Goal: Communication & Community: Answer question/provide support

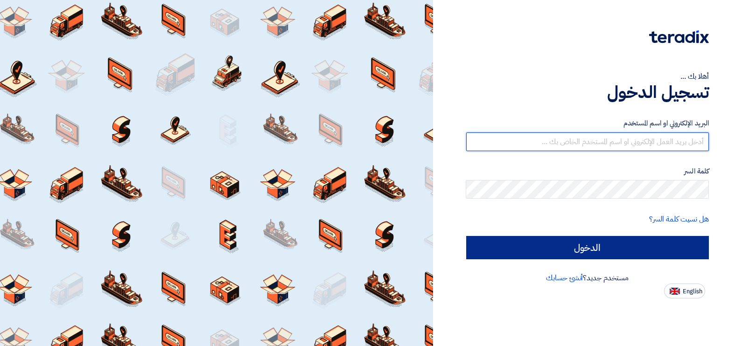
type input "mohamed.saudi@eaec.com.eg"
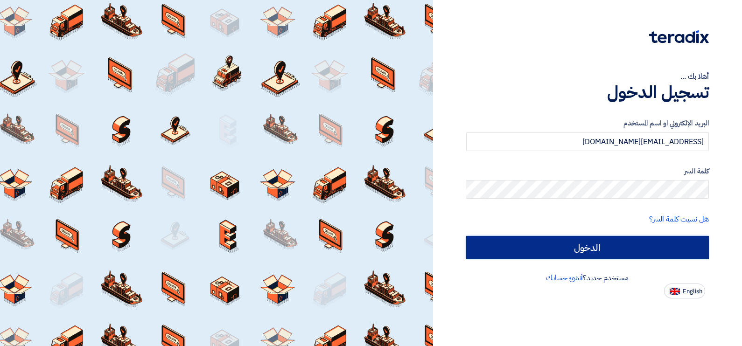
click at [623, 246] on input "الدخول" at bounding box center [587, 247] width 243 height 23
type input "Sign in"
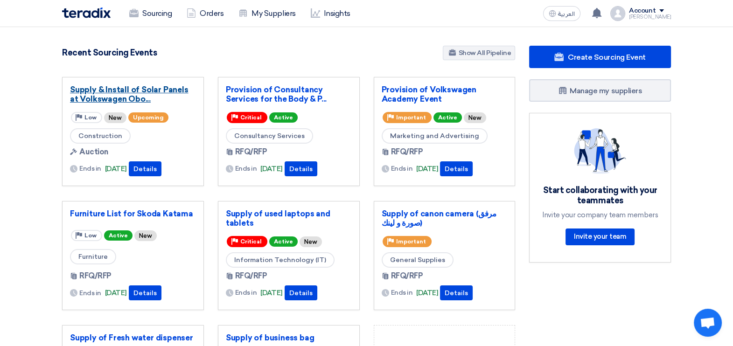
click at [126, 90] on link "Supply & Install of Solar Panels at Volkswagen Obo..." at bounding box center [133, 94] width 126 height 19
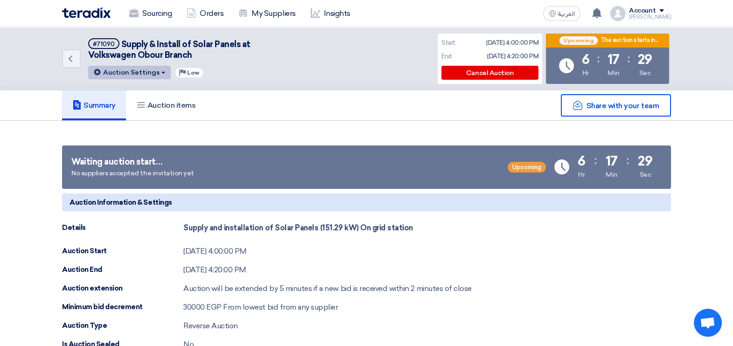
click at [126, 68] on button "Auction Settings" at bounding box center [129, 73] width 83 height 14
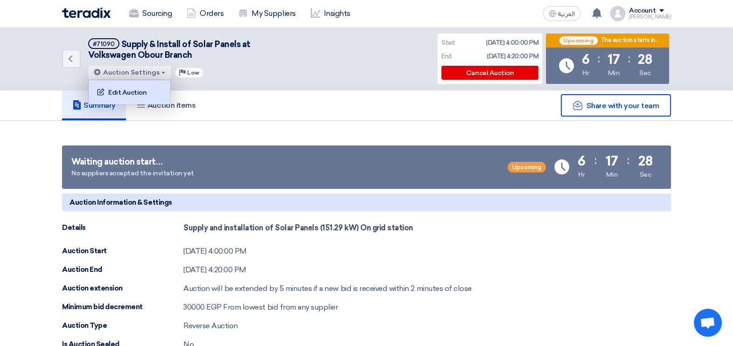
click at [119, 91] on div "Edit Auction" at bounding box center [129, 92] width 72 height 15
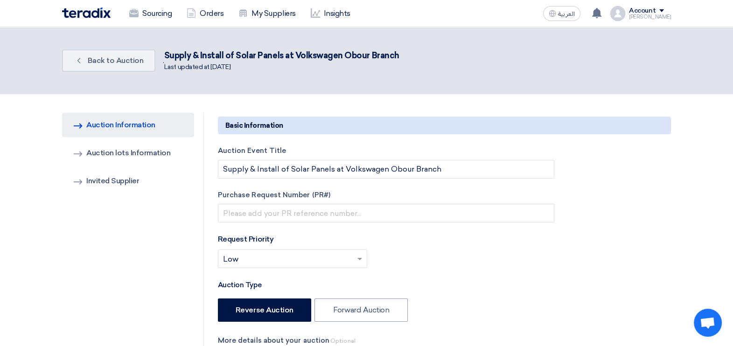
type input "8/19/2025"
type input "04"
type input "00"
click at [133, 178] on link "Invited Suppliers Invited Supplier" at bounding box center [128, 181] width 132 height 24
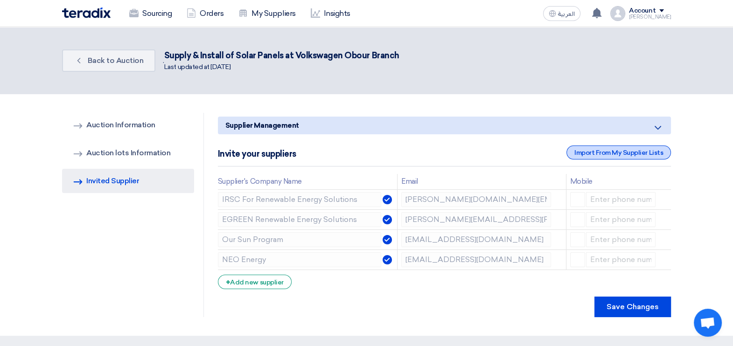
click at [616, 154] on div "Import From My Supplier Lists" at bounding box center [619, 153] width 105 height 14
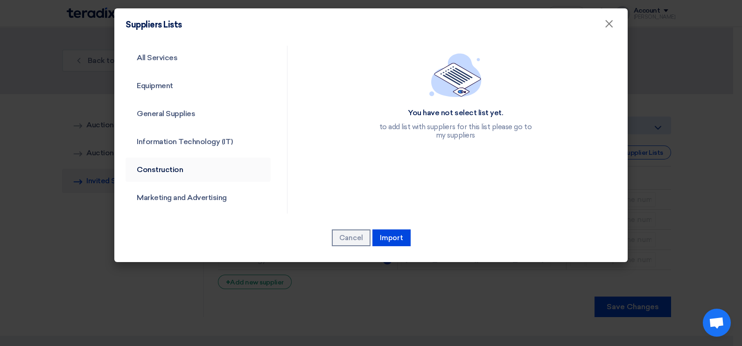
click at [154, 171] on link "Construction" at bounding box center [198, 170] width 145 height 24
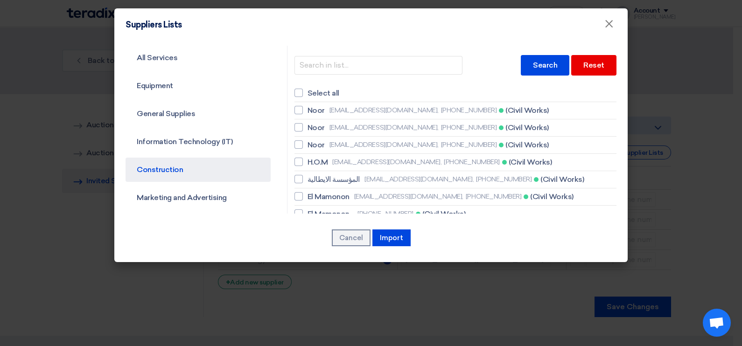
click at [168, 168] on link "Construction" at bounding box center [198, 170] width 145 height 24
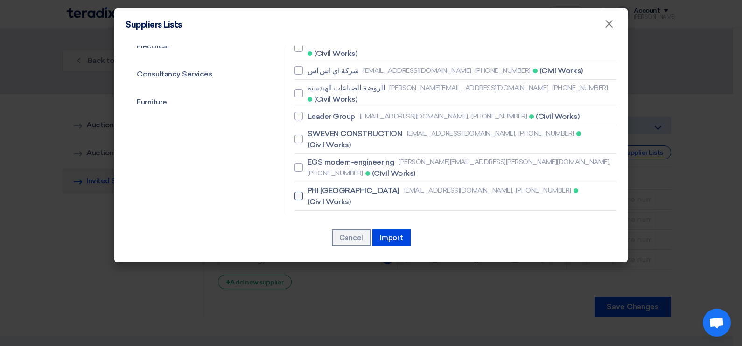
scroll to position [350, 0]
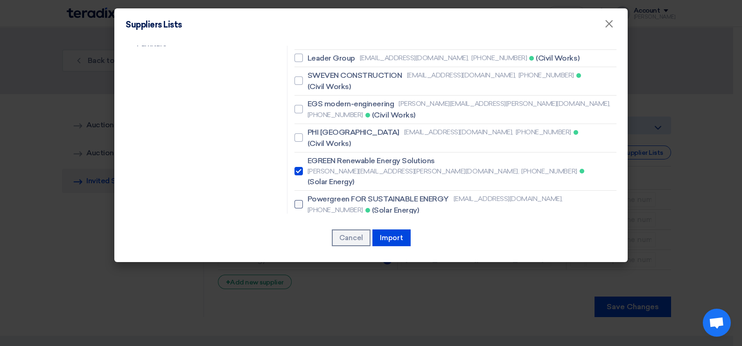
click at [298, 200] on div at bounding box center [299, 204] width 8 height 8
checkbox input "true"
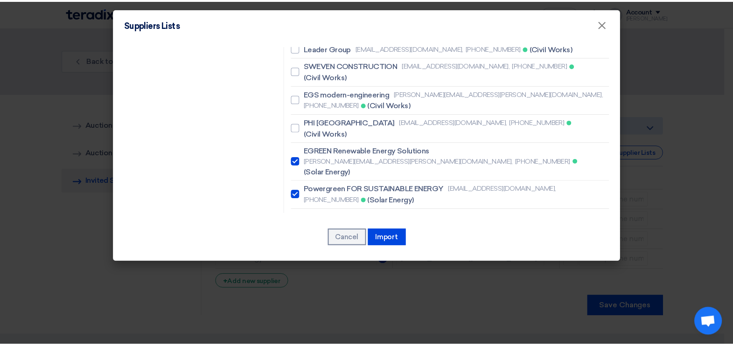
scroll to position [424, 0]
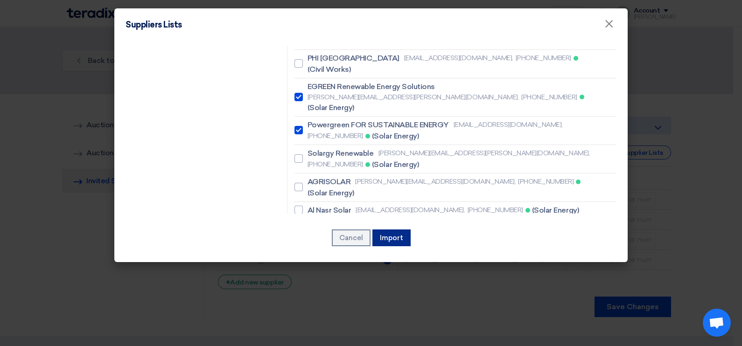
click at [396, 238] on button "Import" at bounding box center [391, 238] width 38 height 17
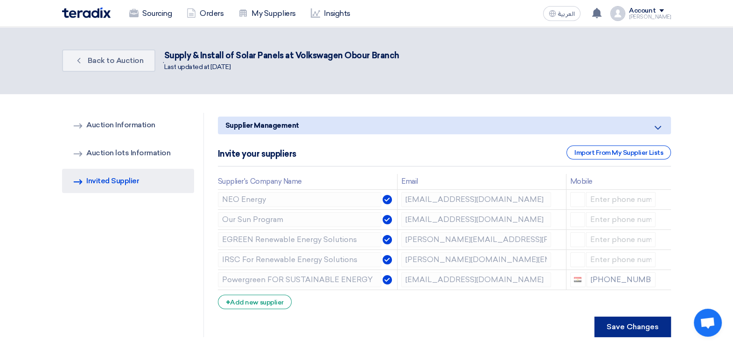
click at [625, 322] on button "Save Changes" at bounding box center [633, 327] width 77 height 21
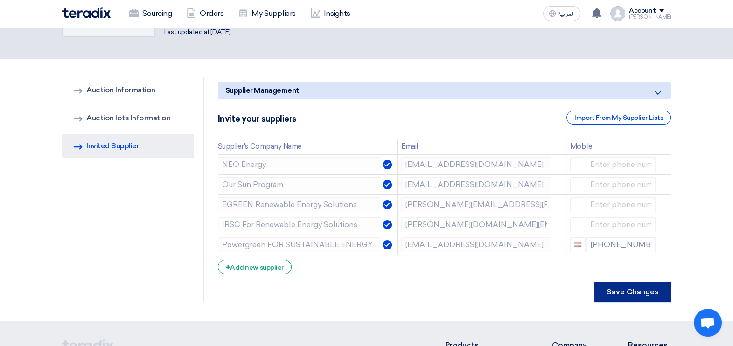
scroll to position [0, 0]
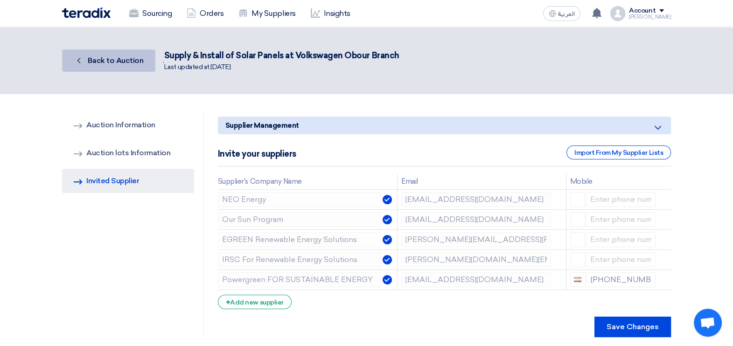
click at [119, 59] on span "Back to Auction" at bounding box center [116, 60] width 56 height 9
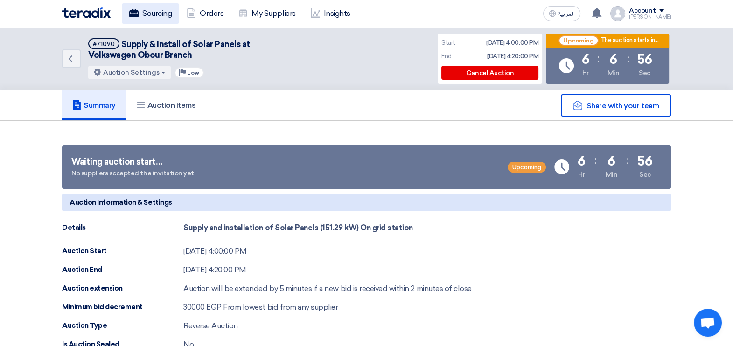
click at [147, 11] on link "Sourcing" at bounding box center [150, 13] width 57 height 21
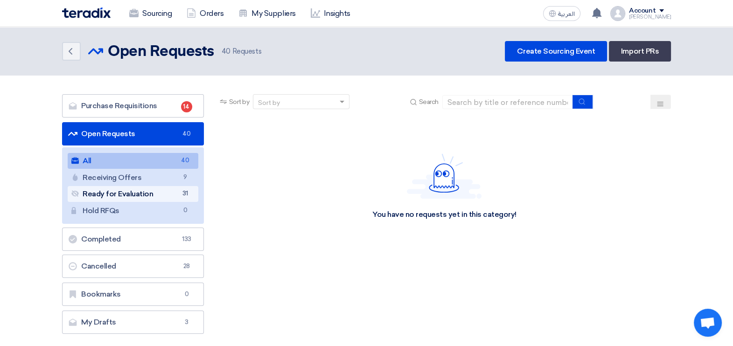
click at [171, 193] on link "Ready for Evaluation Ready for Evaluation 31" at bounding box center [133, 194] width 131 height 16
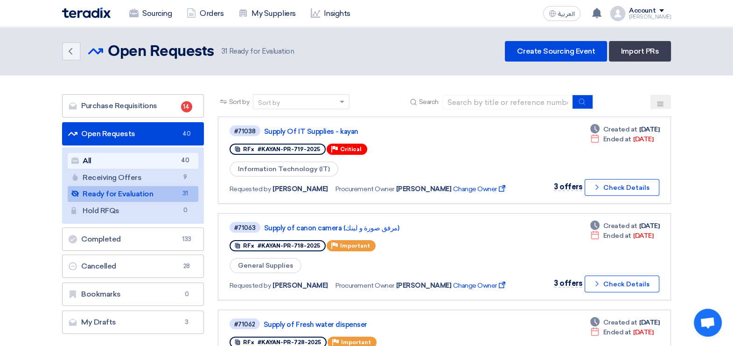
click at [149, 161] on link "All All 40" at bounding box center [133, 161] width 131 height 16
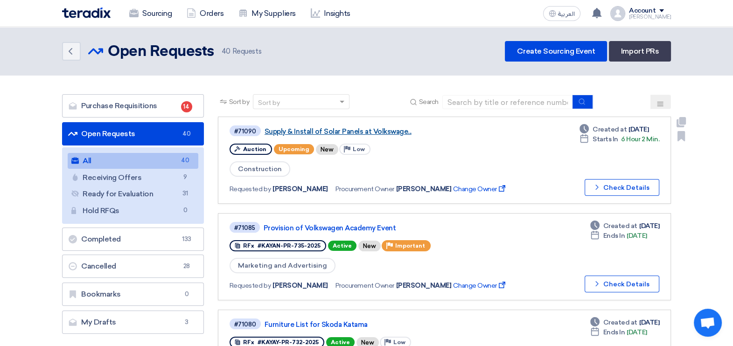
click at [300, 132] on link "Supply & Install of Solar Panels at Volkswage..." at bounding box center [381, 131] width 233 height 8
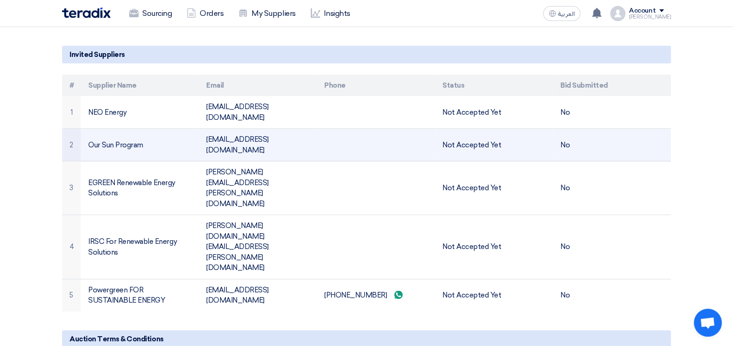
scroll to position [466, 0]
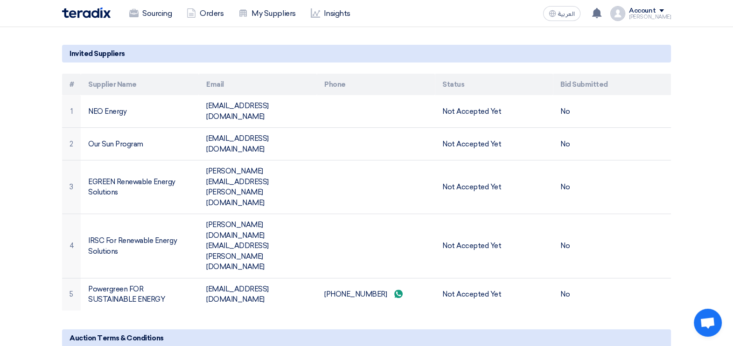
click at [700, 174] on section "Share with your team Waiting auction start… No suppliers accepted the invitatio…" at bounding box center [366, 39] width 733 height 768
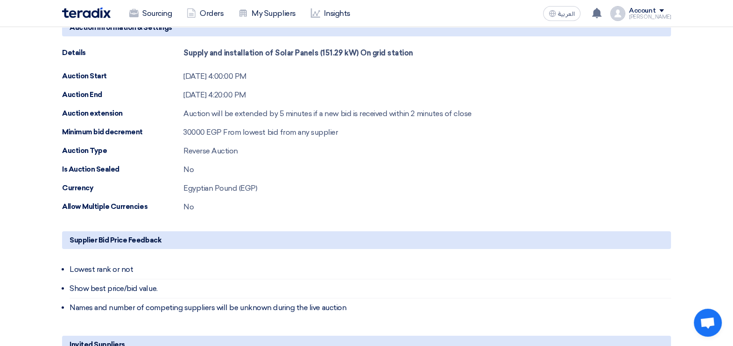
scroll to position [0, 0]
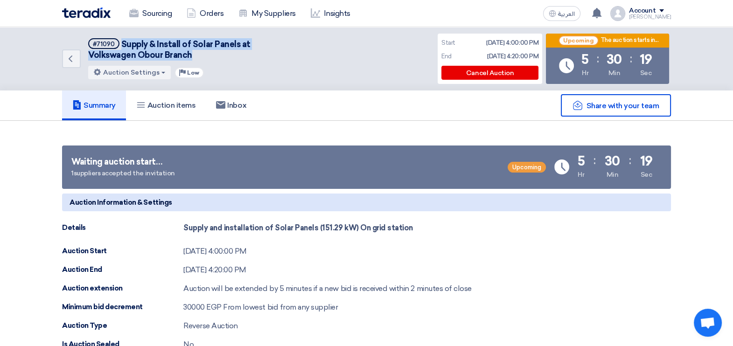
drag, startPoint x: 197, startPoint y: 56, endPoint x: 120, endPoint y: 46, distance: 77.6
click at [120, 46] on h5 "#71090 Supply & Install of Solar Panels at Volkswagen Obour Branch" at bounding box center [190, 49] width 205 height 23
copy span "Supply & Install of Solar Panels at Volkswagen Obour Branch"
click at [93, 12] on img at bounding box center [86, 12] width 49 height 11
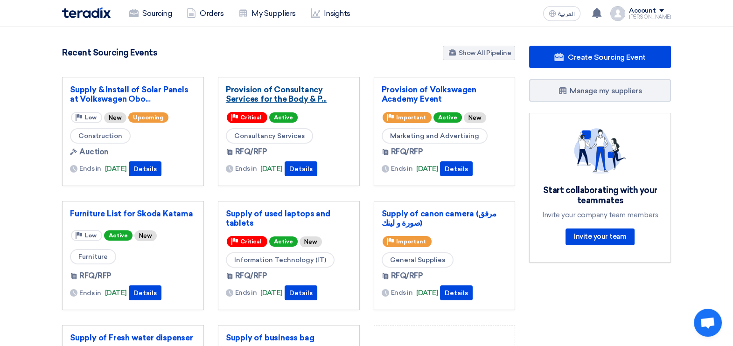
click at [290, 96] on link "Provision of Consultancy Services for the Body & P..." at bounding box center [289, 94] width 126 height 19
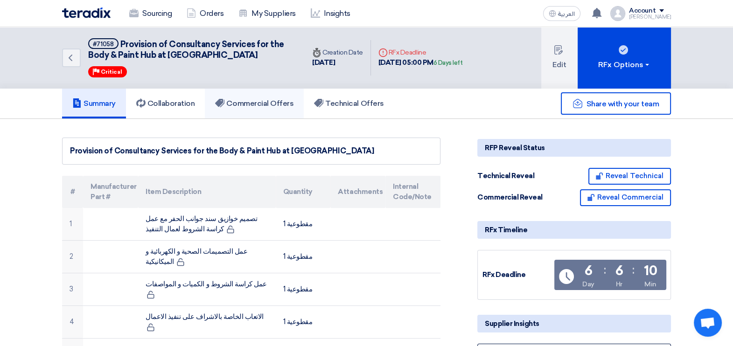
click at [278, 113] on link "Commercial Offers" at bounding box center [254, 104] width 99 height 30
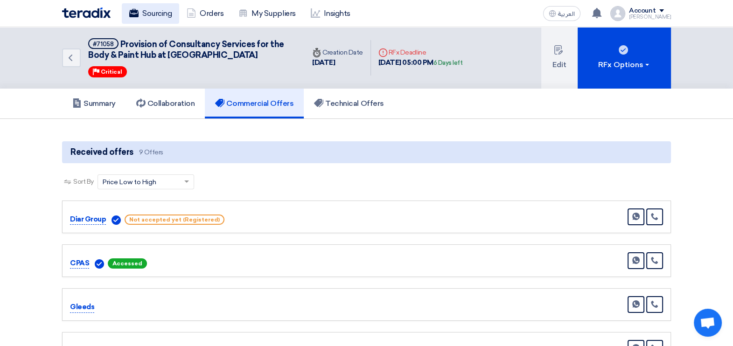
click at [155, 10] on link "Sourcing" at bounding box center [150, 13] width 57 height 21
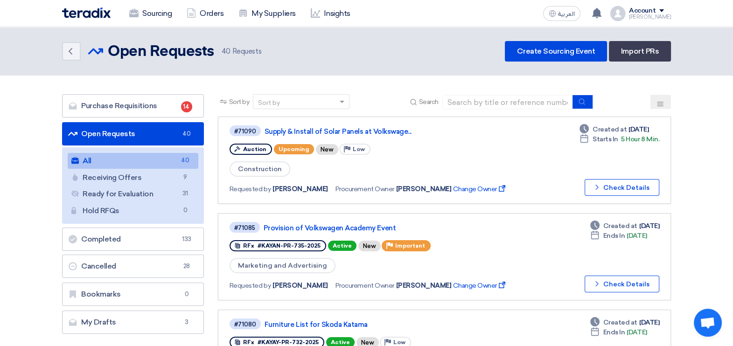
click at [663, 102] on icon at bounding box center [660, 103] width 7 height 7
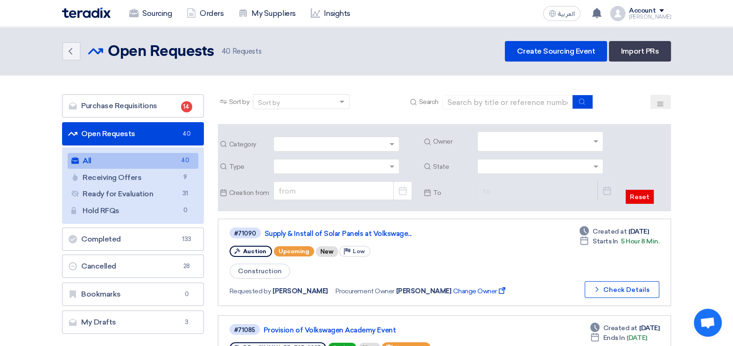
click at [565, 145] on input "text" at bounding box center [542, 142] width 118 height 15
type input "fady"
click at [527, 161] on span "Fady Mahmoud" at bounding box center [510, 160] width 54 height 8
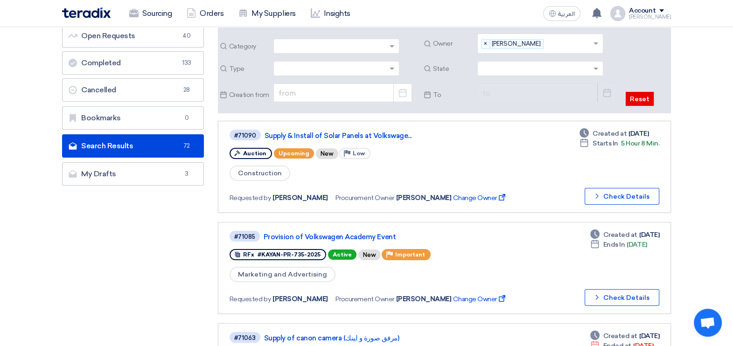
scroll to position [116, 0]
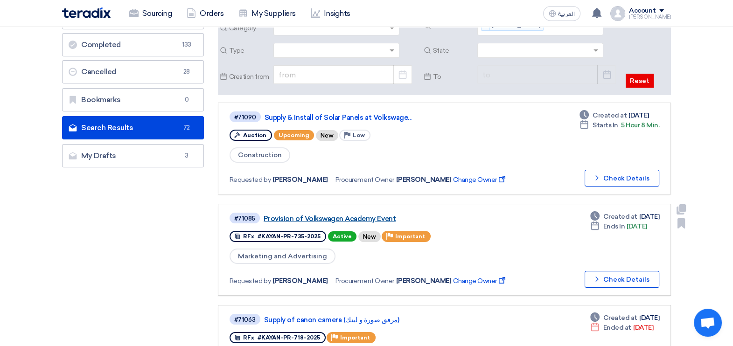
click at [329, 216] on link "Provision of Volkswagen Academy Event" at bounding box center [380, 219] width 233 height 8
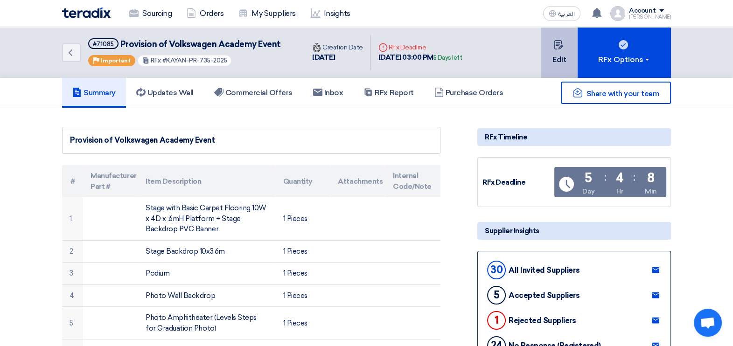
click at [553, 44] on button "Edit" at bounding box center [559, 52] width 36 height 51
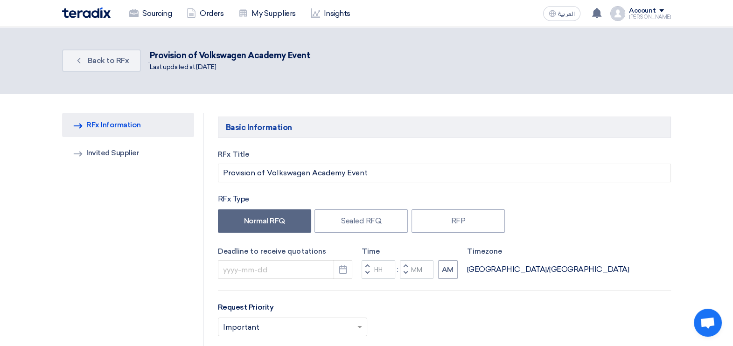
type input "8/24/2025"
type input "03"
type input "00"
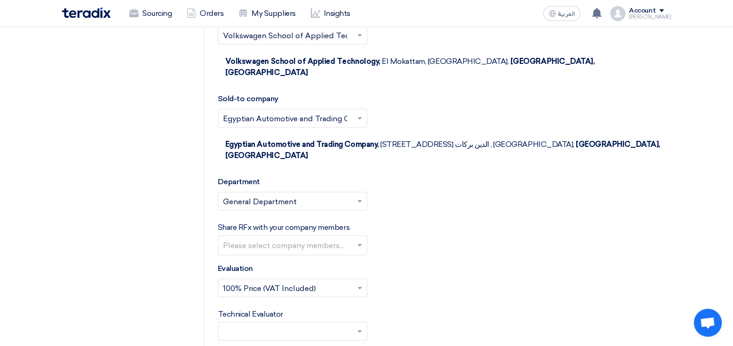
scroll to position [2275, 0]
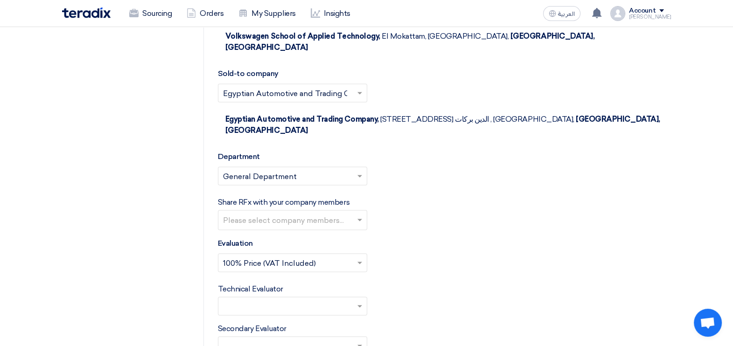
click at [340, 300] on input "text" at bounding box center [288, 307] width 130 height 15
type input "ha"
click at [441, 284] on div "Technical Evaluator Please Select RFx evaluator... × × Mohamed Saudi" at bounding box center [444, 300] width 453 height 32
click at [311, 339] on input "text" at bounding box center [288, 346] width 130 height 15
click at [489, 284] on div "Technical Evaluator Please Select RFx evaluator... × ×" at bounding box center [444, 300] width 453 height 32
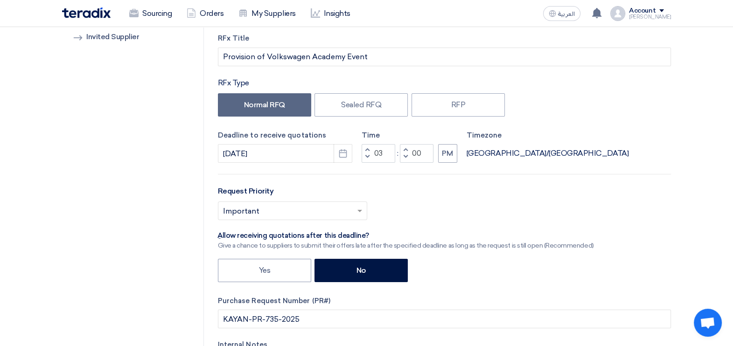
scroll to position [0, 0]
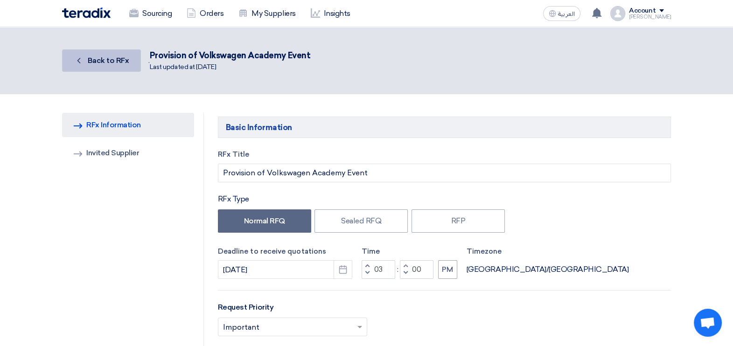
click at [110, 58] on span "Back to RFx" at bounding box center [109, 60] width 42 height 9
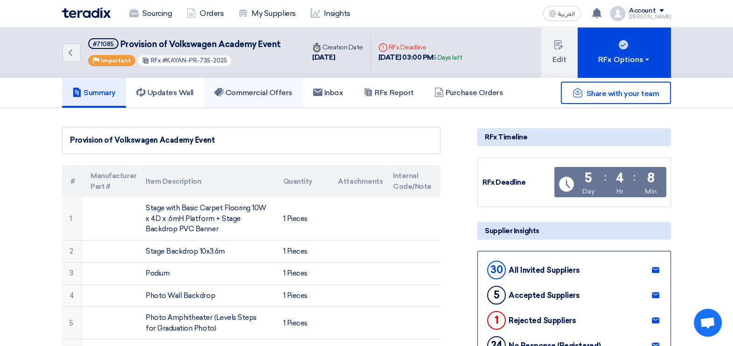
click at [268, 90] on h5 "Commercial Offers" at bounding box center [253, 92] width 78 height 9
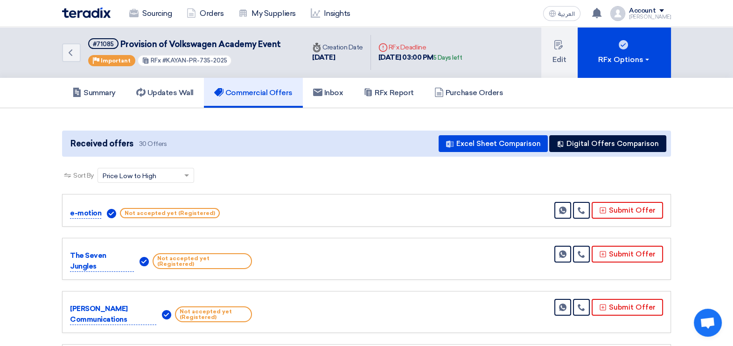
click at [657, 15] on div "[PERSON_NAME]" at bounding box center [650, 16] width 42 height 5
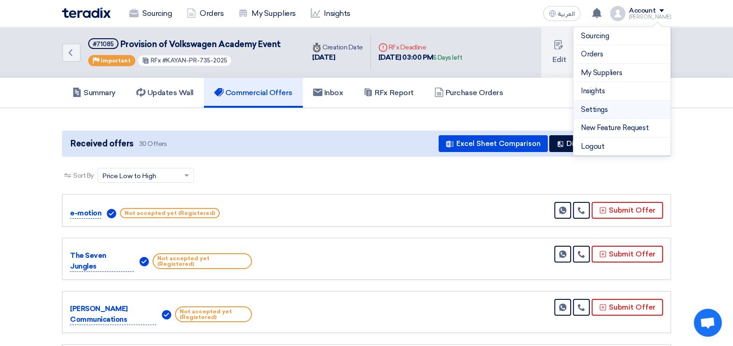
click at [587, 111] on link "Settings" at bounding box center [622, 110] width 82 height 11
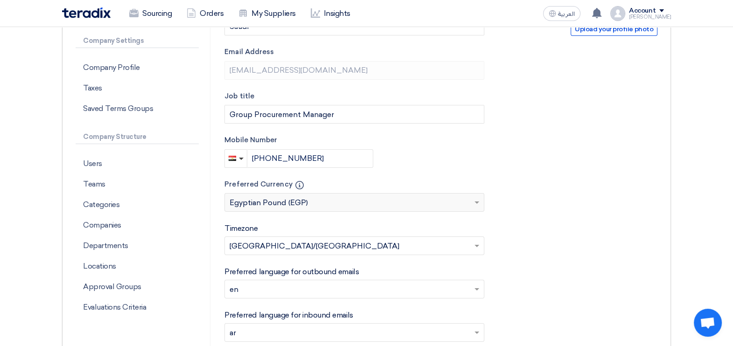
scroll to position [175, 0]
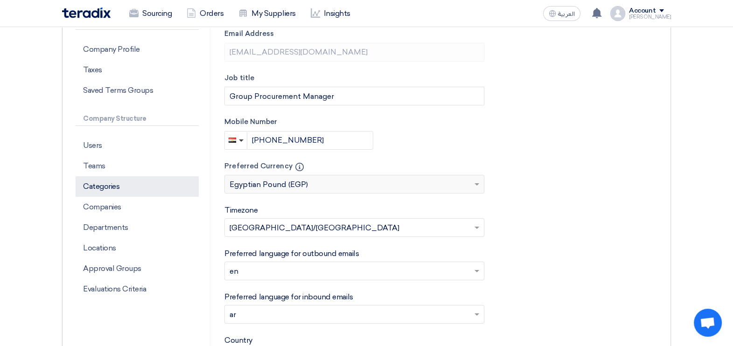
click at [115, 188] on p "Categories" at bounding box center [137, 186] width 123 height 21
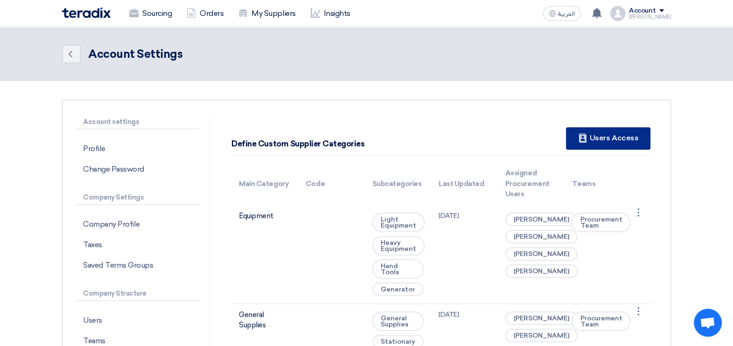
click at [603, 132] on div "New Supplier Users Access" at bounding box center [608, 138] width 84 height 22
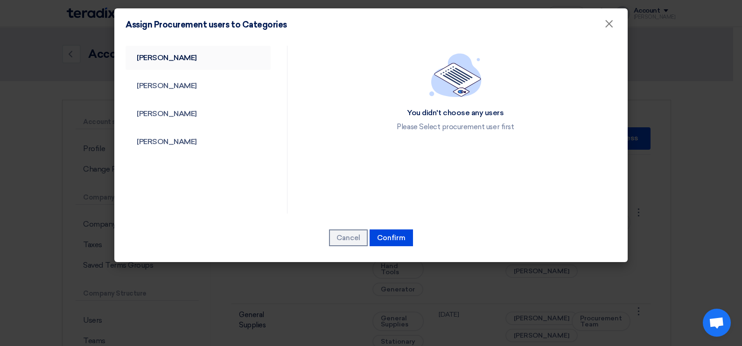
click at [177, 55] on link "Fady Mahmoud" at bounding box center [198, 58] width 145 height 24
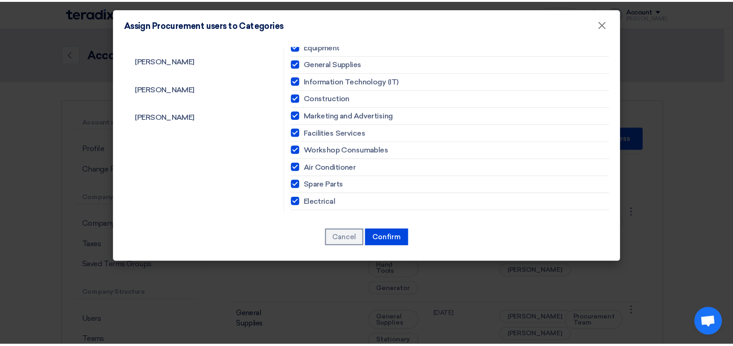
scroll to position [59, 0]
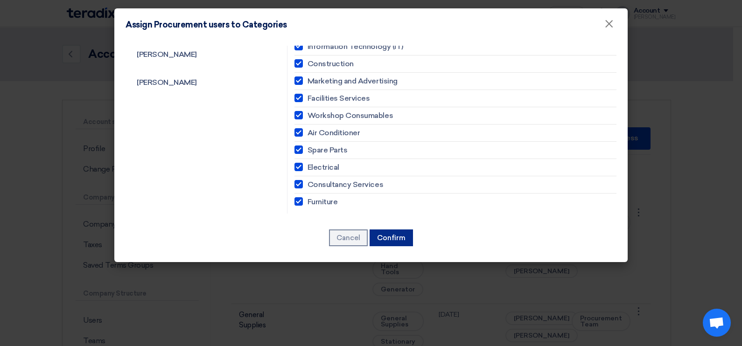
click at [393, 234] on button "Confirm" at bounding box center [391, 238] width 43 height 17
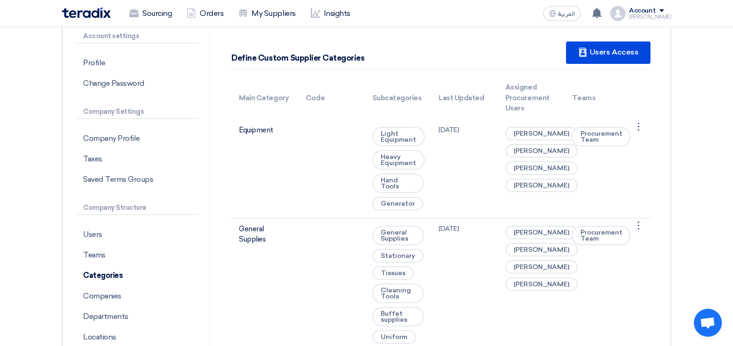
scroll to position [0, 0]
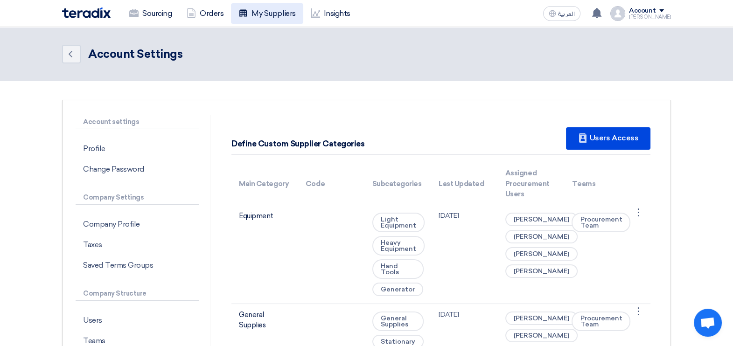
click at [265, 4] on link "My Suppliers" at bounding box center [267, 13] width 72 height 21
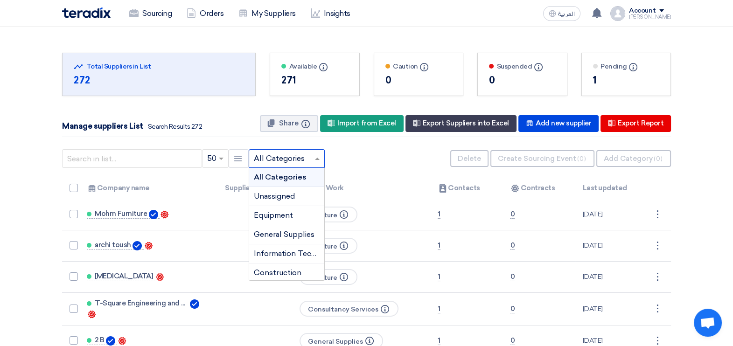
click at [315, 155] on span at bounding box center [319, 158] width 12 height 11
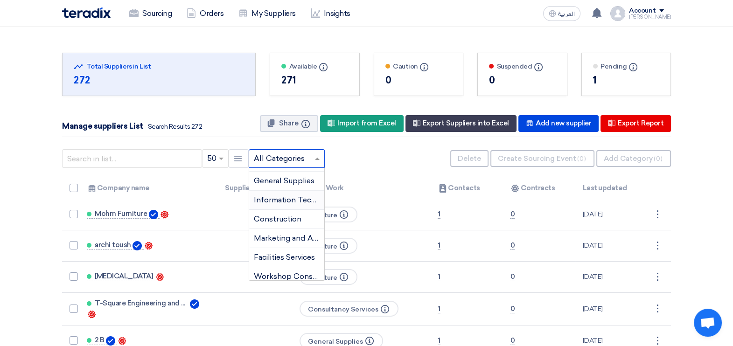
scroll to position [116, 0]
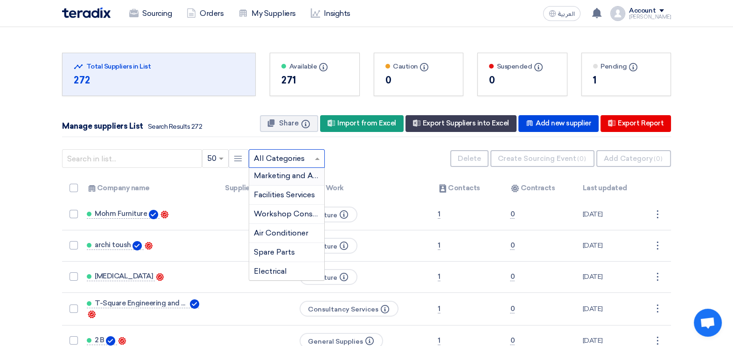
click at [275, 176] on span "Marketing and Advertising" at bounding box center [301, 175] width 94 height 9
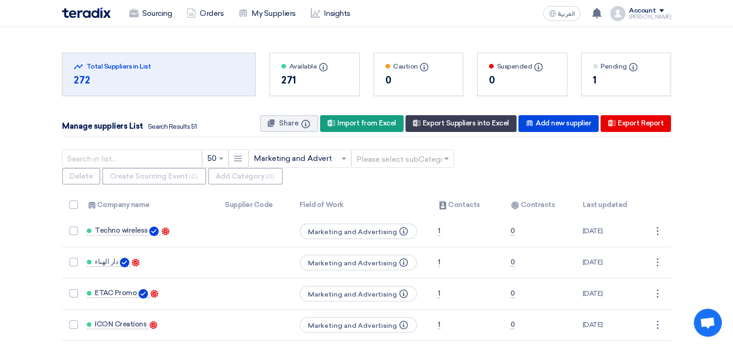
click at [433, 156] on input "text" at bounding box center [398, 158] width 83 height 15
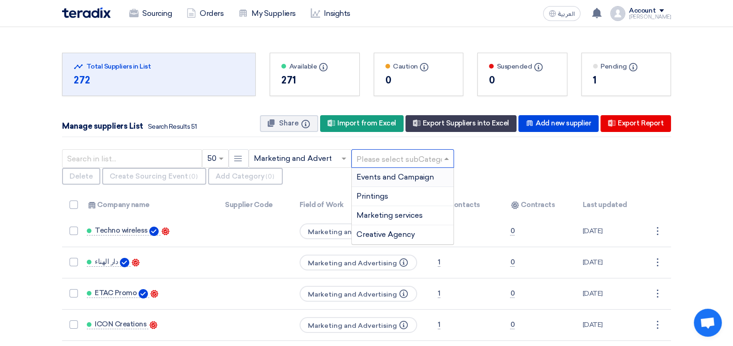
click at [415, 176] on span "Events and Campaign" at bounding box center [395, 177] width 77 height 9
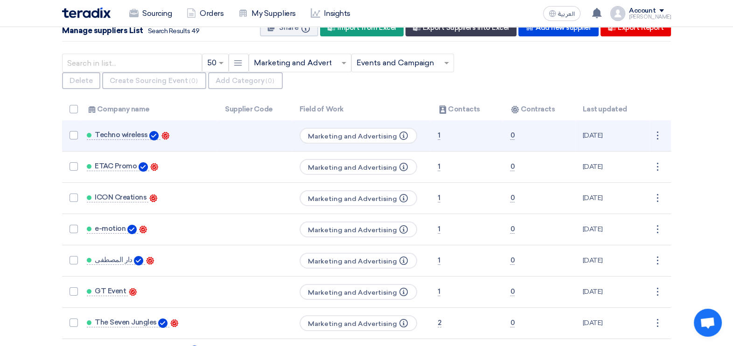
scroll to position [0, 0]
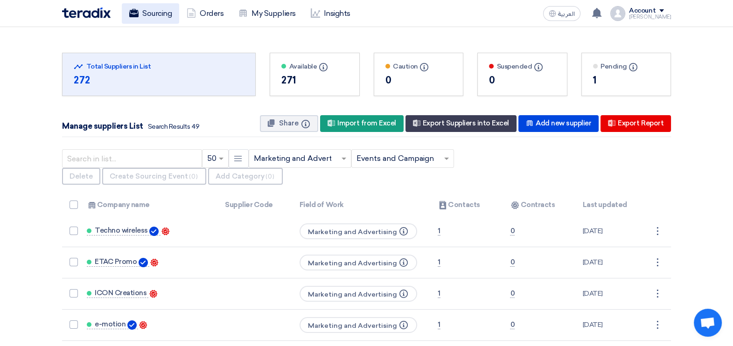
click at [158, 15] on link "Sourcing" at bounding box center [150, 13] width 57 height 21
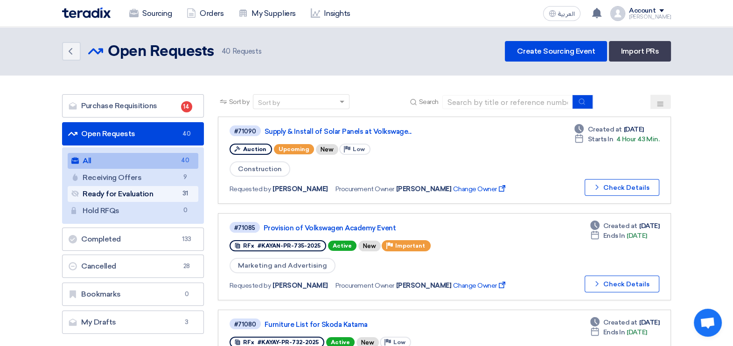
click at [143, 194] on link "Ready for Evaluation Ready for Evaluation 31" at bounding box center [133, 194] width 131 height 16
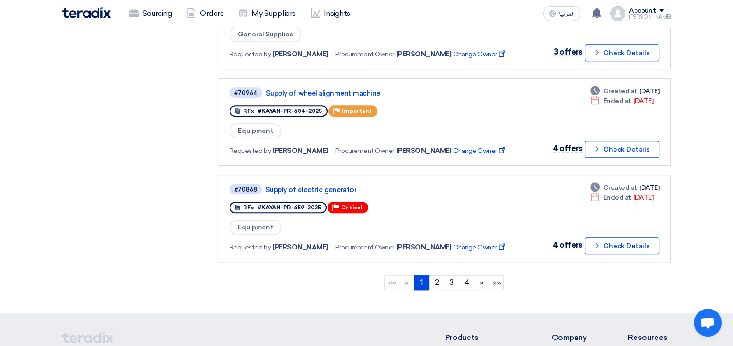
scroll to position [816, 0]
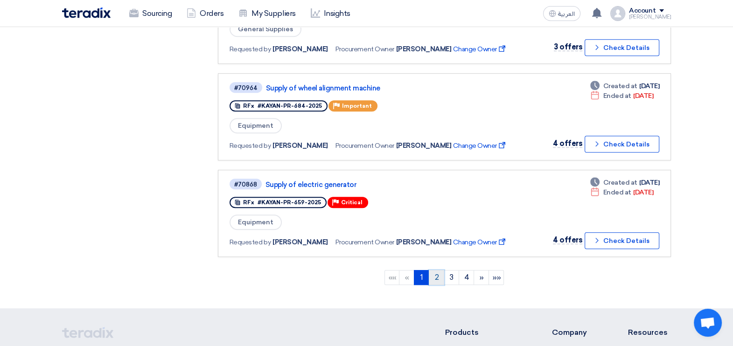
click at [439, 270] on link "2" at bounding box center [436, 277] width 15 height 15
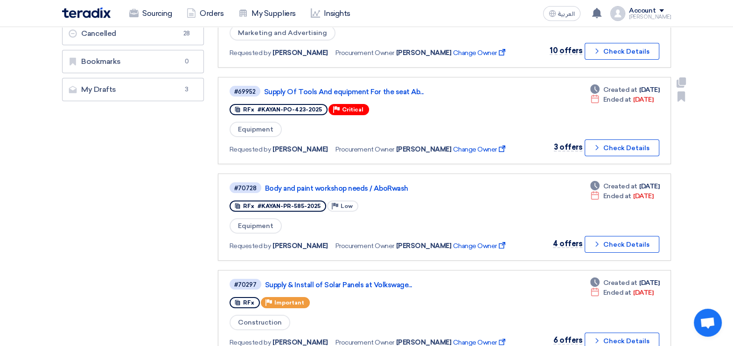
scroll to position [292, 0]
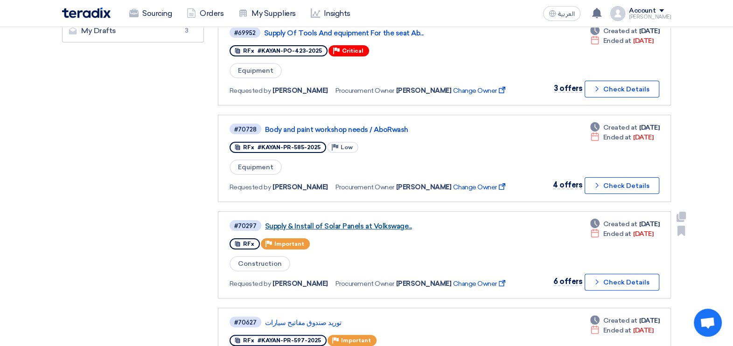
click at [327, 222] on link "Supply & Install of Solar Panels at Volkswage..." at bounding box center [381, 226] width 233 height 8
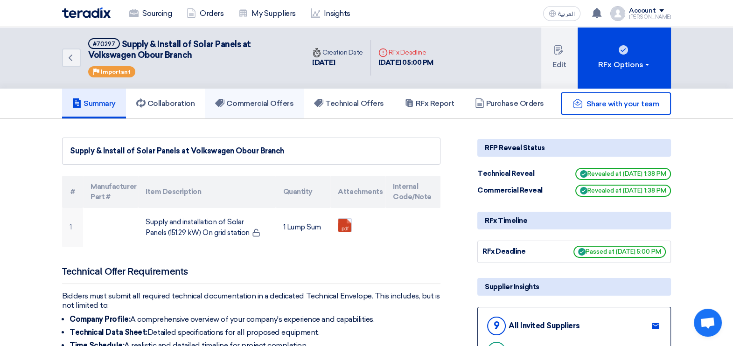
click at [259, 109] on link "Commercial Offers" at bounding box center [254, 104] width 99 height 30
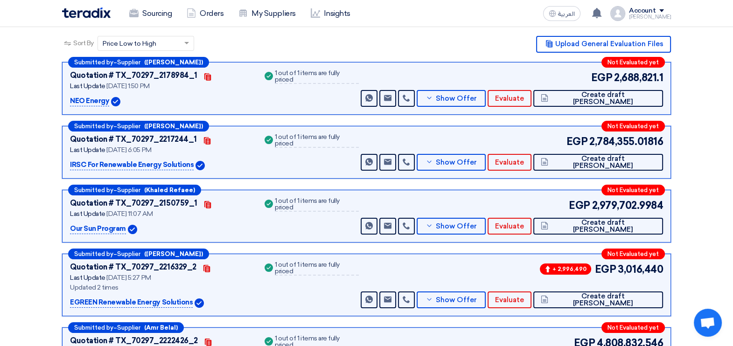
scroll to position [116, 0]
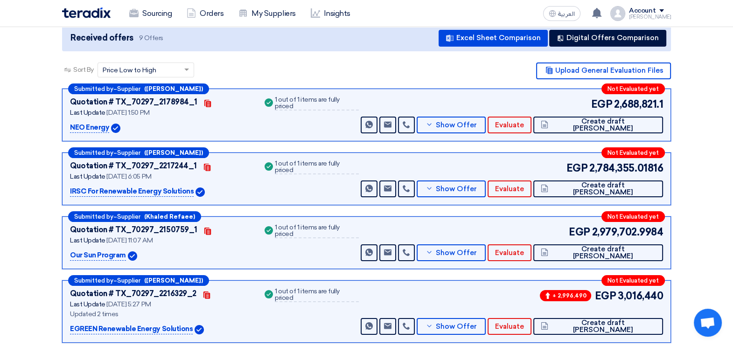
drag, startPoint x: 373, startPoint y: 227, endPoint x: 269, endPoint y: 237, distance: 105.0
click at [269, 237] on div "Quotation # TX_70297_2150759_1 Contacts Last Update 30 Jun 2025, 11:07 AM Our S…" at bounding box center [366, 243] width 593 height 37
drag, startPoint x: 269, startPoint y: 237, endPoint x: 329, endPoint y: 250, distance: 61.2
click at [329, 250] on div "Success 1 out of 1 items are fully priced" at bounding box center [311, 243] width 96 height 37
click at [339, 233] on div "Success 1 out of 1 items are fully priced" at bounding box center [311, 232] width 96 height 14
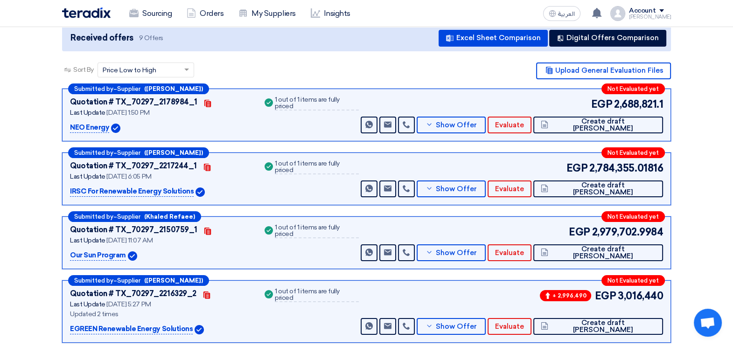
click at [336, 229] on div "1 out of 1 items are fully priced" at bounding box center [317, 232] width 84 height 14
drag, startPoint x: 361, startPoint y: 228, endPoint x: 265, endPoint y: 231, distance: 95.7
click at [265, 231] on div "Quotation # TX_70297_2150759_1 Contacts Last Update 30 Jun 2025, 11:07 AM Our S…" at bounding box center [366, 243] width 593 height 37
drag, startPoint x: 265, startPoint y: 231, endPoint x: 351, endPoint y: 225, distance: 86.0
click at [351, 225] on div "1 out of 1 items are fully priced" at bounding box center [317, 232] width 84 height 14
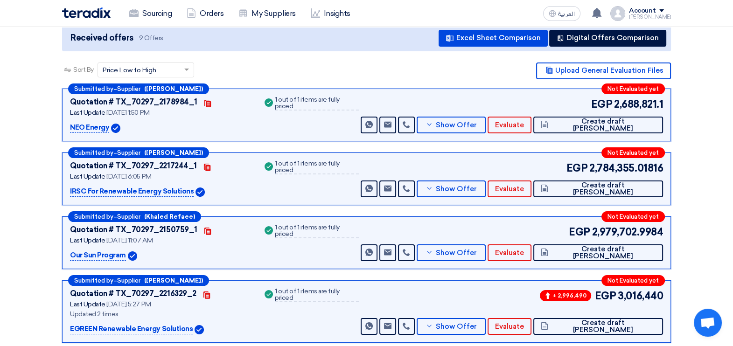
click at [357, 231] on div "1 out of 1 items are fully priced" at bounding box center [317, 232] width 84 height 14
drag, startPoint x: 364, startPoint y: 229, endPoint x: 272, endPoint y: 233, distance: 92.0
click at [272, 233] on div "Quotation # TX_70297_2150759_1 Contacts Last Update 30 Jun 2025, 11:07 AM Our S…" at bounding box center [366, 243] width 593 height 37
click at [272, 233] on div "Success 1 out of 1 items are fully priced" at bounding box center [311, 232] width 96 height 14
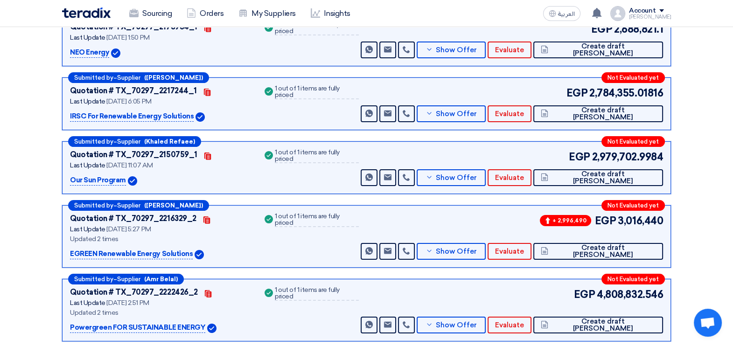
scroll to position [175, 0]
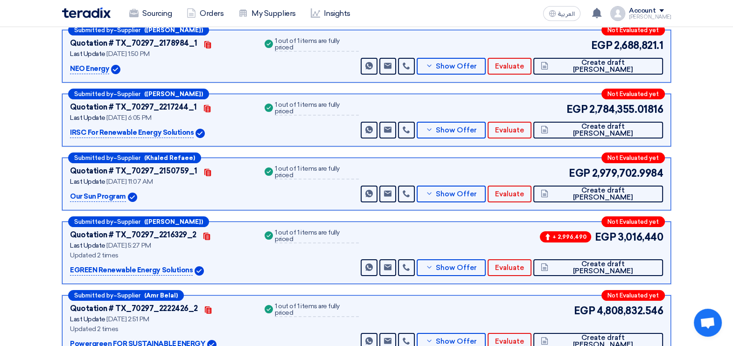
click at [695, 161] on section "Received offers 9 Offers Excel Sheet Comparison Digital Offers Comparison Sort …" at bounding box center [366, 260] width 733 height 632
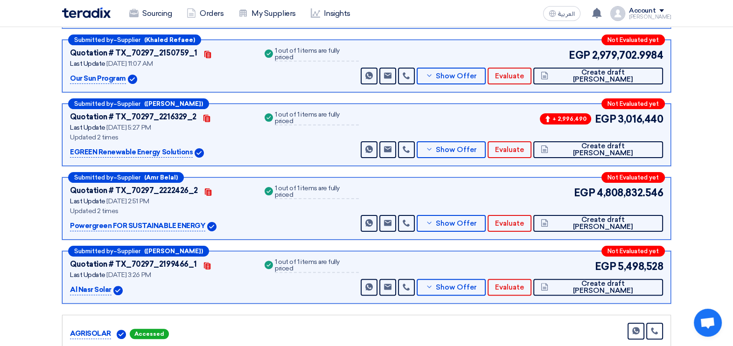
scroll to position [292, 0]
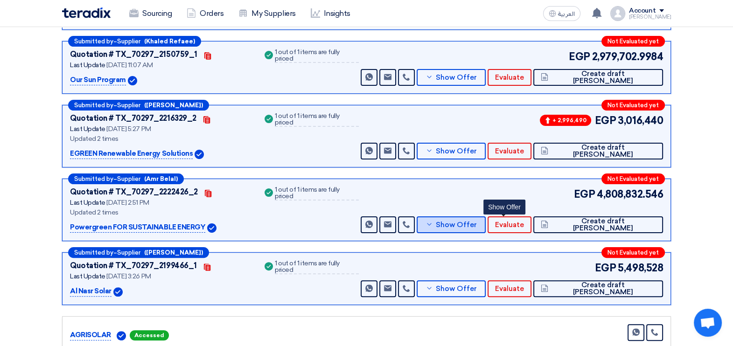
click at [477, 222] on span "Show Offer" at bounding box center [455, 225] width 41 height 7
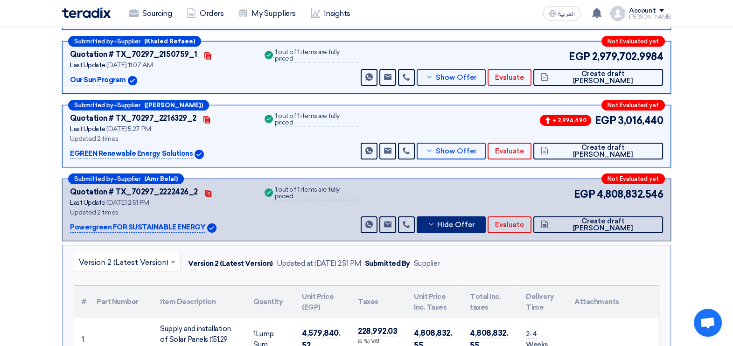
scroll to position [525, 0]
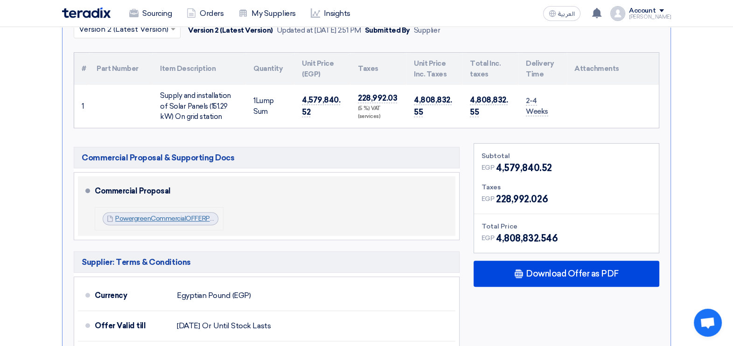
click at [161, 215] on link "PowergreenCommercialOFFERPVSystemKAYANJULY_1753183757184.pdf" at bounding box center [223, 219] width 216 height 8
click at [167, 215] on link "PowergreenCommercialOFFERPVSystemKAYANJULY_1753183757184.pdf" at bounding box center [223, 219] width 216 height 8
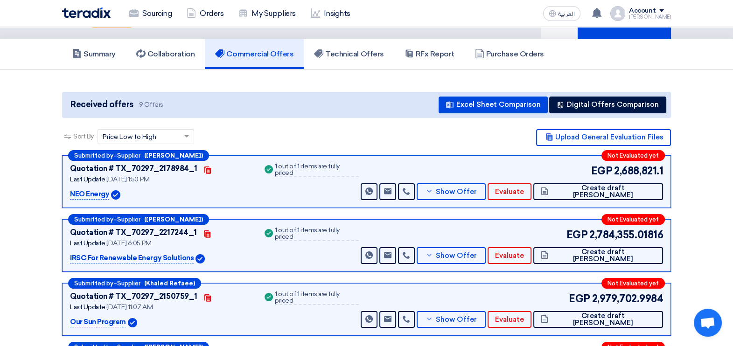
scroll to position [0, 0]
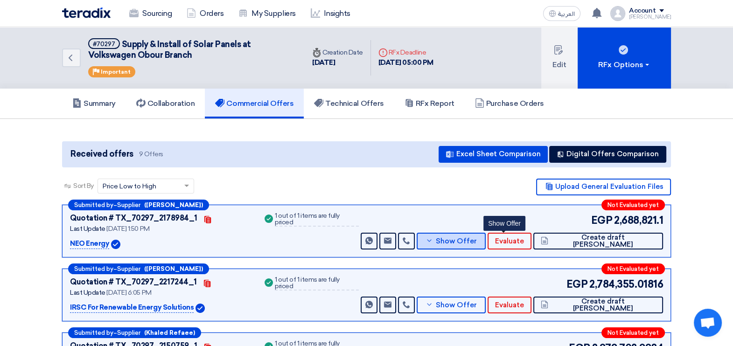
click at [477, 240] on span "Show Offer" at bounding box center [455, 241] width 41 height 7
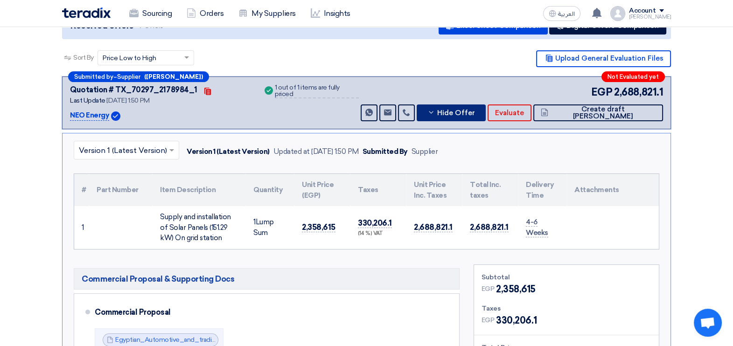
scroll to position [233, 0]
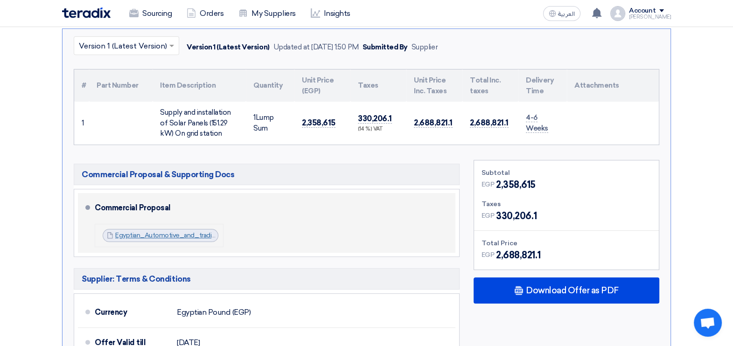
click at [194, 233] on link "Egyptian_Automotive_and_trading_company__Financial_Offer_1752144254451.pdf" at bounding box center [240, 236] width 250 height 8
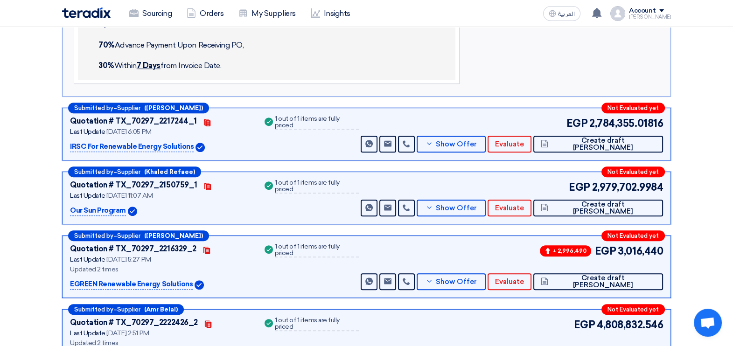
scroll to position [642, 0]
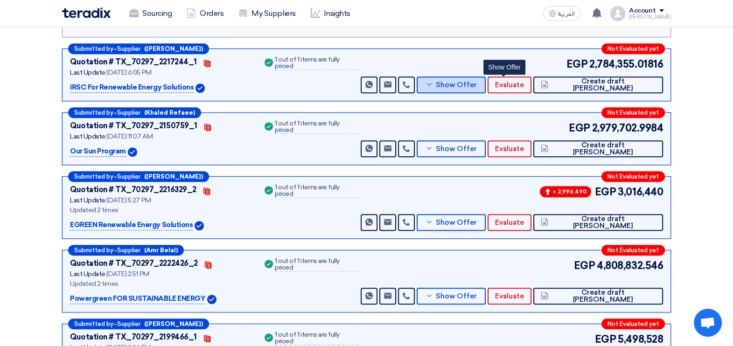
click at [477, 82] on span "Show Offer" at bounding box center [455, 85] width 41 height 7
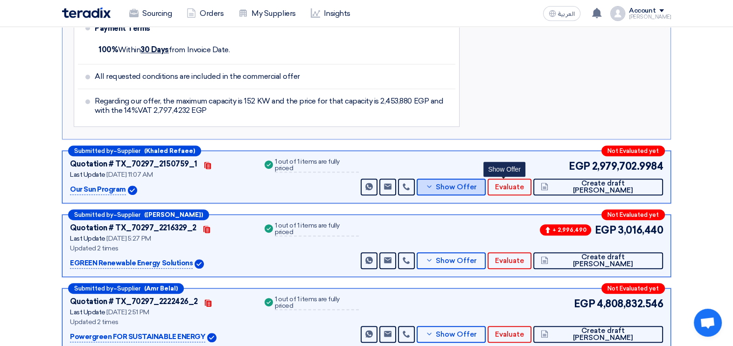
click at [477, 187] on span "Show Offer" at bounding box center [455, 187] width 41 height 7
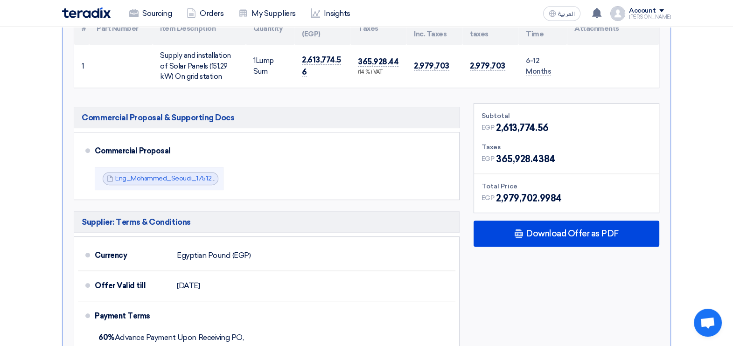
scroll to position [292, 0]
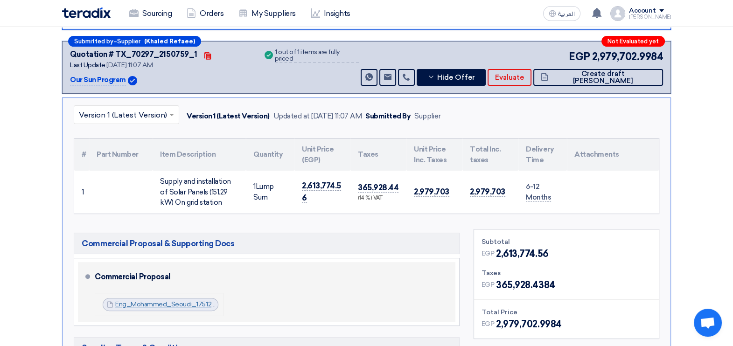
click at [173, 301] on link "Eng_Mohammed_Seoudi_1751270589906.pdf" at bounding box center [184, 305] width 139 height 8
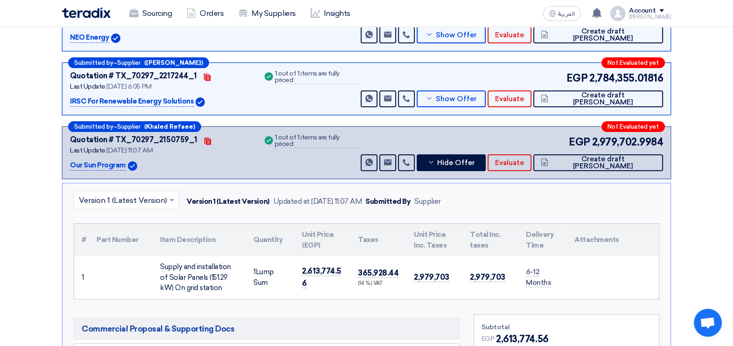
scroll to position [58, 0]
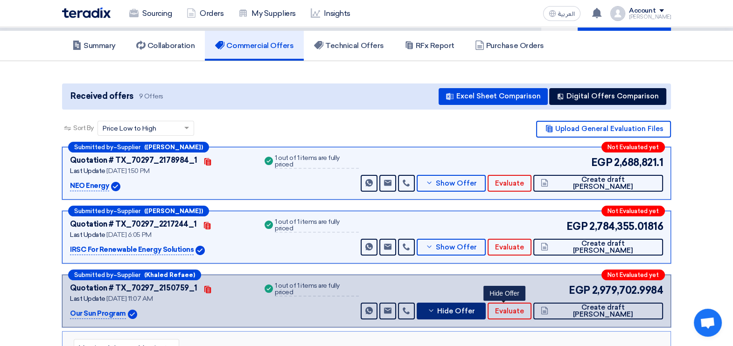
click at [475, 312] on span "Hide Offer" at bounding box center [456, 311] width 38 height 7
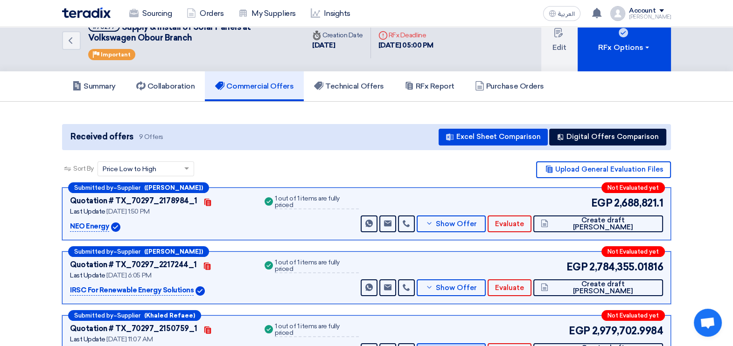
scroll to position [0, 0]
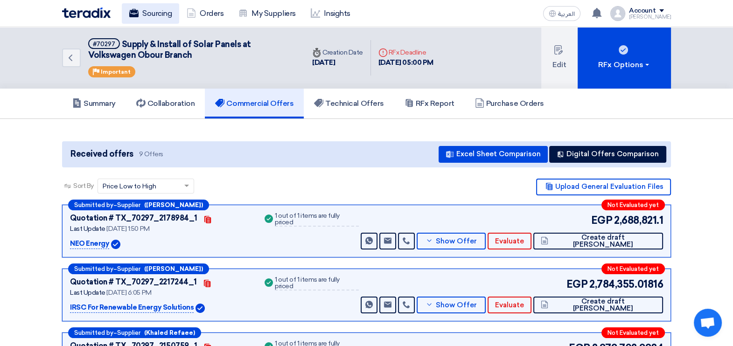
click at [139, 9] on link "Sourcing" at bounding box center [150, 13] width 57 height 21
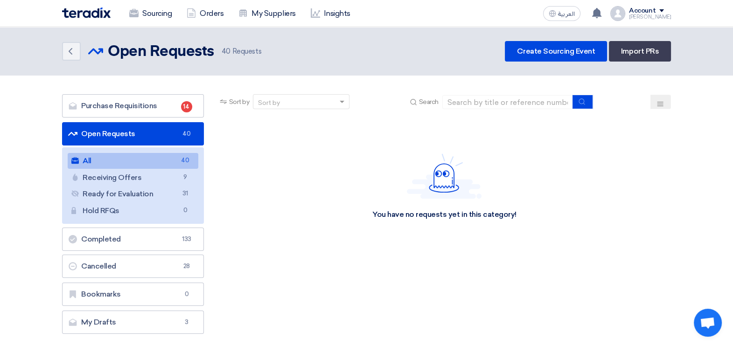
click at [103, 156] on link "All All 40" at bounding box center [133, 161] width 131 height 16
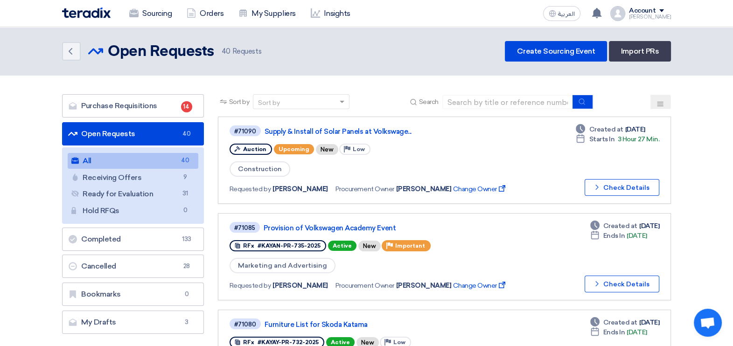
click at [667, 99] on button at bounding box center [661, 102] width 21 height 14
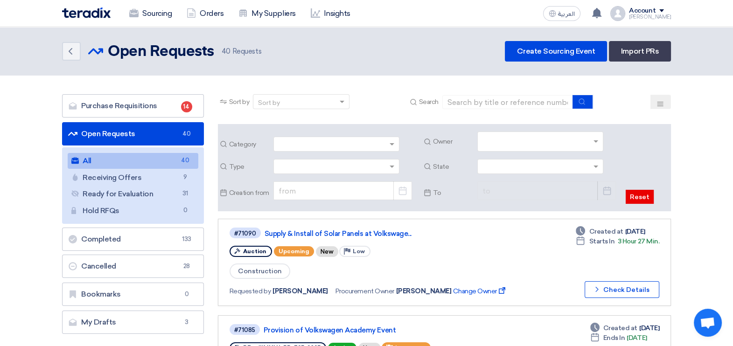
click at [519, 142] on input "text" at bounding box center [542, 142] width 118 height 15
type input "fady"
click at [499, 159] on span "Fady Mahmoud" at bounding box center [510, 160] width 54 height 8
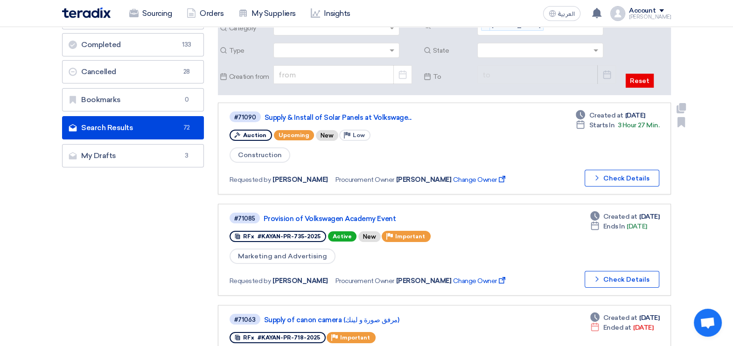
scroll to position [116, 0]
click at [316, 215] on link "Provision of Volkswagen Academy Event" at bounding box center [380, 219] width 233 height 8
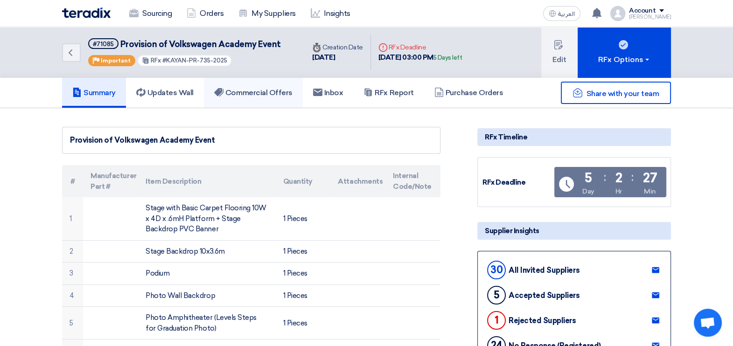
click at [273, 88] on h5 "Commercial Offers" at bounding box center [253, 92] width 78 height 9
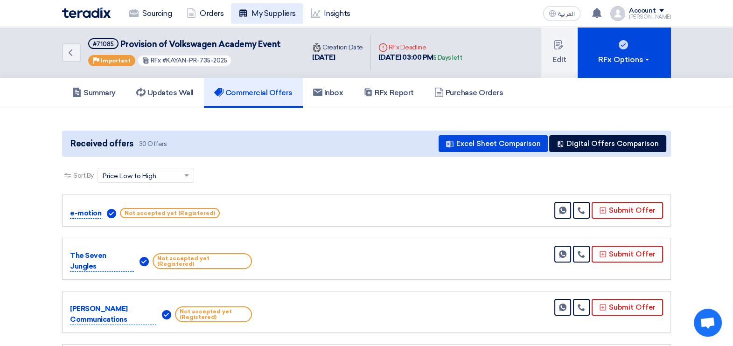
click at [267, 15] on link "My Suppliers" at bounding box center [267, 13] width 72 height 21
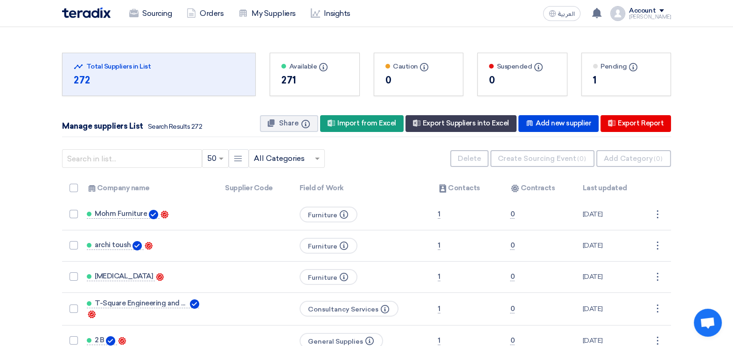
click at [310, 159] on div at bounding box center [286, 158] width 75 height 15
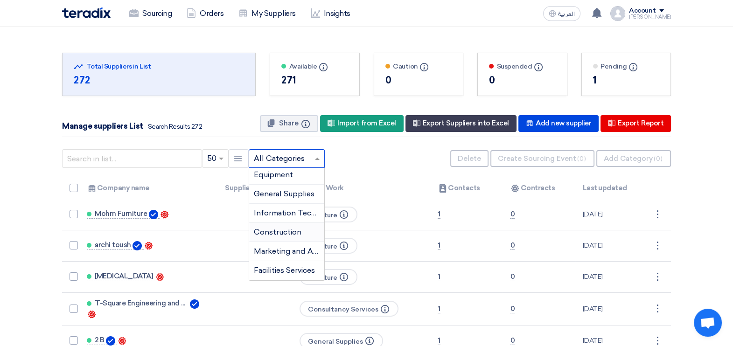
scroll to position [58, 0]
click at [285, 225] on div "Marketing and Advertising" at bounding box center [286, 234] width 75 height 19
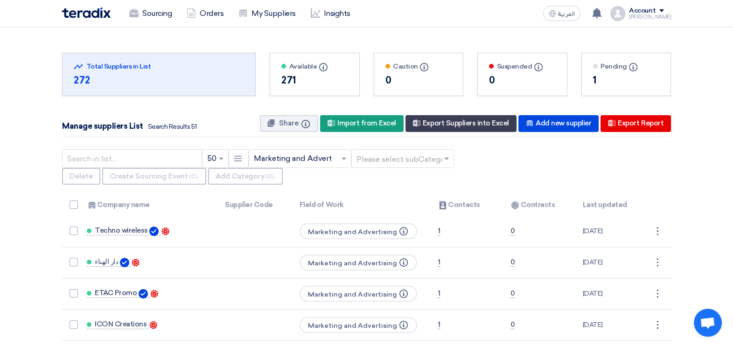
click at [421, 156] on input "text" at bounding box center [398, 158] width 83 height 15
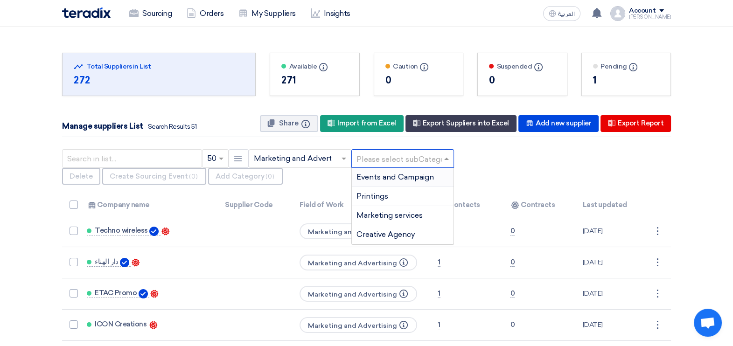
click at [409, 177] on span "Events and Campaign" at bounding box center [395, 177] width 77 height 9
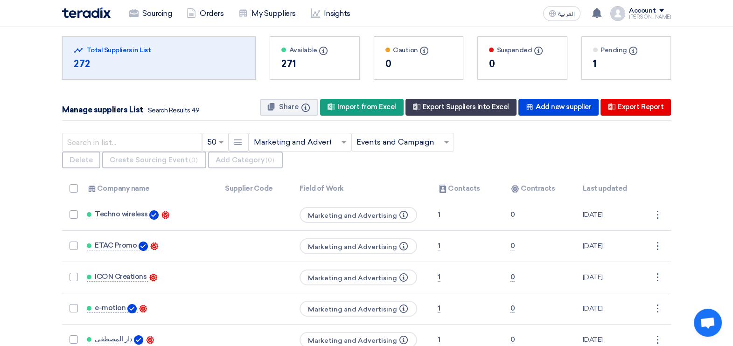
scroll to position [0, 0]
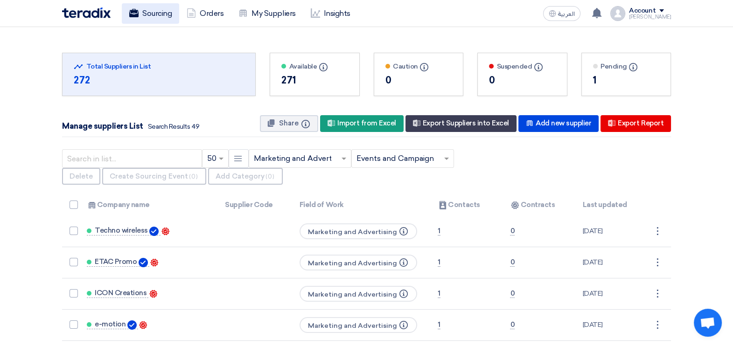
click at [146, 12] on link "Sourcing" at bounding box center [150, 13] width 57 height 21
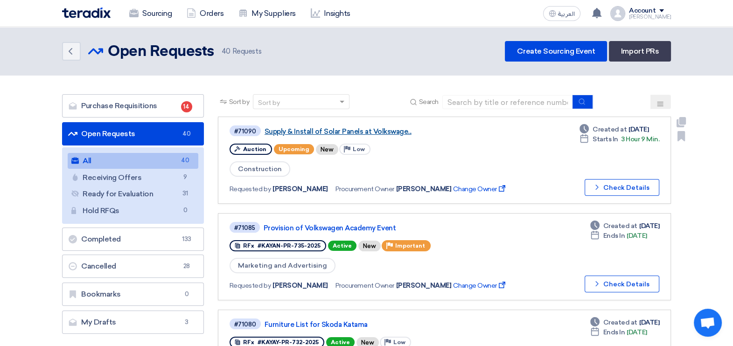
click at [333, 131] on link "Supply & Install of Solar Panels at Volkswage..." at bounding box center [381, 131] width 233 height 8
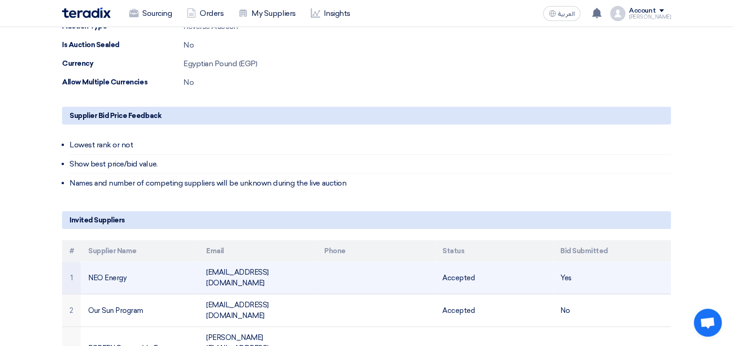
scroll to position [408, 0]
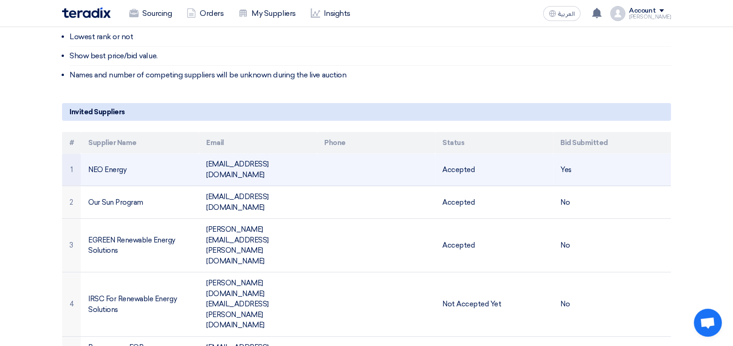
click at [114, 168] on td "NEO Energy" at bounding box center [140, 170] width 118 height 33
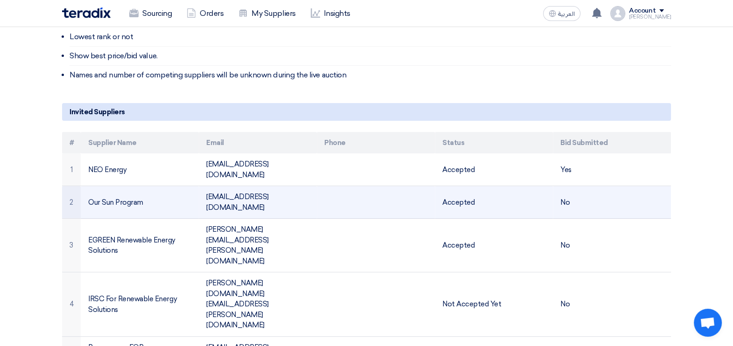
click at [126, 190] on td "Our Sun Program" at bounding box center [140, 202] width 118 height 33
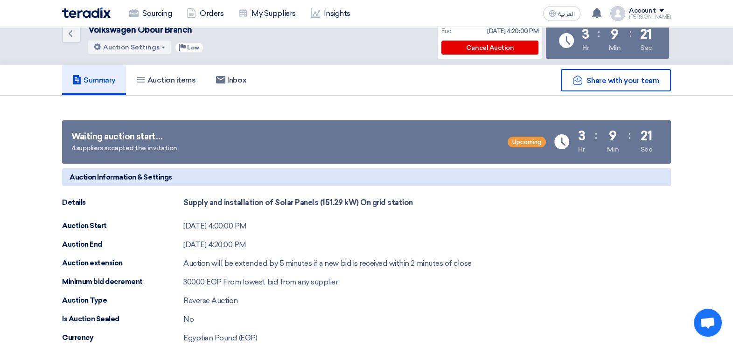
scroll to position [0, 0]
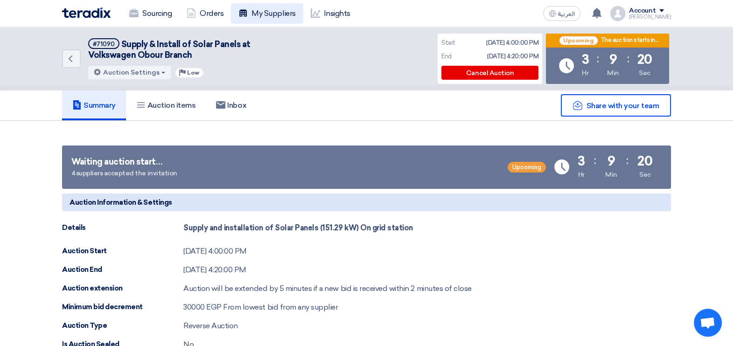
click at [278, 9] on link "My Suppliers" at bounding box center [267, 13] width 72 height 21
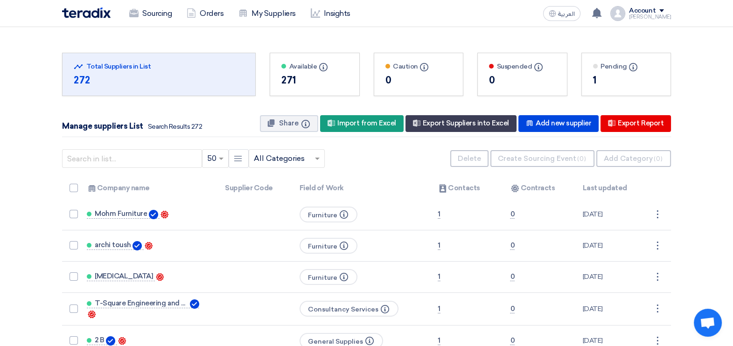
click at [327, 161] on div at bounding box center [348, 158] width 47 height 19
click at [320, 159] on span at bounding box center [319, 158] width 12 height 11
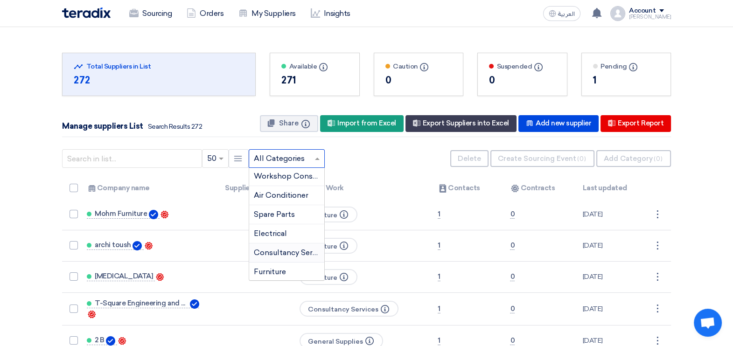
scroll to position [96, 0]
click at [289, 175] on span "Construction" at bounding box center [278, 177] width 48 height 9
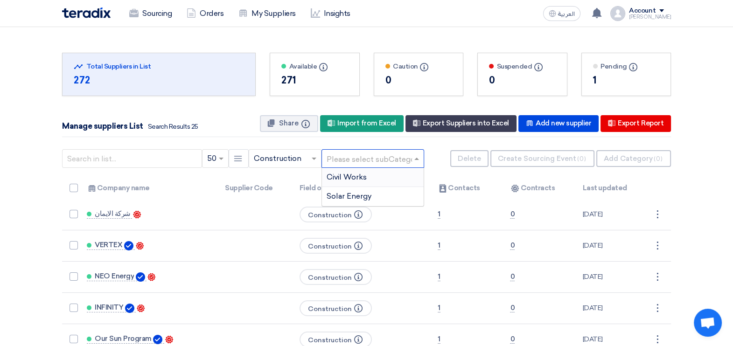
click at [409, 156] on div at bounding box center [373, 158] width 102 height 15
click at [352, 194] on span "Solar Energy" at bounding box center [349, 196] width 45 height 9
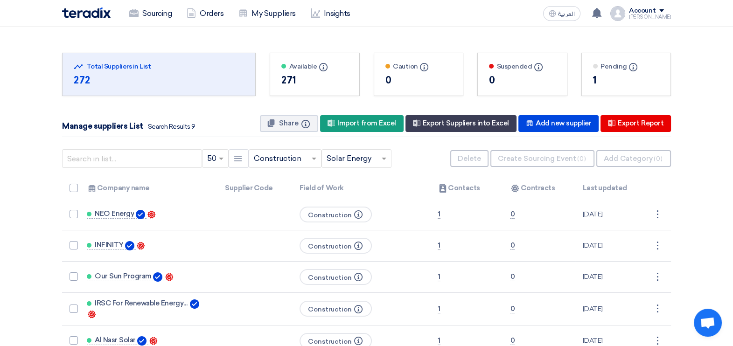
click at [94, 10] on img at bounding box center [86, 12] width 49 height 11
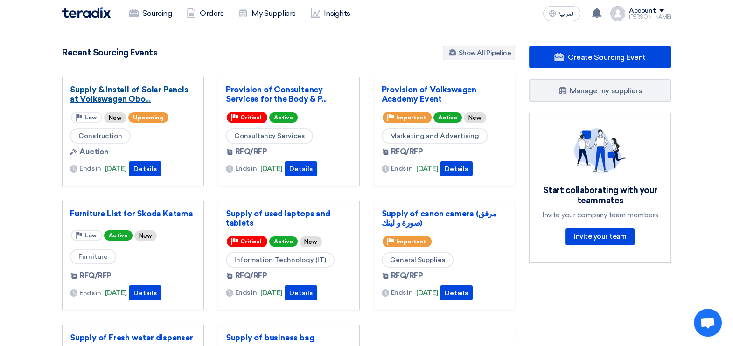
click at [134, 96] on link "Supply & Install of Solar Panels at Volkswagen Obo..." at bounding box center [133, 94] width 126 height 19
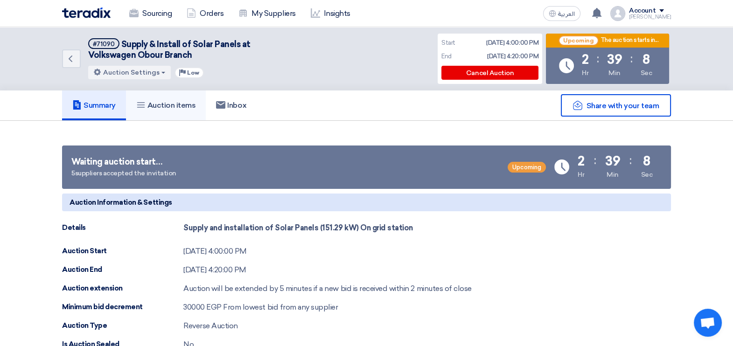
click at [156, 104] on h5 "Auction items" at bounding box center [166, 105] width 60 height 9
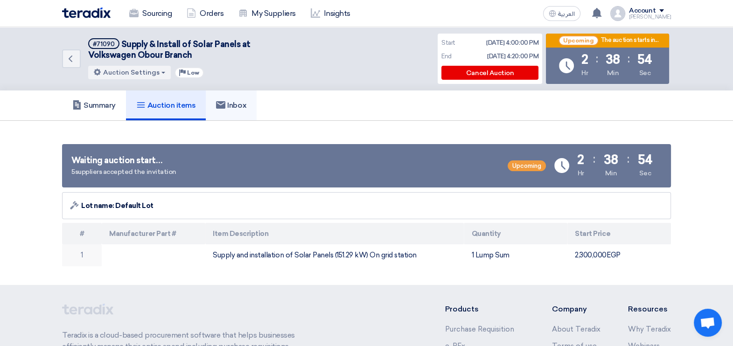
click at [233, 105] on h5 "Inbox" at bounding box center [231, 105] width 30 height 9
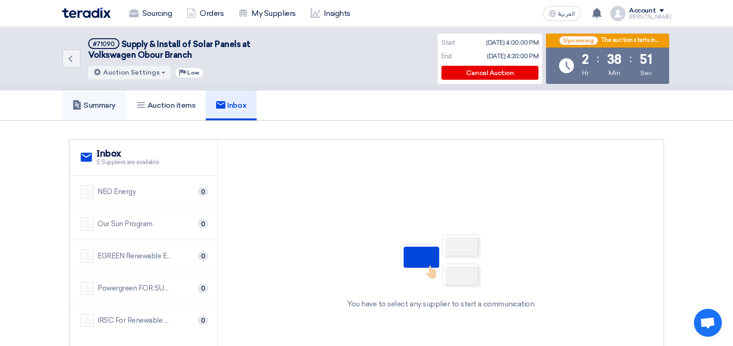
click at [91, 101] on h5 "Summary" at bounding box center [93, 105] width 43 height 9
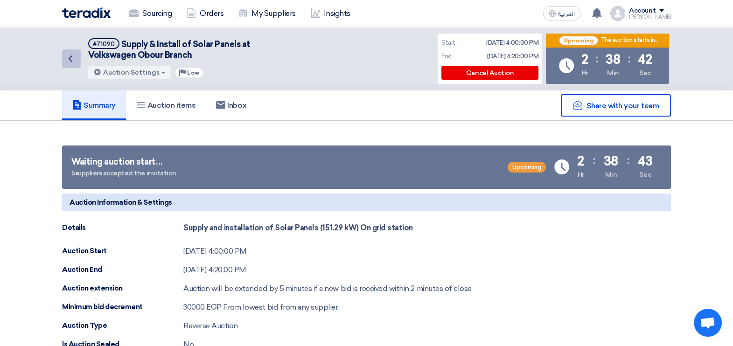
click at [70, 56] on icon "Back" at bounding box center [70, 58] width 11 height 11
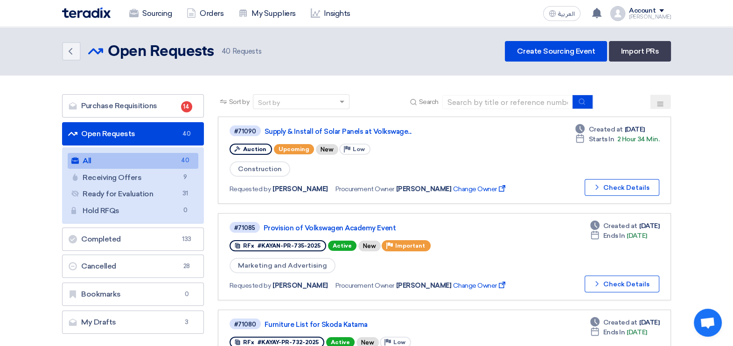
click at [324, 128] on link "Supply & Install of Solar Panels at Volkswage..." at bounding box center [381, 131] width 233 height 8
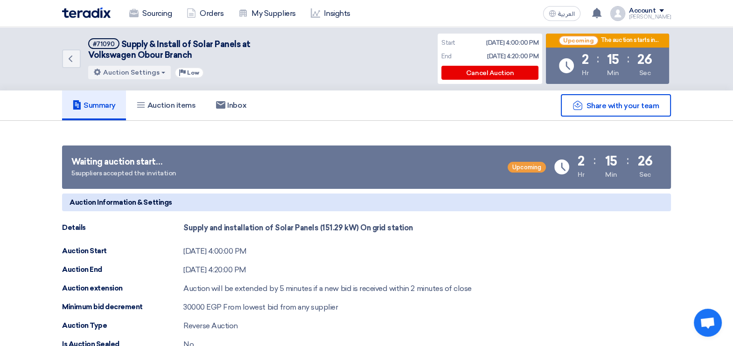
drag, startPoint x: 408, startPoint y: 229, endPoint x: 172, endPoint y: 233, distance: 236.2
click at [172, 233] on div "Details Supply and installation of Solar Panels (151.29 kW) On grid station" at bounding box center [366, 231] width 609 height 16
drag, startPoint x: 172, startPoint y: 233, endPoint x: 301, endPoint y: 250, distance: 130.3
click at [301, 250] on div "Auction Start Aug 19, 2025, 4:00:00 PM" at bounding box center [366, 251] width 609 height 11
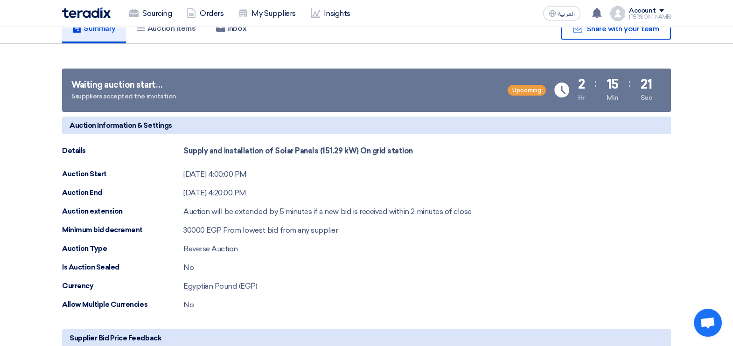
scroll to position [116, 0]
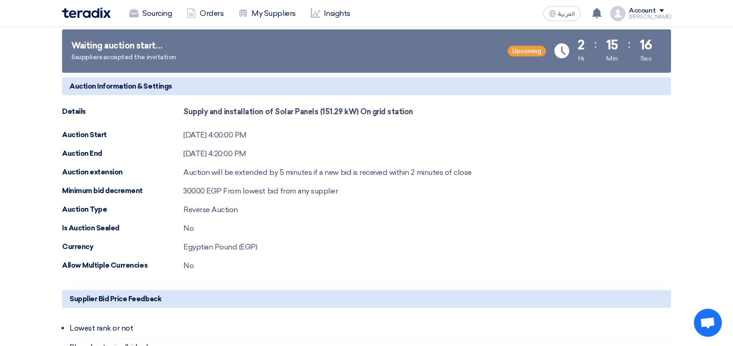
drag, startPoint x: 473, startPoint y: 172, endPoint x: 175, endPoint y: 169, distance: 297.8
click at [175, 169] on div "Auction extension Auction will be extended by 5 minutes if a new bid is receive…" at bounding box center [366, 172] width 609 height 11
drag, startPoint x: 341, startPoint y: 190, endPoint x: 62, endPoint y: 105, distance: 291.6
click at [62, 105] on div "Auction Information & Settings Details Supply and installation of Solar Panels …" at bounding box center [366, 174] width 609 height 194
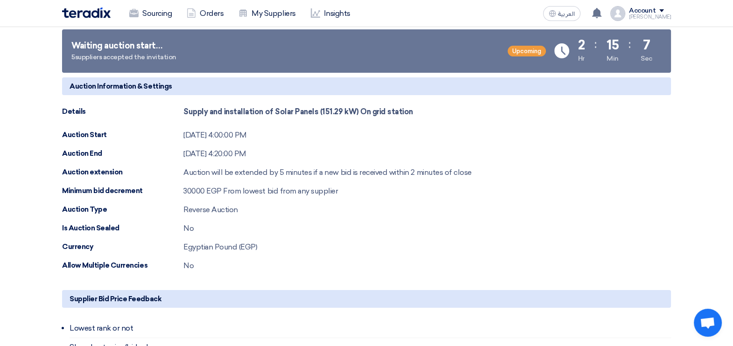
drag, startPoint x: 202, startPoint y: 266, endPoint x: 56, endPoint y: 100, distance: 220.2
click at [342, 190] on div "Minimum bid decrement 30000 EGP From lowest bid from any supplier" at bounding box center [366, 191] width 609 height 11
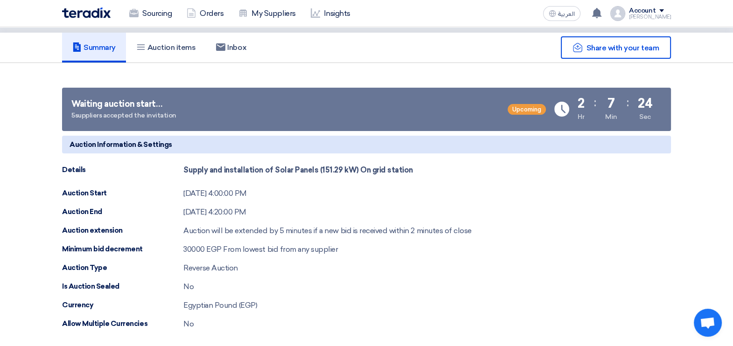
scroll to position [0, 0]
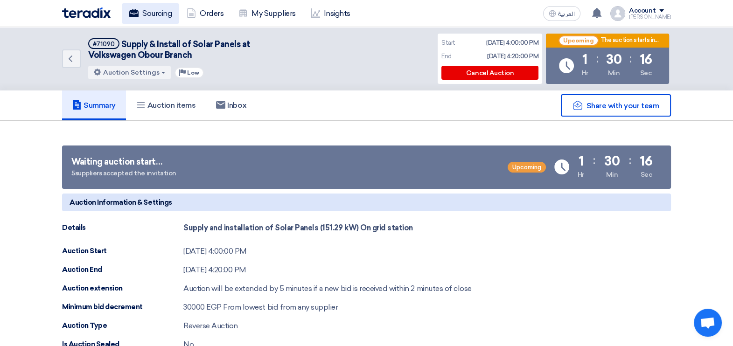
click at [154, 7] on link "Sourcing" at bounding box center [150, 13] width 57 height 21
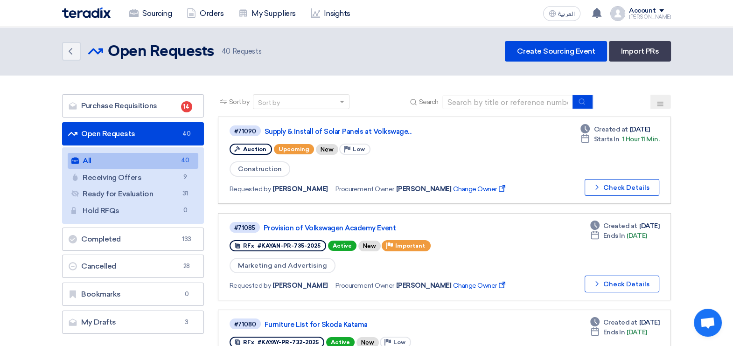
click at [88, 16] on img at bounding box center [86, 12] width 49 height 11
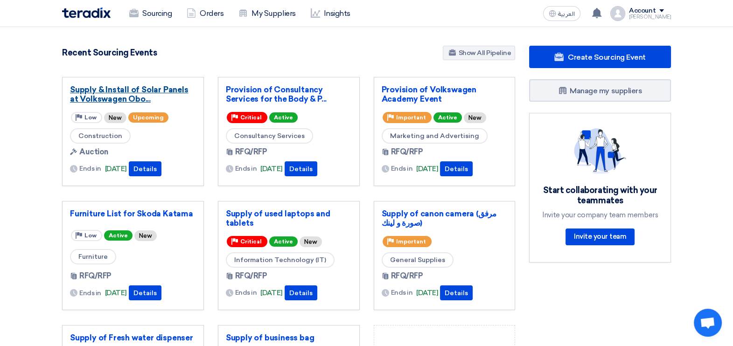
click at [108, 87] on link "Supply & Install of Solar Panels at Volkswagen Obo..." at bounding box center [133, 94] width 126 height 19
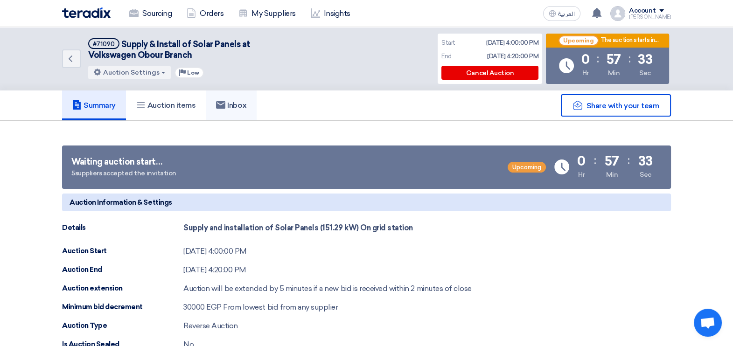
click at [243, 103] on h5 "Inbox" at bounding box center [231, 105] width 30 height 9
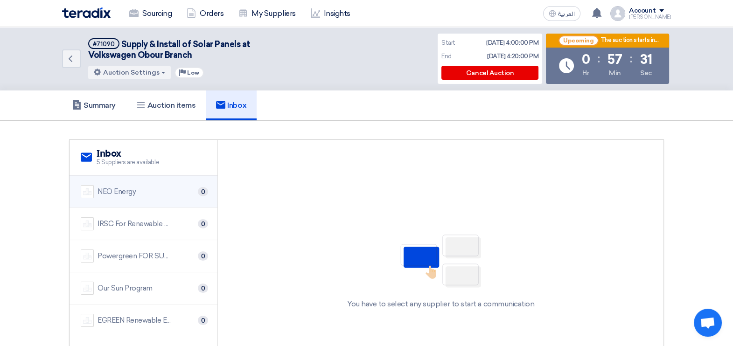
click at [115, 190] on div "NEO Energy" at bounding box center [117, 192] width 38 height 11
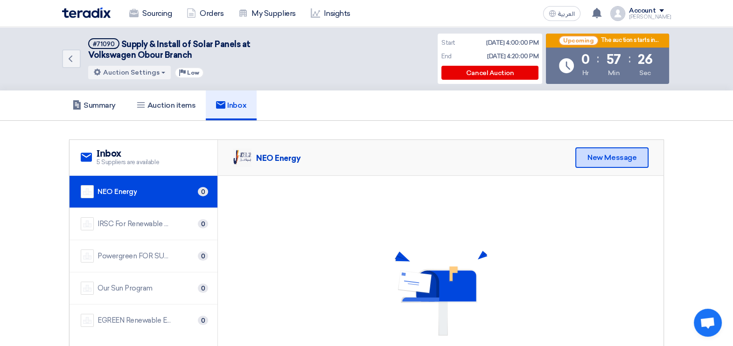
click at [640, 164] on div "New Message" at bounding box center [612, 157] width 73 height 21
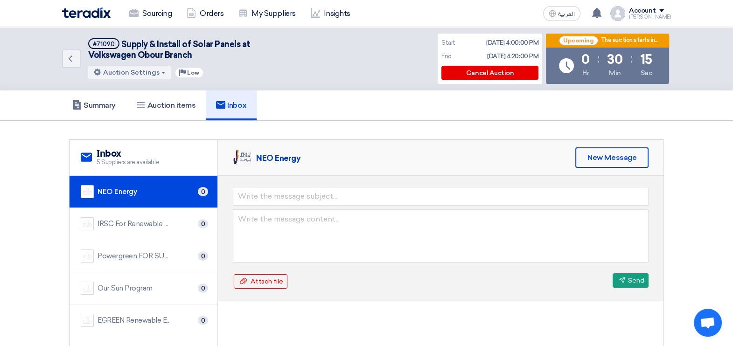
click at [704, 160] on section "service Inbox 5 Suppliers are available NEO Energy 0 IRSC For Renewable Energy …" at bounding box center [366, 271] width 733 height 300
click at [701, 160] on section "service Inbox 5 Suppliers are available NEO Energy 0 IRSC For Renewable Energy …" at bounding box center [366, 271] width 733 height 300
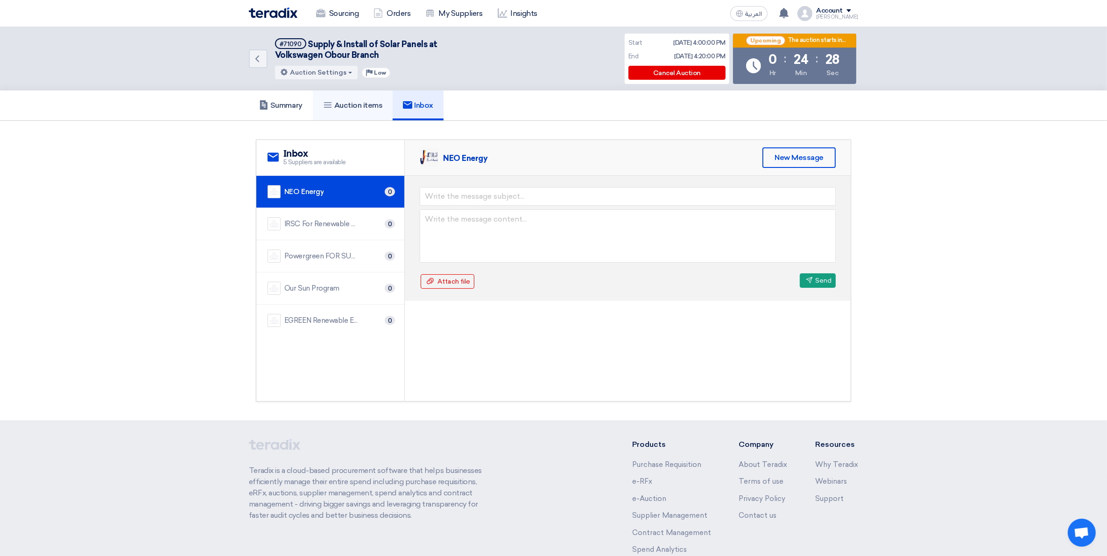
click at [347, 108] on h5 "Auction items" at bounding box center [353, 105] width 60 height 9
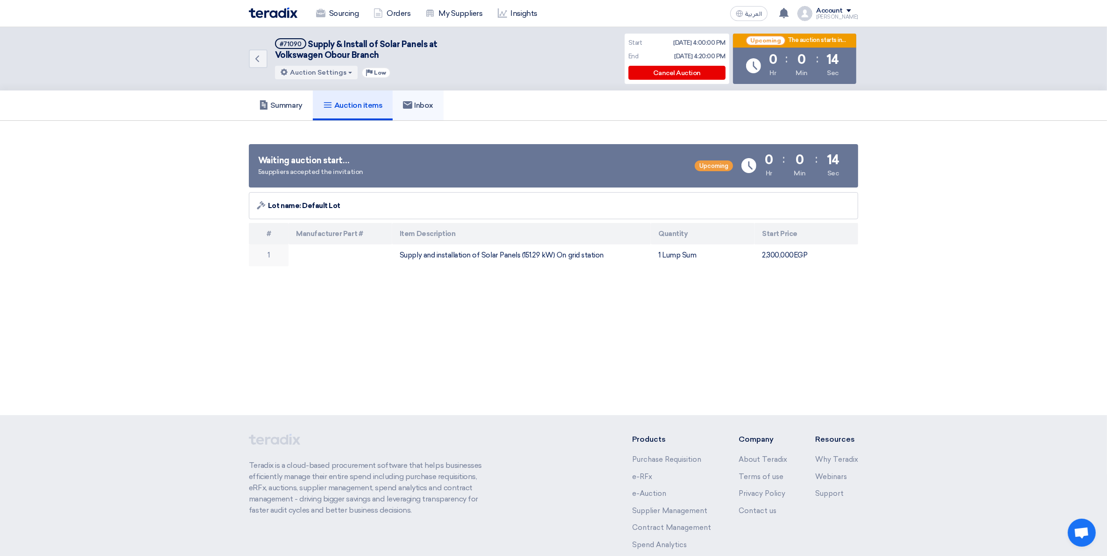
click at [431, 105] on h5 "Inbox" at bounding box center [418, 105] width 30 height 9
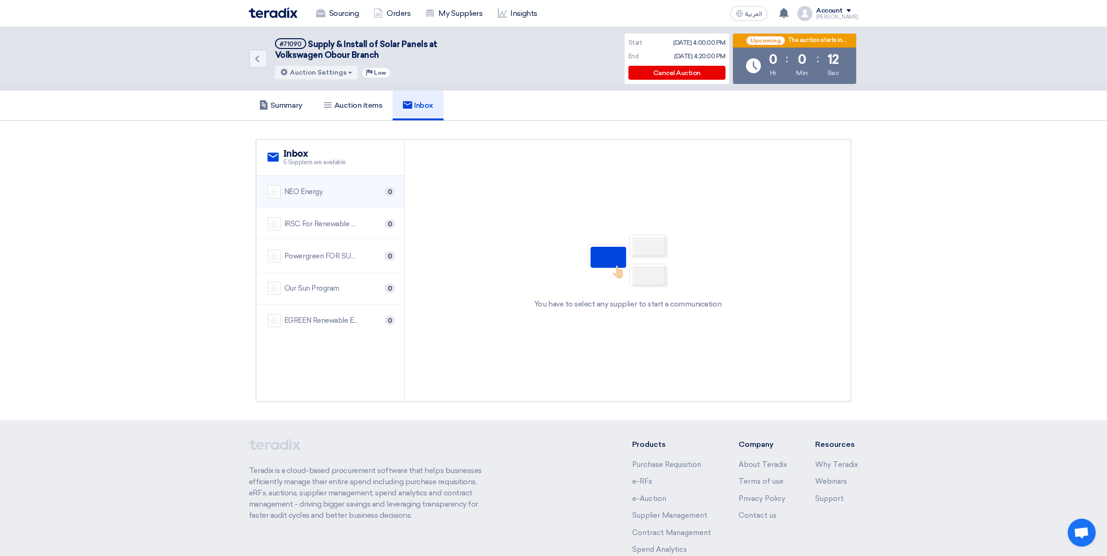
click at [321, 191] on div "NEO Energy" at bounding box center [303, 192] width 38 height 11
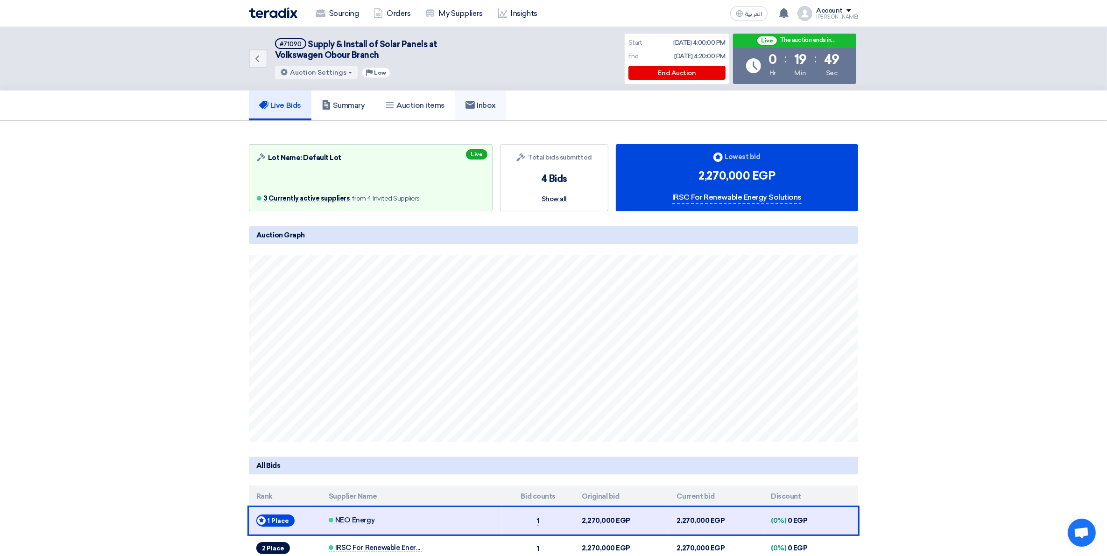
click at [491, 105] on h5 "Inbox" at bounding box center [480, 105] width 30 height 9
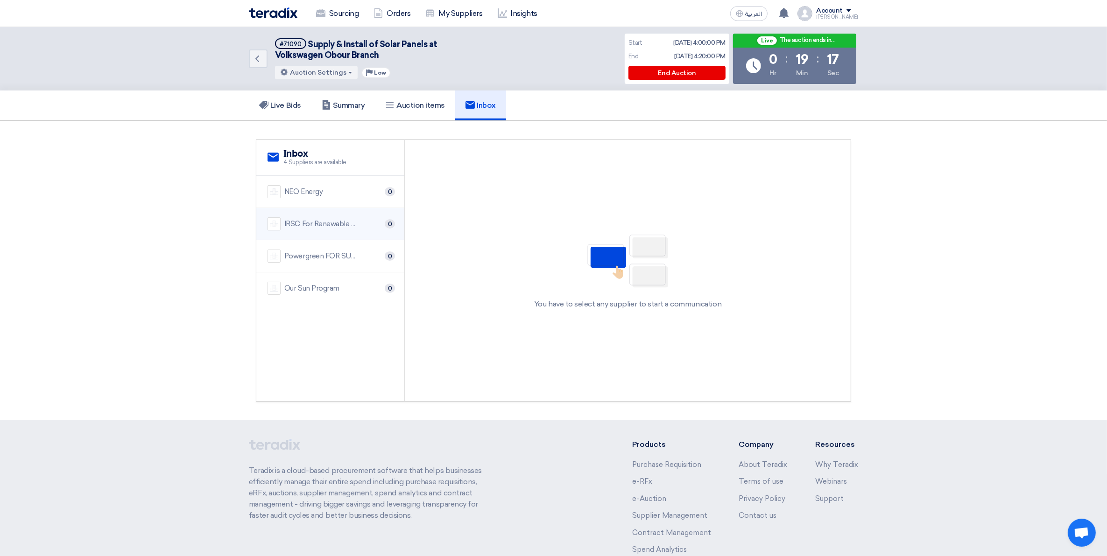
click at [316, 220] on div "IRSC For Renewable Energy Solutions" at bounding box center [321, 224] width 75 height 11
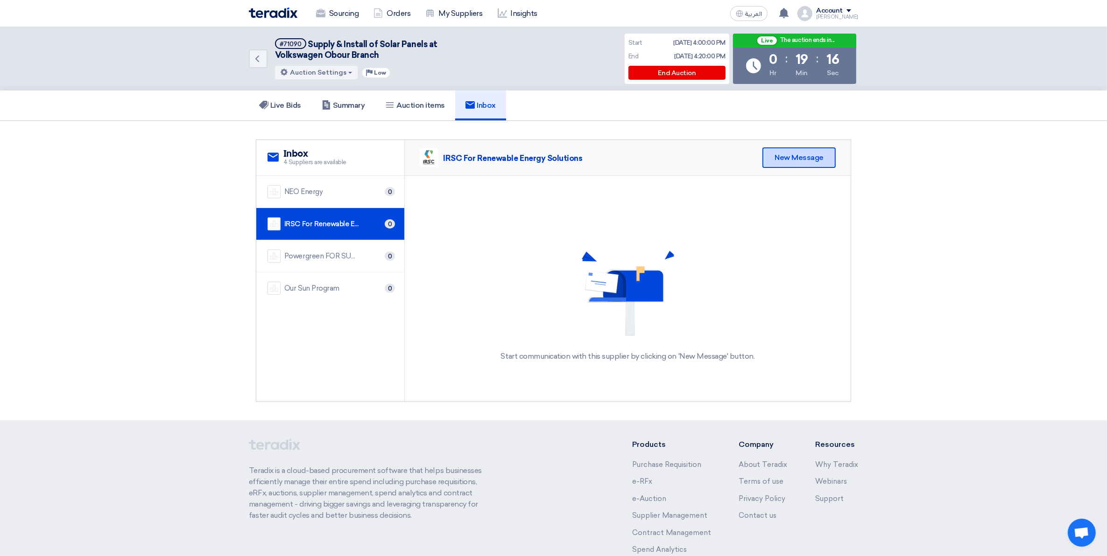
click at [733, 152] on div "New Message" at bounding box center [798, 157] width 73 height 21
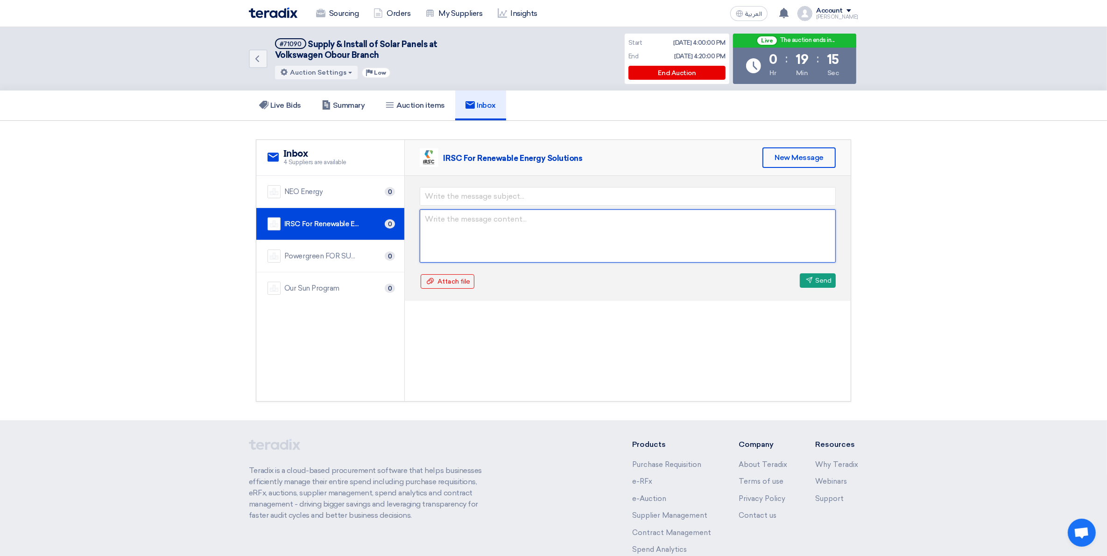
click at [454, 225] on textarea at bounding box center [628, 236] width 416 height 53
paste textarea "عزيزي المورد [اسم المورد]، نشكر لكم انضمامكم لجولة المزاد، ونقدّر جديتكم ومجهود…"
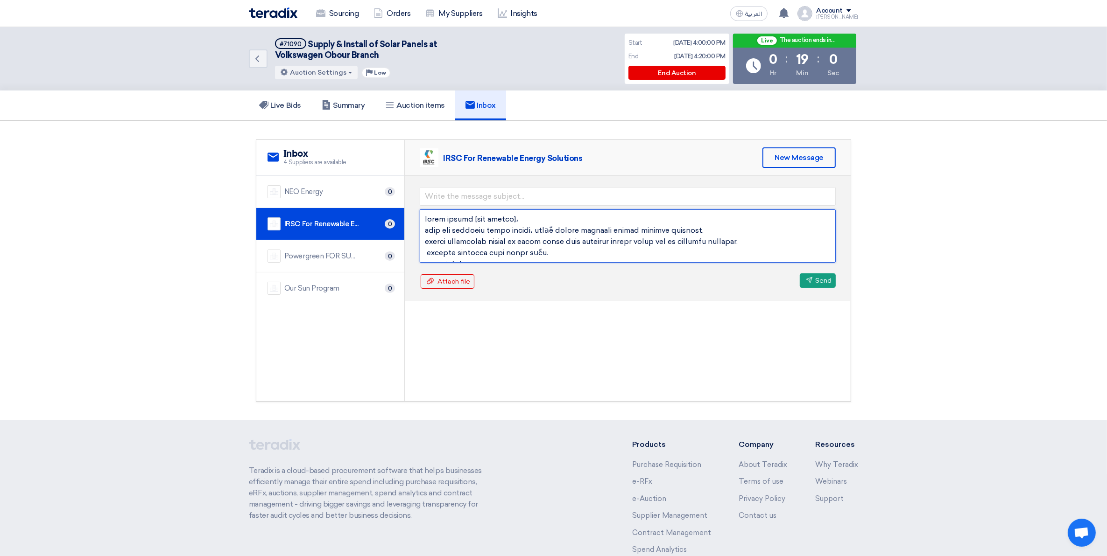
drag, startPoint x: 474, startPoint y: 215, endPoint x: 422, endPoint y: 215, distance: 51.3
click at [422, 215] on textarea at bounding box center [628, 236] width 416 height 53
type textarea "عزيزي المورد [اسم المورد]، نشكر لكم انضمامكم لجولة المزاد، ونقدّر جديتكم ومجهود…"
click at [438, 221] on textarea at bounding box center [628, 236] width 416 height 53
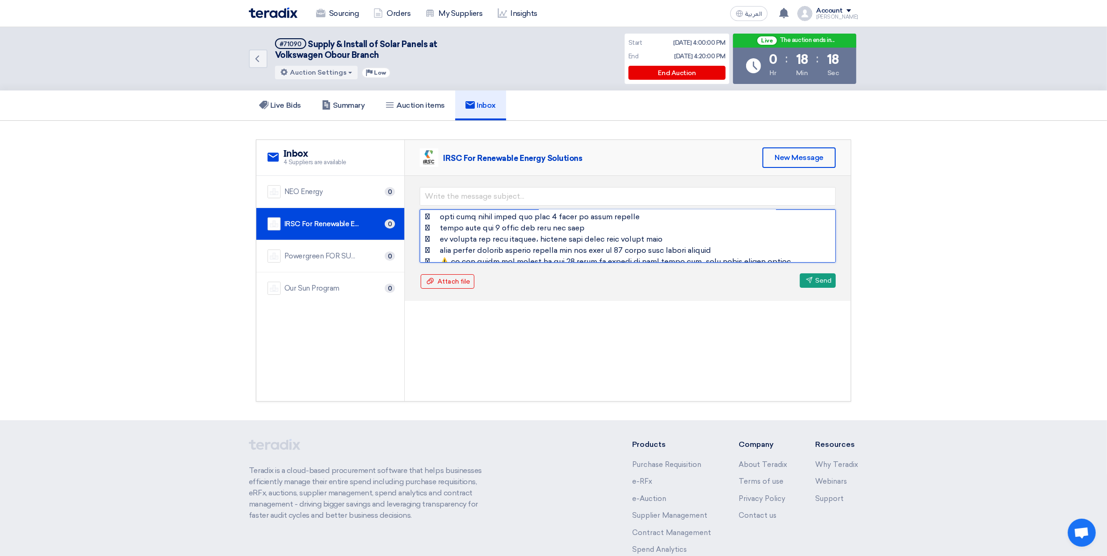
scroll to position [212, 0]
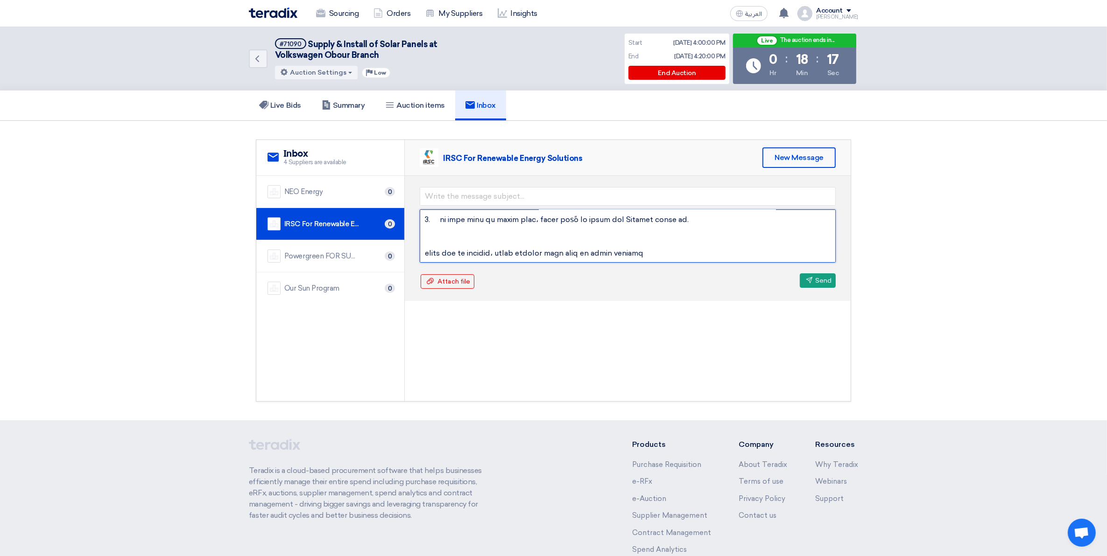
drag, startPoint x: 421, startPoint y: 218, endPoint x: 497, endPoint y: 255, distance: 85.0
click at [497, 255] on textarea at bounding box center [628, 236] width 416 height 53
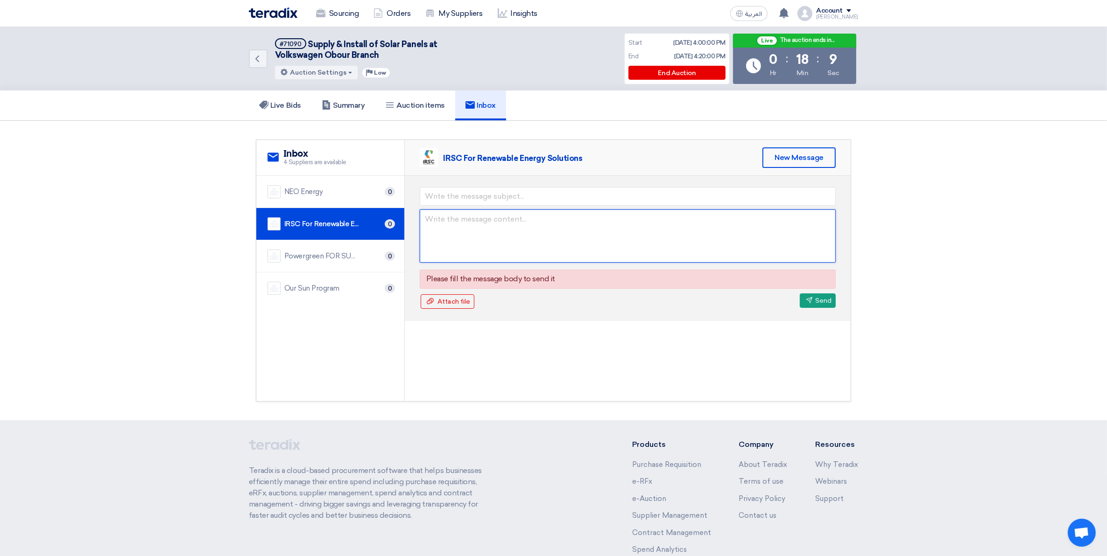
scroll to position [0, 0]
click at [429, 104] on h5 "Auction items" at bounding box center [415, 105] width 60 height 9
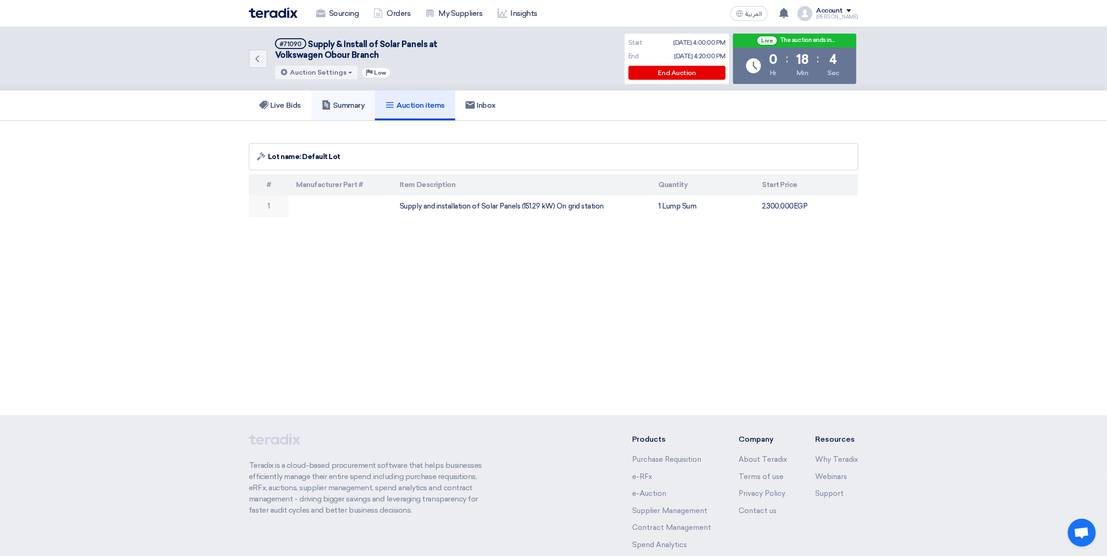
click at [354, 104] on h5 "Summary" at bounding box center [343, 105] width 43 height 9
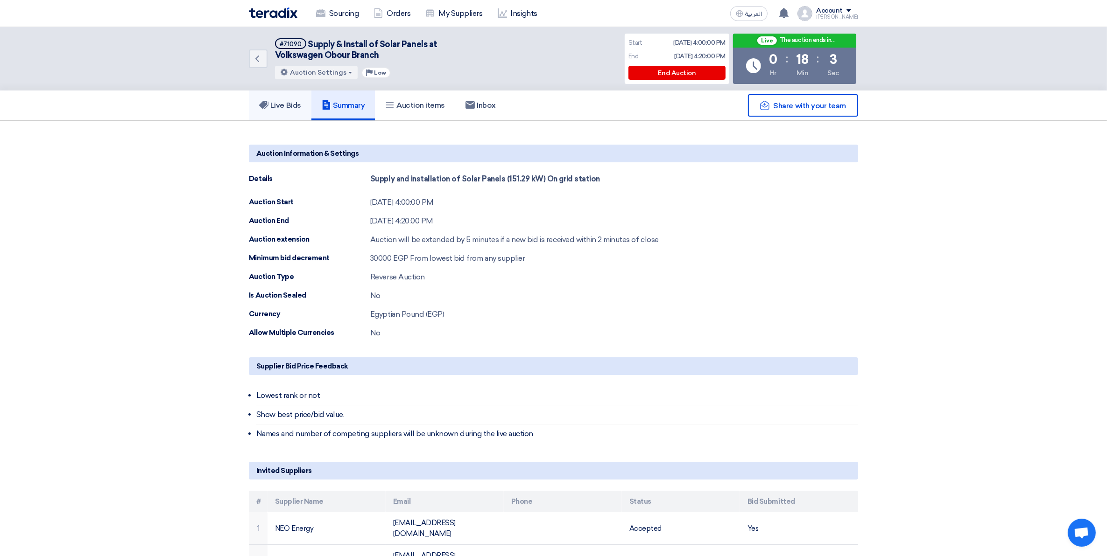
click at [290, 108] on h5 "Live Bids" at bounding box center [280, 105] width 42 height 9
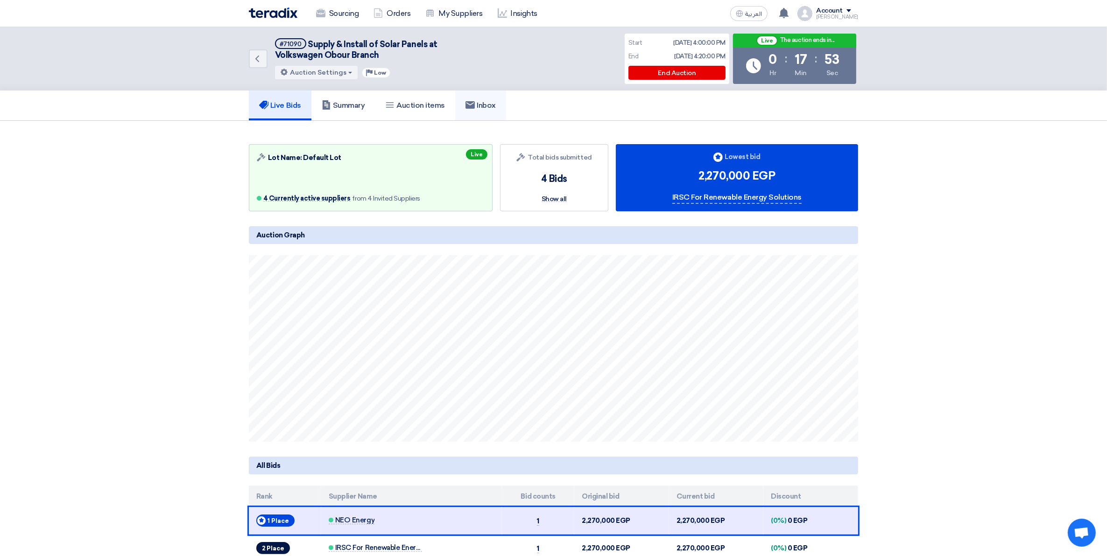
click at [491, 108] on h5 "Inbox" at bounding box center [480, 105] width 30 height 9
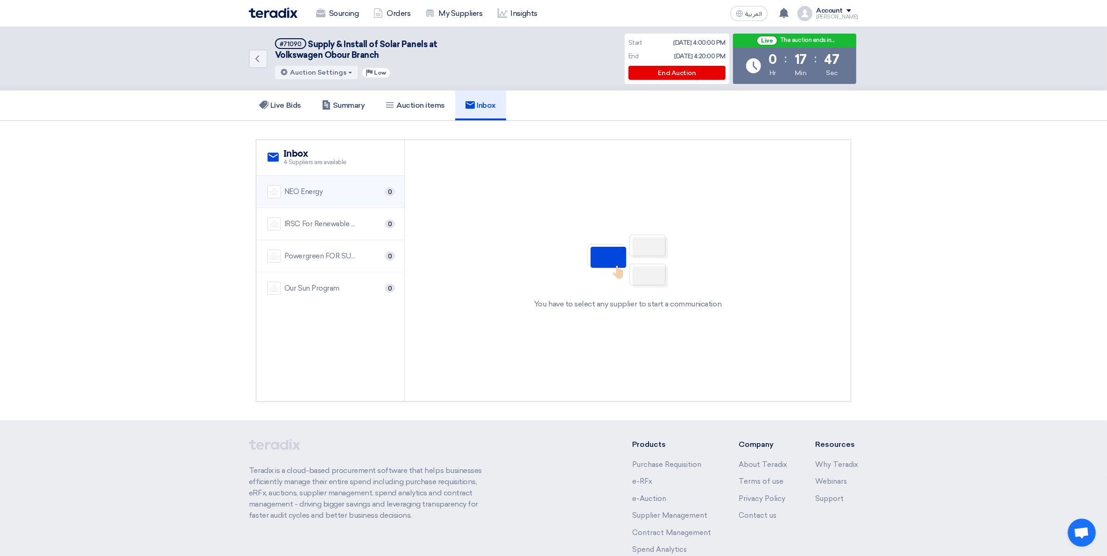
click at [313, 191] on div "NEO Energy" at bounding box center [303, 192] width 38 height 11
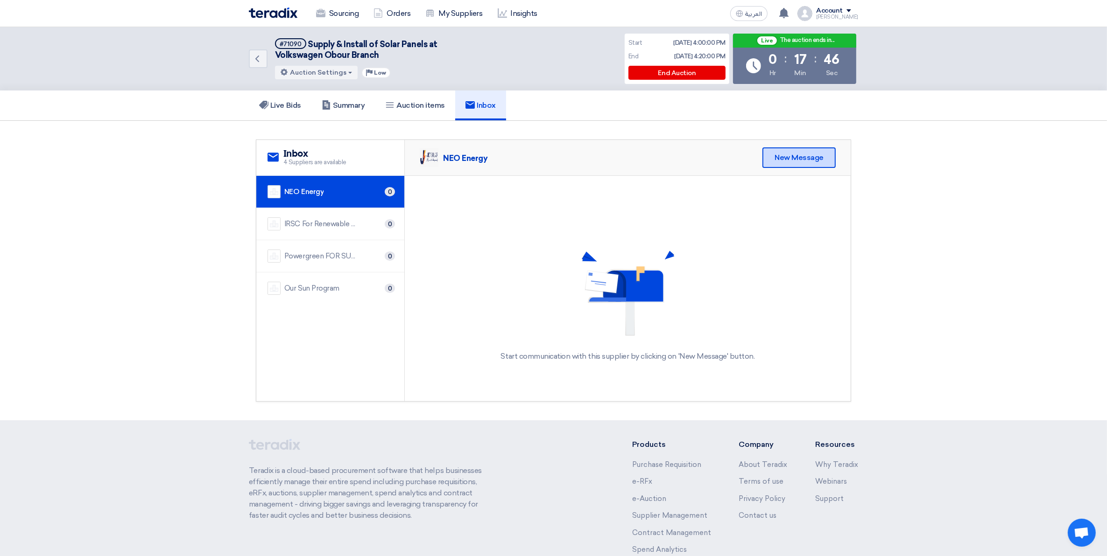
click at [733, 153] on div "New Message" at bounding box center [798, 157] width 73 height 21
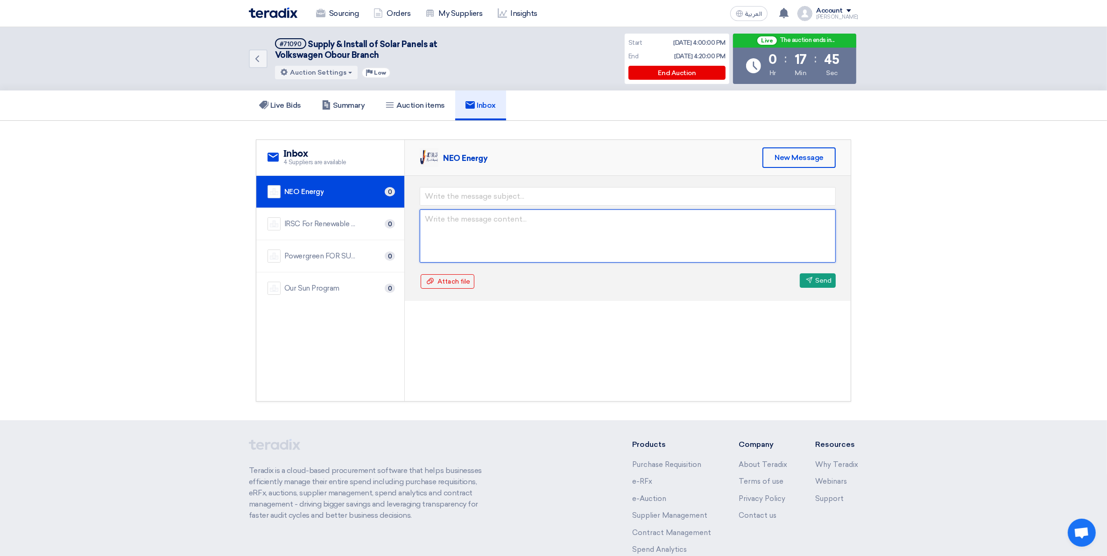
click at [661, 216] on textarea at bounding box center [628, 236] width 416 height 53
paste textarea "عزيزي المورد [اسم المورد]، نشكر لكم انضمامكم لجولة المزاد، ونقدّر جديتكم ومجهود…"
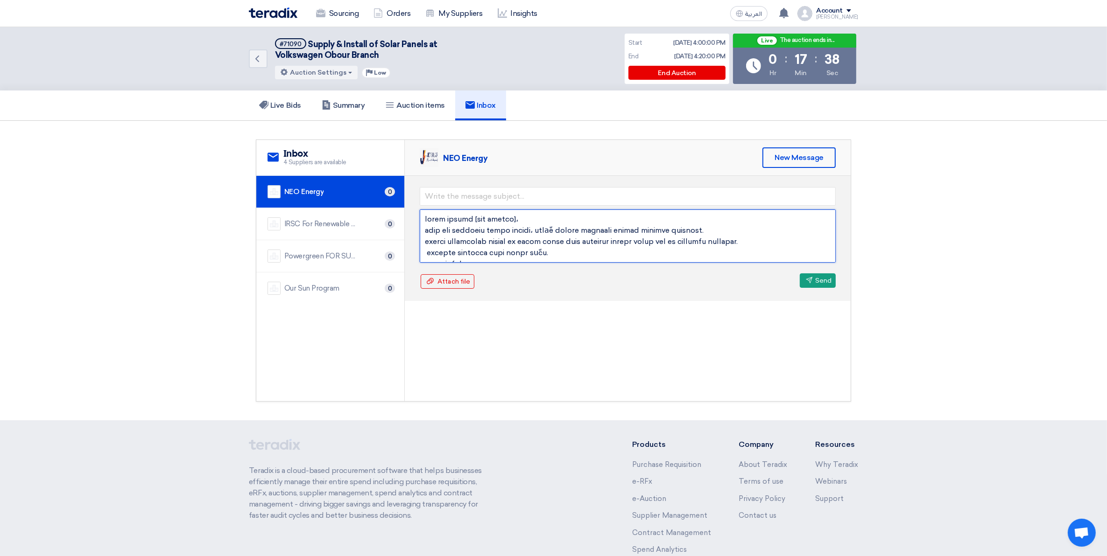
drag, startPoint x: 472, startPoint y: 218, endPoint x: 426, endPoint y: 221, distance: 46.3
click at [426, 221] on textarea at bounding box center [628, 236] width 416 height 53
click at [455, 215] on textarea at bounding box center [628, 236] width 416 height 53
click at [435, 218] on textarea at bounding box center [628, 236] width 416 height 53
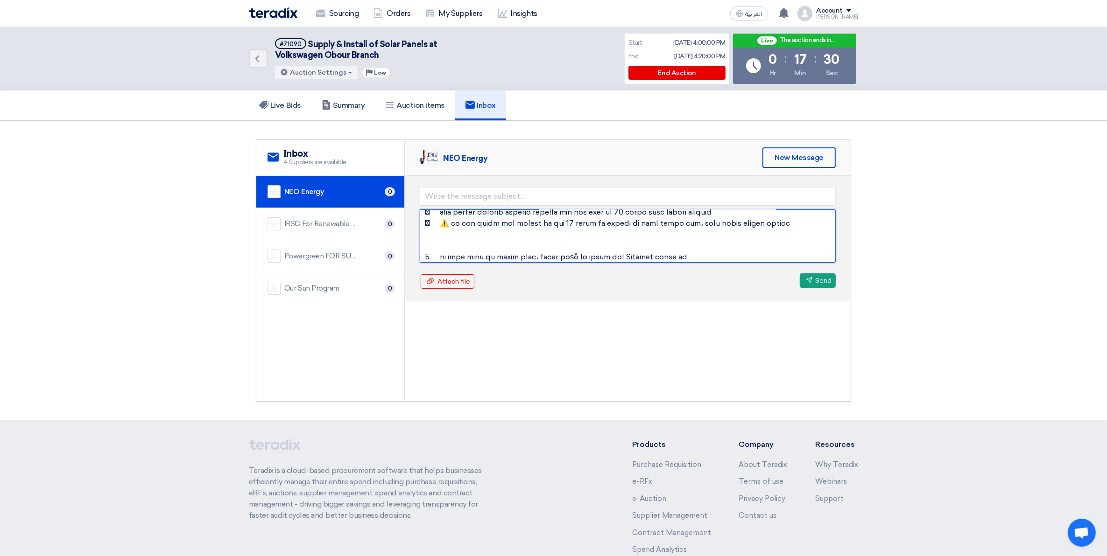
scroll to position [212, 0]
type textarea "عزيزي ، نشكر لكم انضمامكم لجولة المزاد، ونقدّر جديتكم ومجهودكم للوصول للمرحلة ا…"
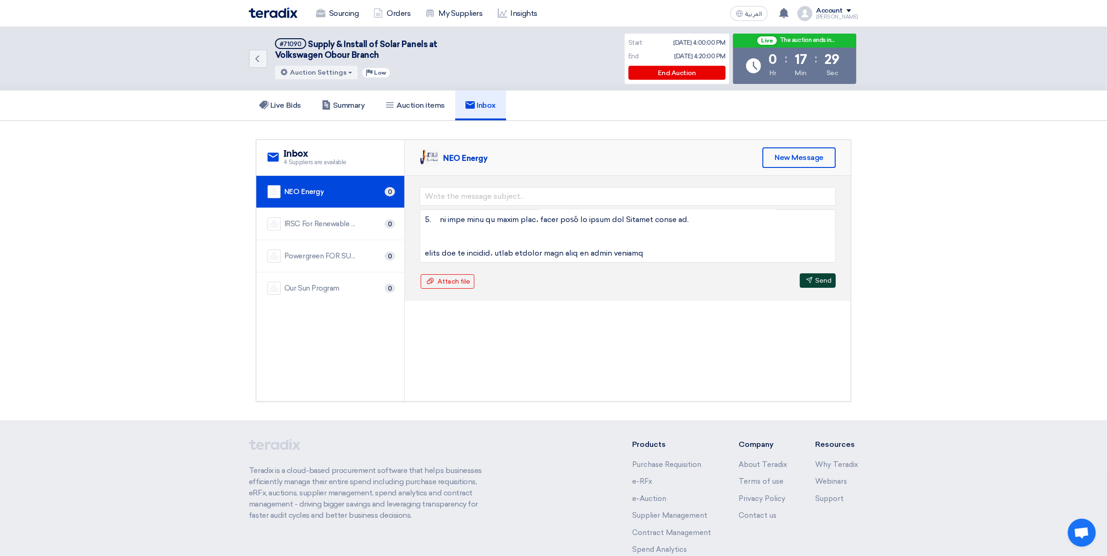
click at [733, 279] on icon "Send" at bounding box center [809, 280] width 7 height 7
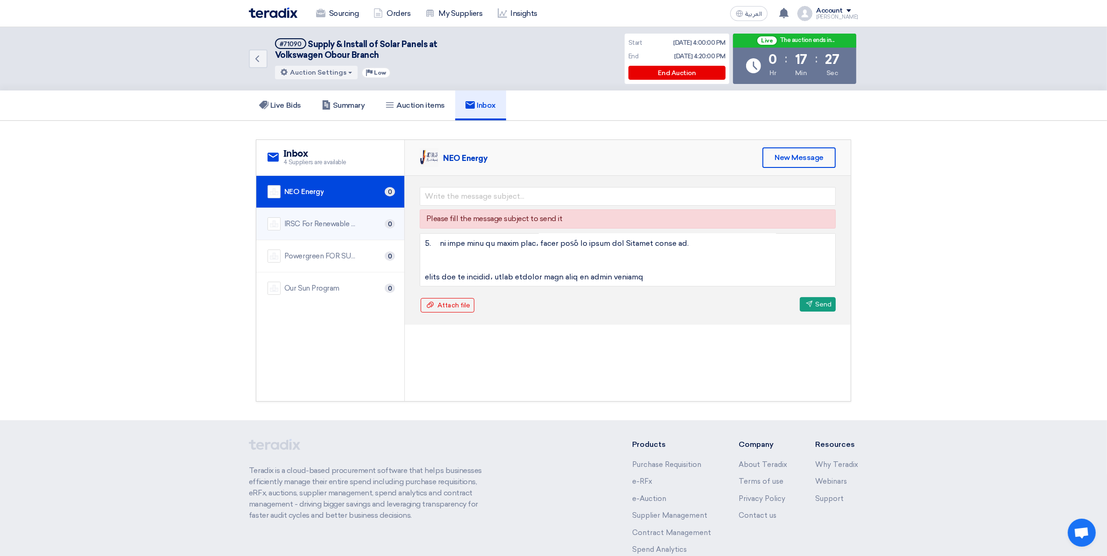
click at [318, 222] on div "IRSC For Renewable Energy Solutions" at bounding box center [321, 224] width 75 height 11
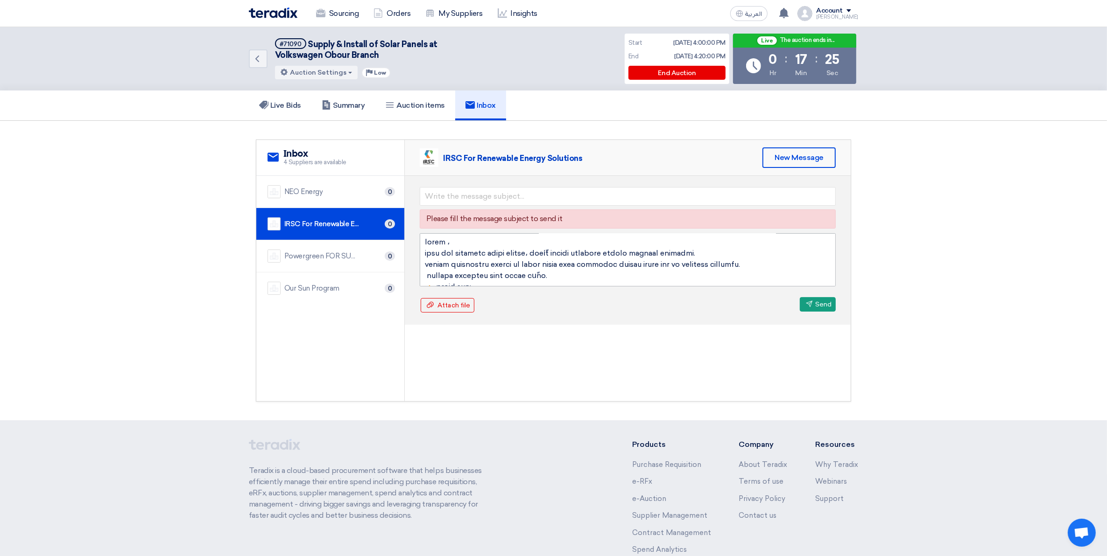
scroll to position [0, 0]
click at [342, 190] on div "NEO Energy 0" at bounding box center [330, 191] width 126 height 13
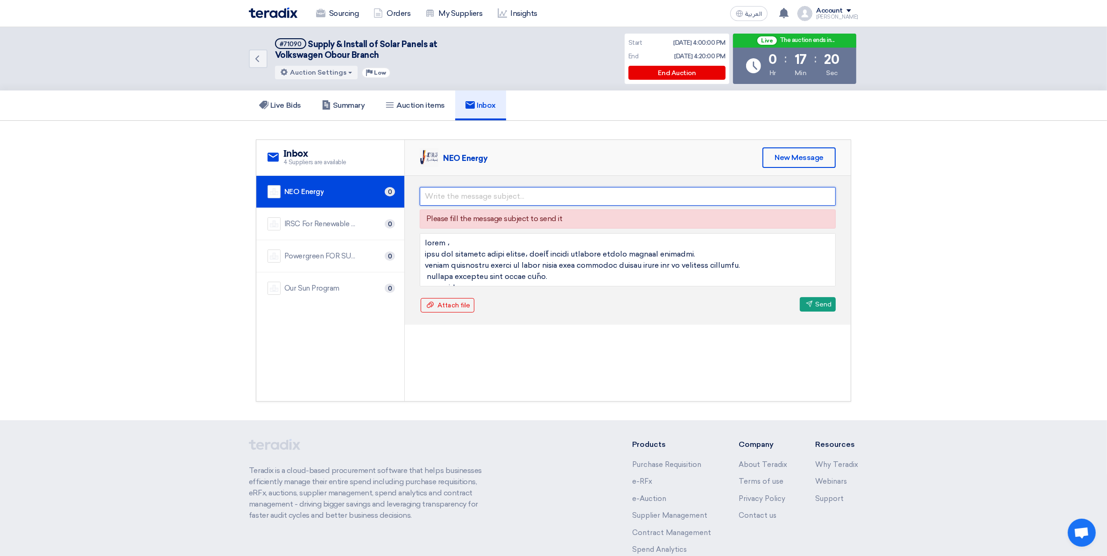
click at [505, 195] on input "text" at bounding box center [628, 196] width 416 height 19
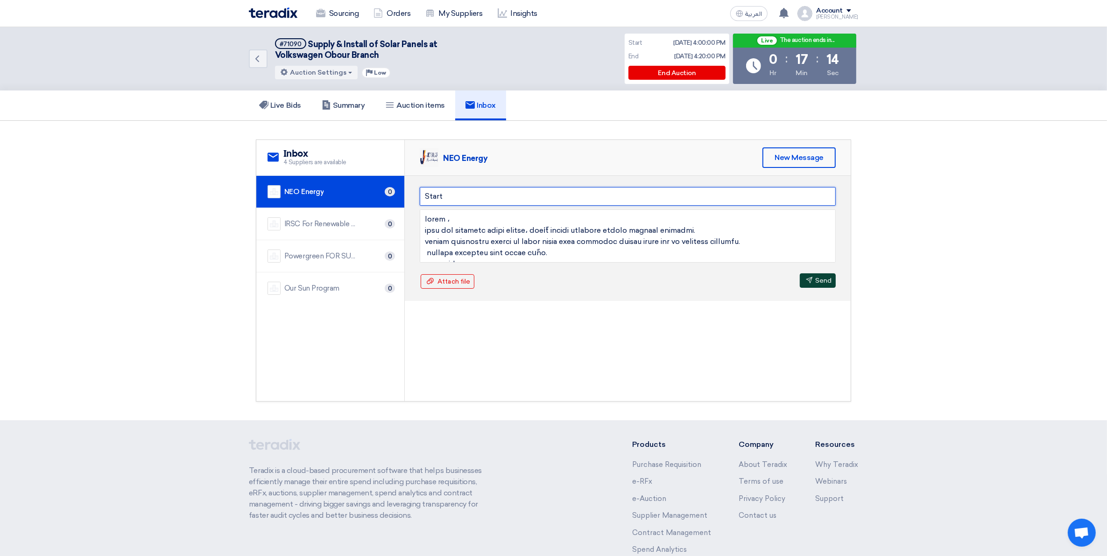
type input "Start"
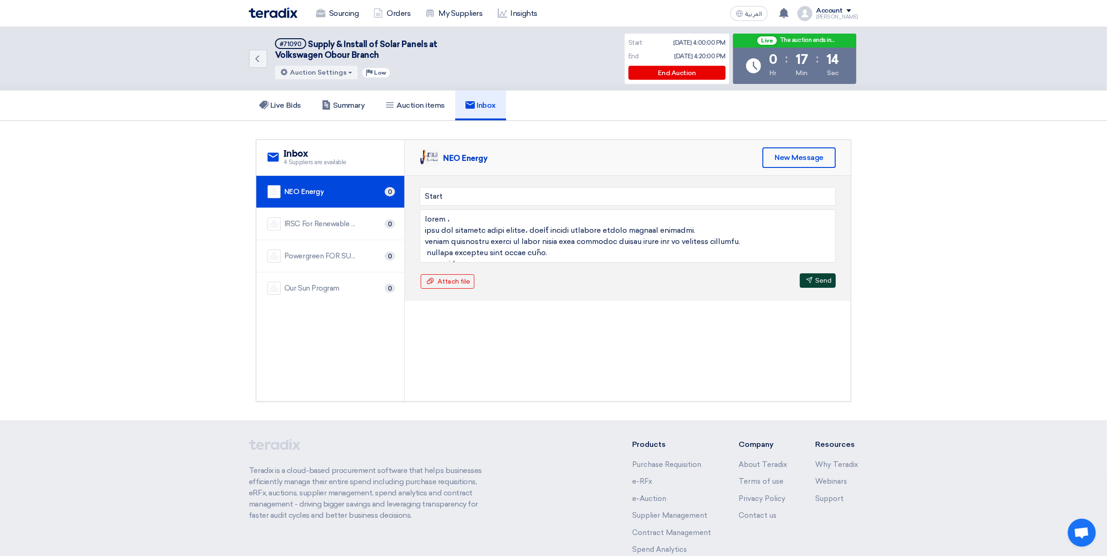
click at [733, 284] on button "Send Send" at bounding box center [818, 281] width 36 height 14
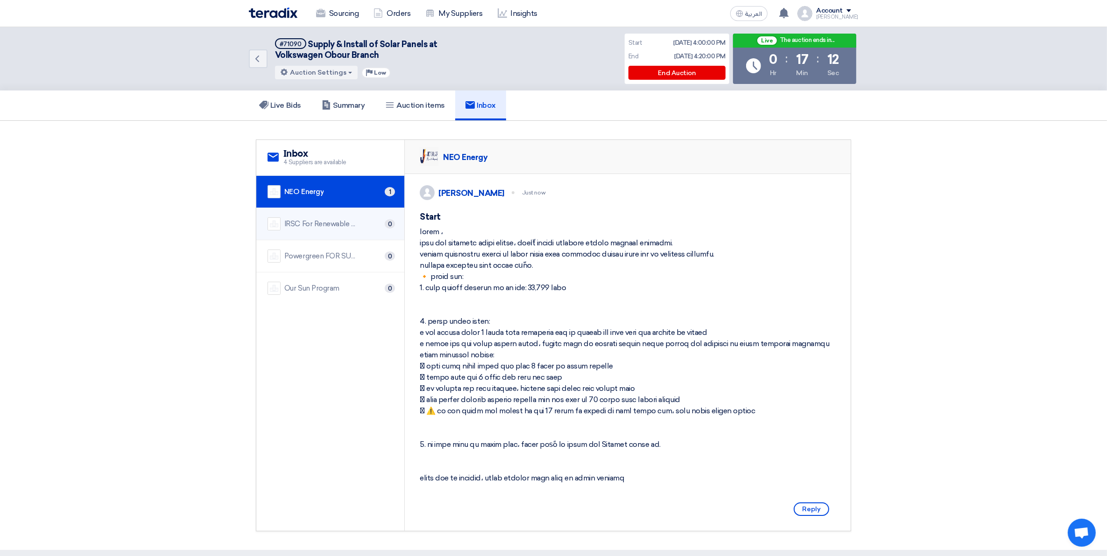
click at [320, 218] on div "IRSC For Renewable Energy Solutions 0" at bounding box center [330, 224] width 126 height 13
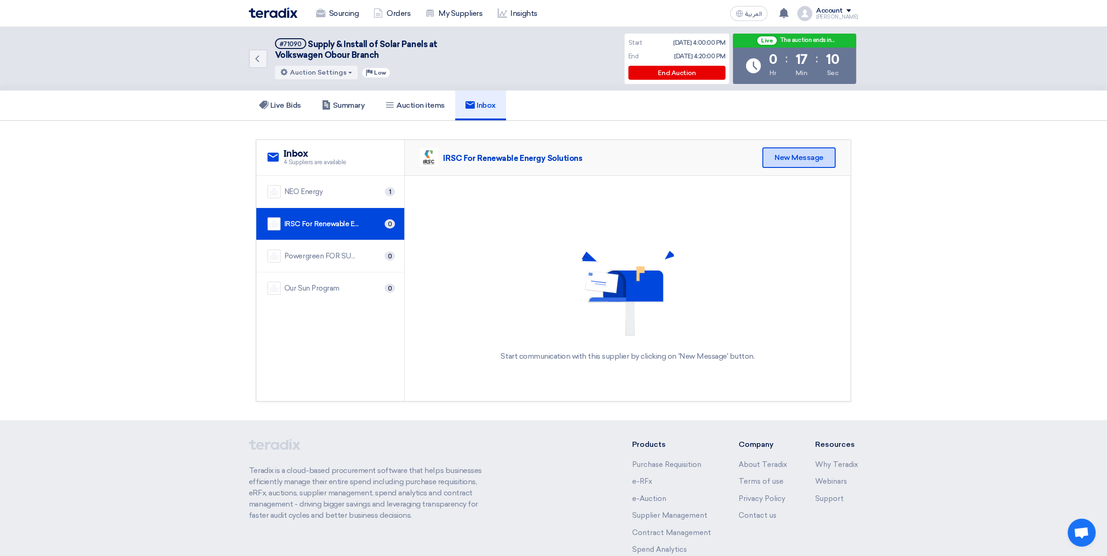
click at [733, 161] on div "New Message" at bounding box center [798, 157] width 73 height 21
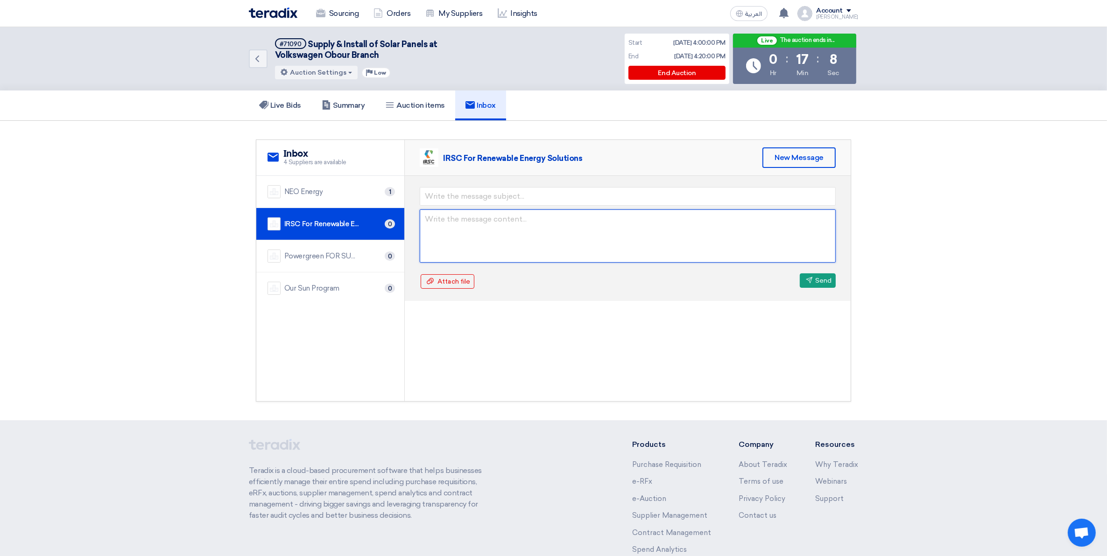
click at [448, 219] on textarea at bounding box center [628, 236] width 416 height 53
paste textarea "عزيزي ، نشكر لكم انضمامكم لجولة المزاد، ونقدّر جديتكم ومجهودكم للوصول للمرحلة ا…"
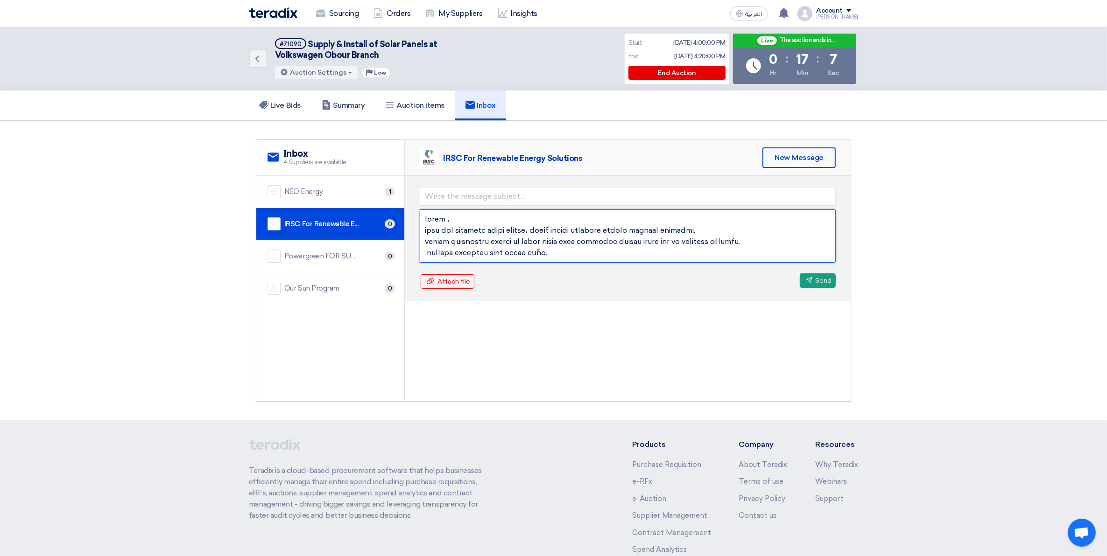
scroll to position [208, 0]
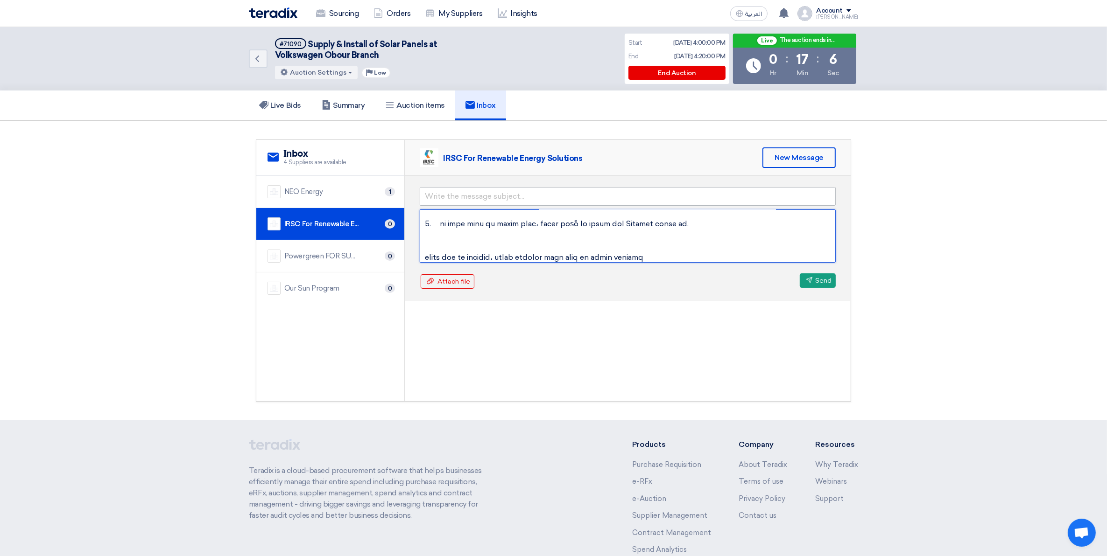
type textarea "عزيزي ، نشكر لكم انضمامكم لجولة المزاد، ونقدّر جديتكم ومجهودكم للوصول للمرحلة ا…"
click at [449, 196] on input "text" at bounding box center [628, 196] width 416 height 19
type input "start"
click at [733, 281] on button "Send Send" at bounding box center [818, 281] width 36 height 14
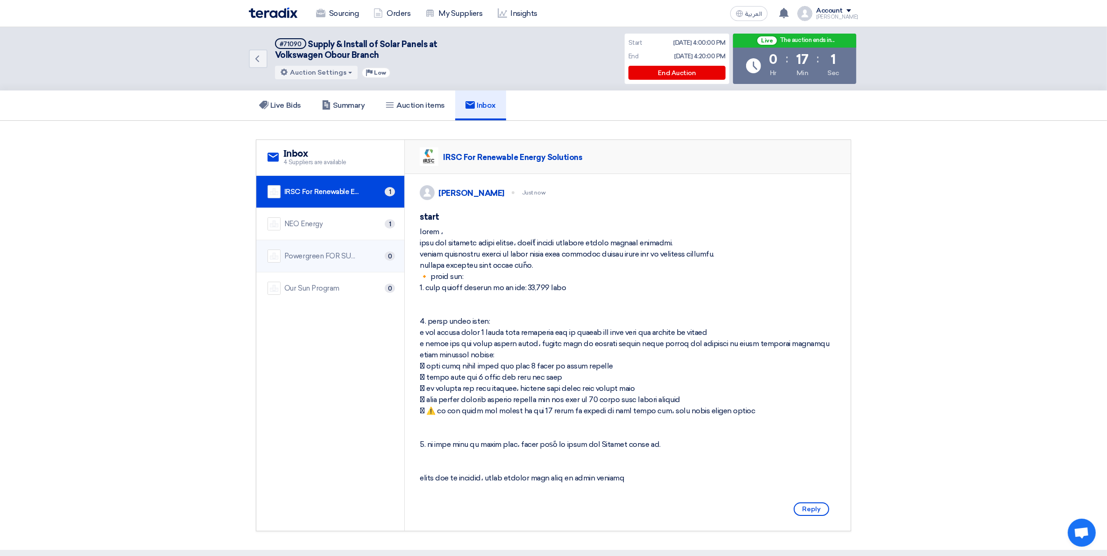
click at [342, 251] on div "Powergreen FOR SUSTAINABLE ENERGY" at bounding box center [321, 256] width 75 height 11
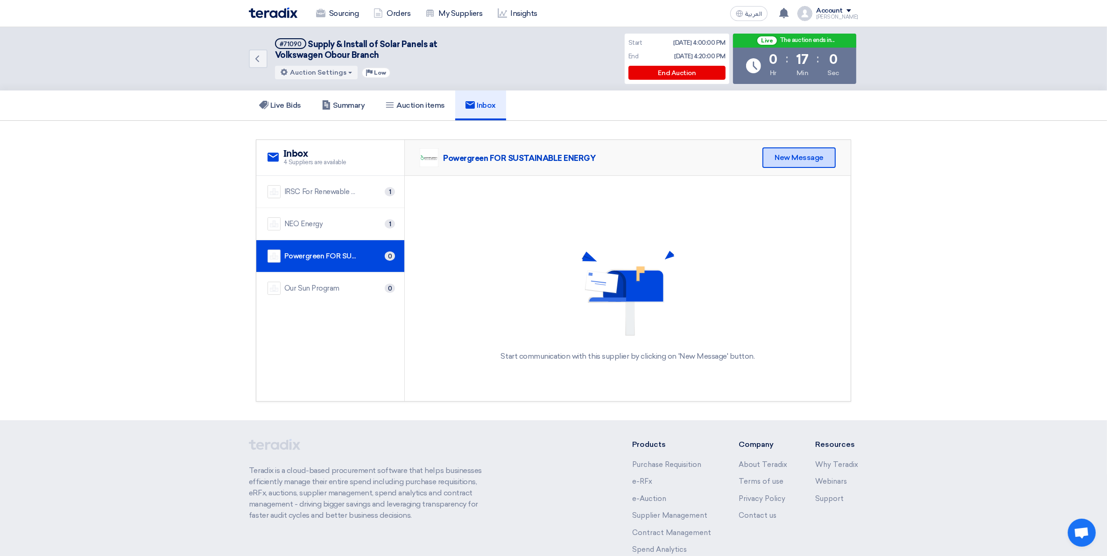
click at [733, 160] on div "New Message" at bounding box center [798, 157] width 73 height 21
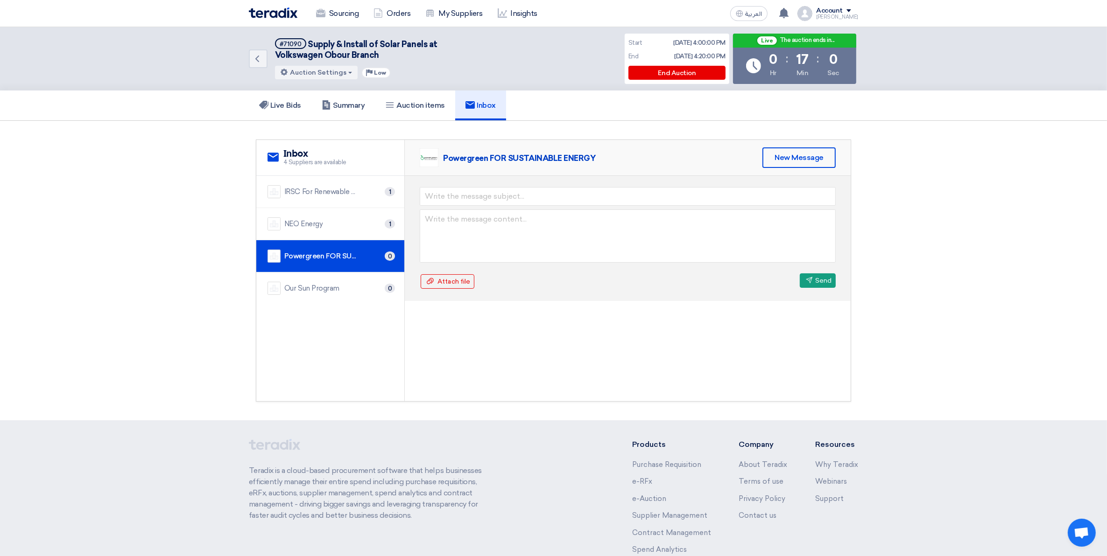
scroll to position [0, 0]
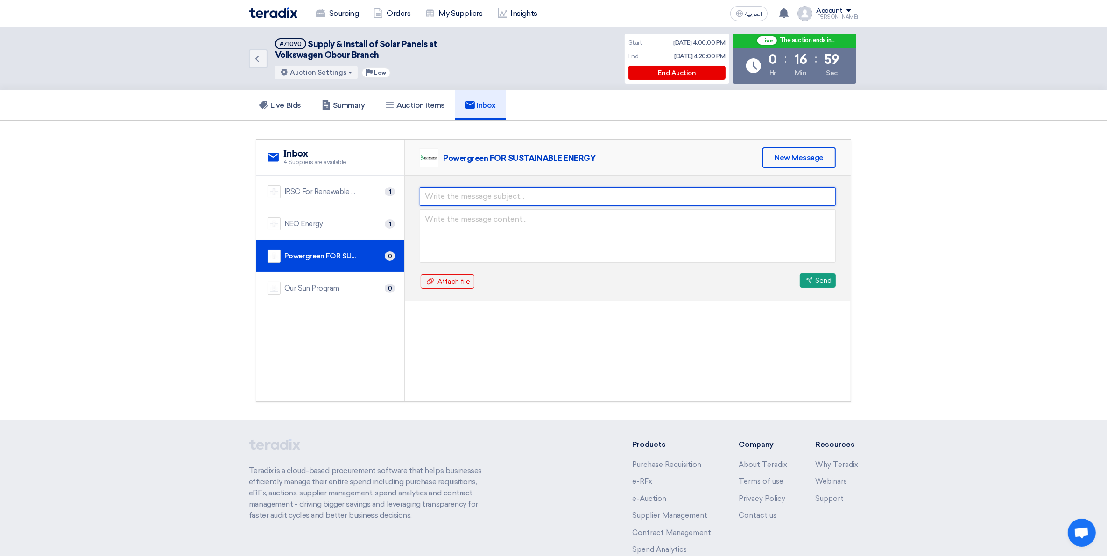
click at [463, 199] on input "text" at bounding box center [628, 196] width 416 height 19
type input "start"
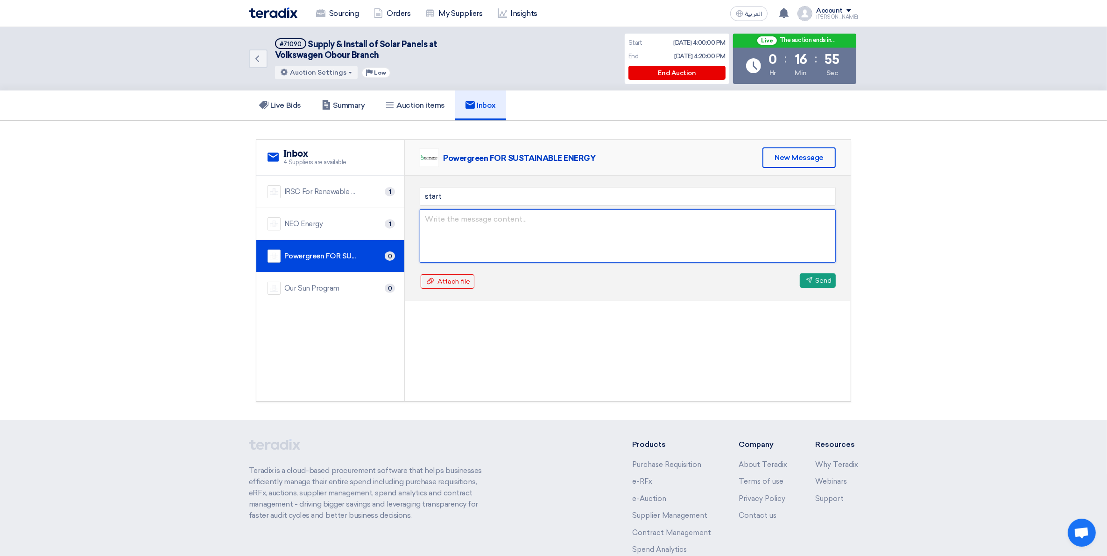
click at [517, 227] on textarea at bounding box center [628, 236] width 416 height 53
paste textarea "عزيزي ، نشكر لكم انضمامكم لجولة المزاد، ونقدّر جديتكم ومجهودكم للوصول للمرحلة ا…"
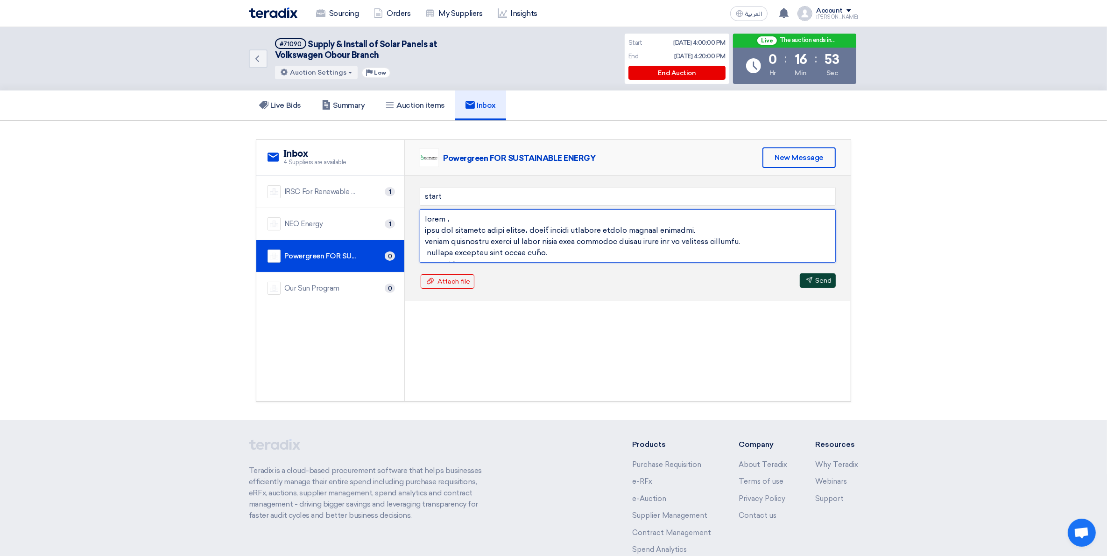
type textarea "عزيزي ، نشكر لكم انضمامكم لجولة المزاد، ونقدّر جديتكم ومجهودكم للوصول للمرحلة ا…"
click at [733, 276] on button "Send Send" at bounding box center [818, 281] width 36 height 14
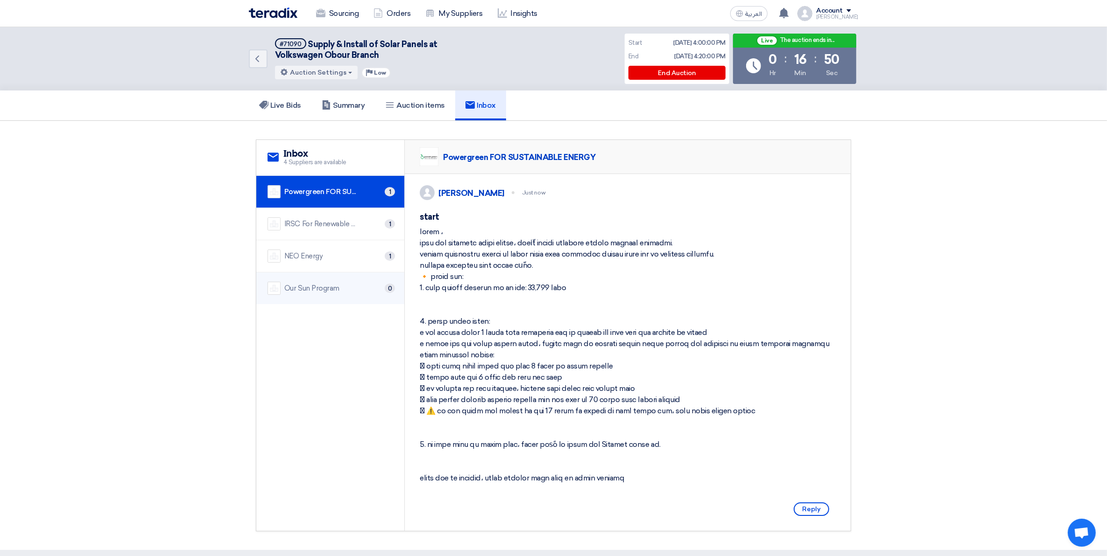
click at [355, 287] on div "Our Sun Program 0" at bounding box center [330, 288] width 126 height 13
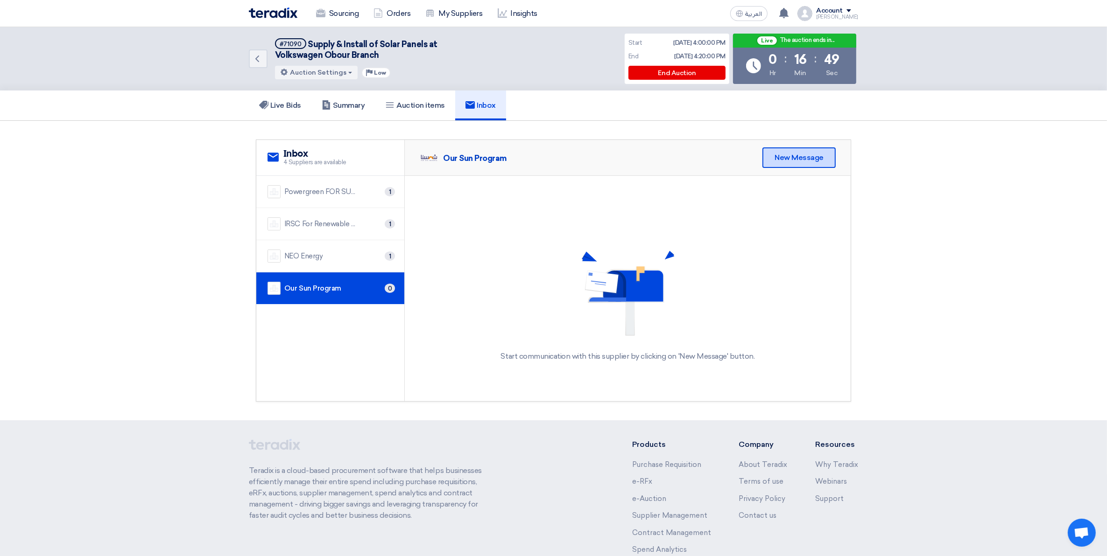
click at [733, 159] on div "New Message" at bounding box center [798, 157] width 73 height 21
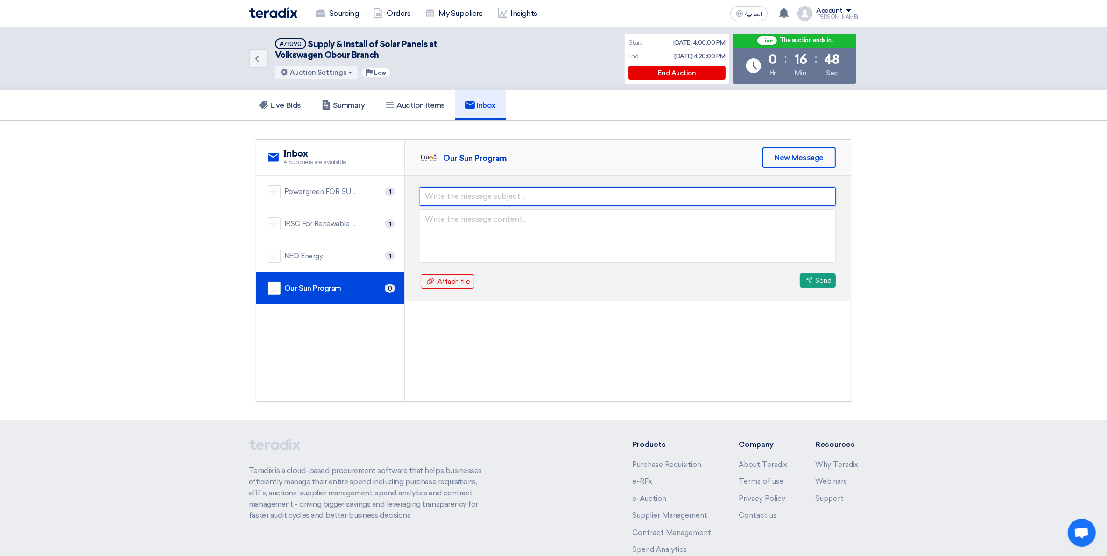
drag, startPoint x: 440, startPoint y: 197, endPoint x: 418, endPoint y: 197, distance: 21.5
click at [440, 197] on input "text" at bounding box center [628, 196] width 416 height 19
type input "start"
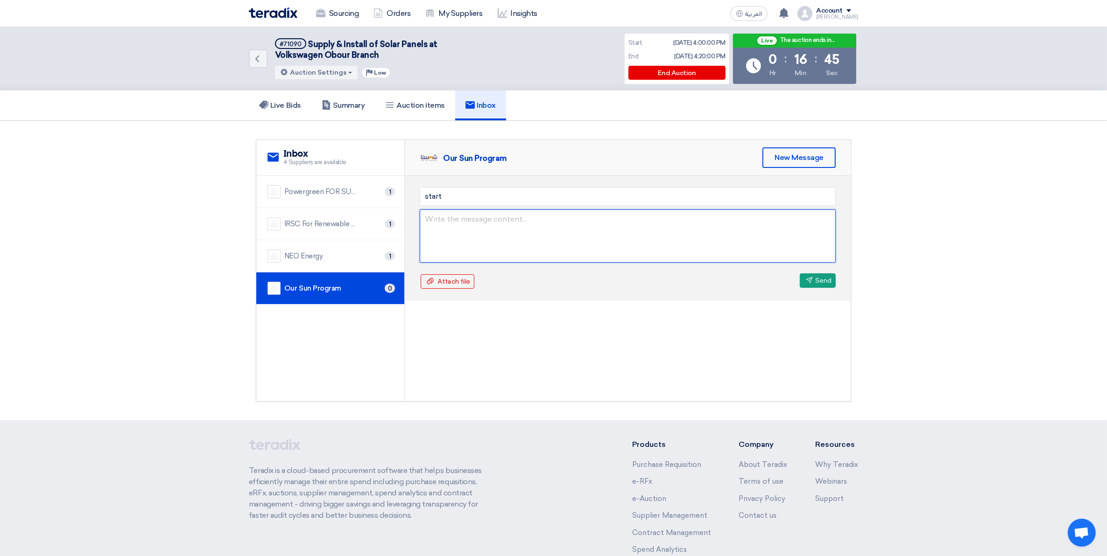
click at [521, 217] on textarea at bounding box center [628, 236] width 416 height 53
paste textarea "عزيزي ، نشكر لكم انضمامكم لجولة المزاد، ونقدّر جديتكم ومجهودكم للوصول للمرحلة ا…"
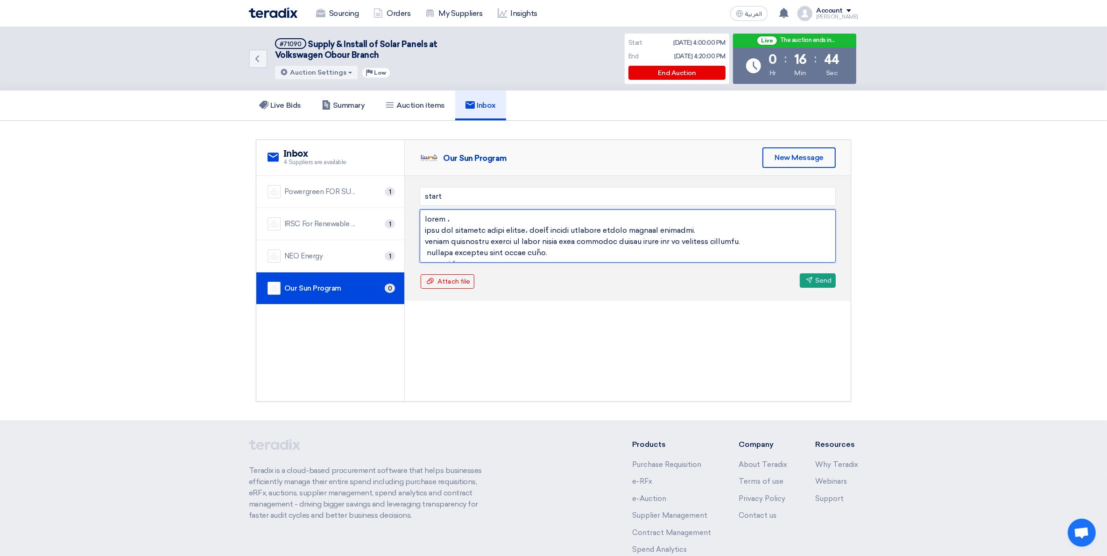
scroll to position [208, 0]
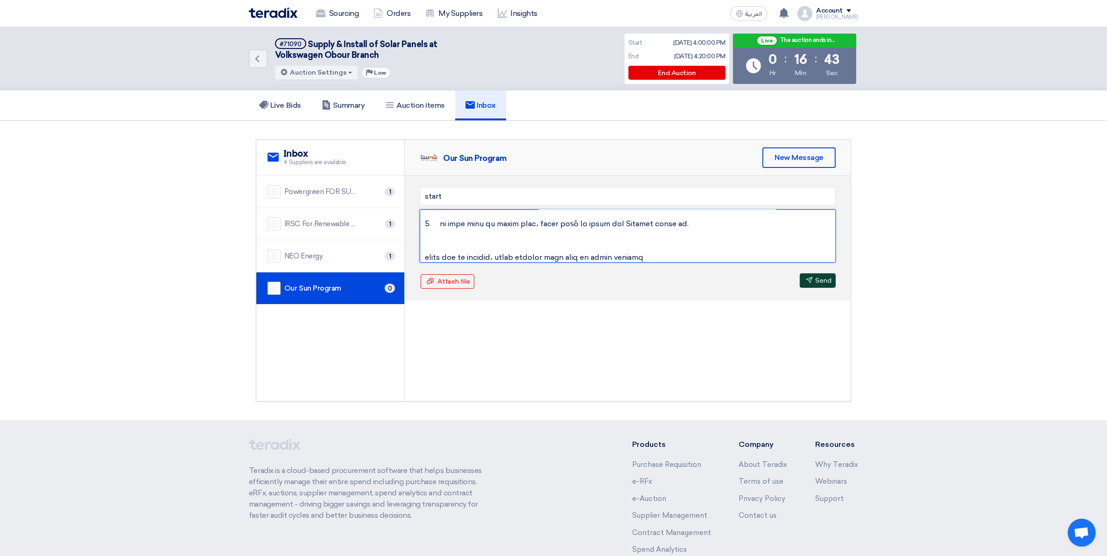
type textarea "عزيزي ، نشكر لكم انضمامكم لجولة المزاد، ونقدّر جديتكم ومجهودكم للوصول للمرحلة ا…"
click at [733, 282] on button "Send Send" at bounding box center [818, 281] width 36 height 14
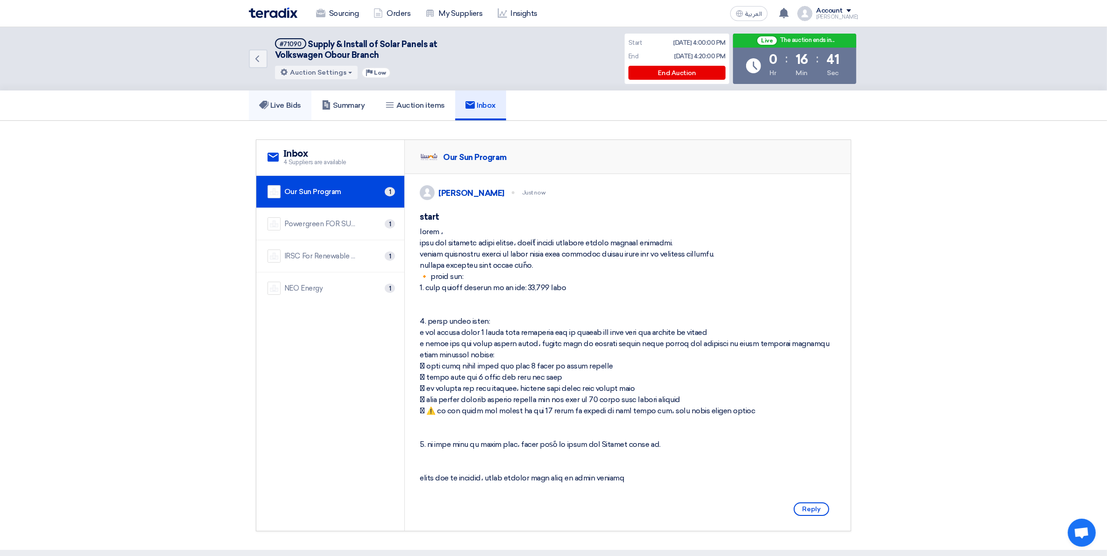
click at [286, 99] on link "Live Bids" at bounding box center [280, 106] width 63 height 30
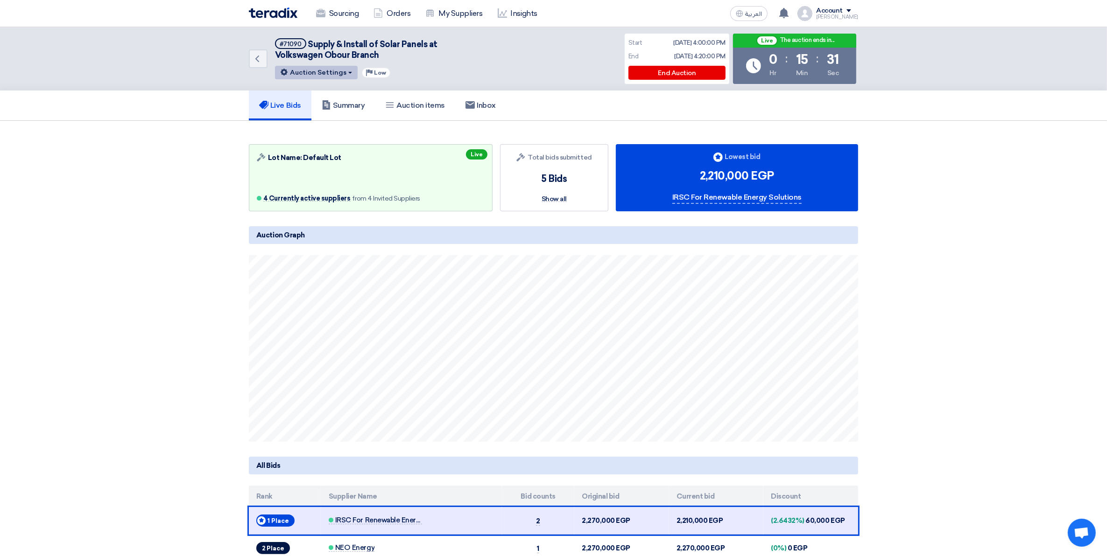
click at [316, 73] on button "Auction Settings" at bounding box center [316, 73] width 83 height 14
click at [733, 279] on section "Auction Lot Lot Name: Default Lot 4 Currently active suppliers from 4 Invited S…" at bounding box center [553, 378] width 1107 height 515
click at [348, 110] on link "Summary" at bounding box center [343, 106] width 64 height 30
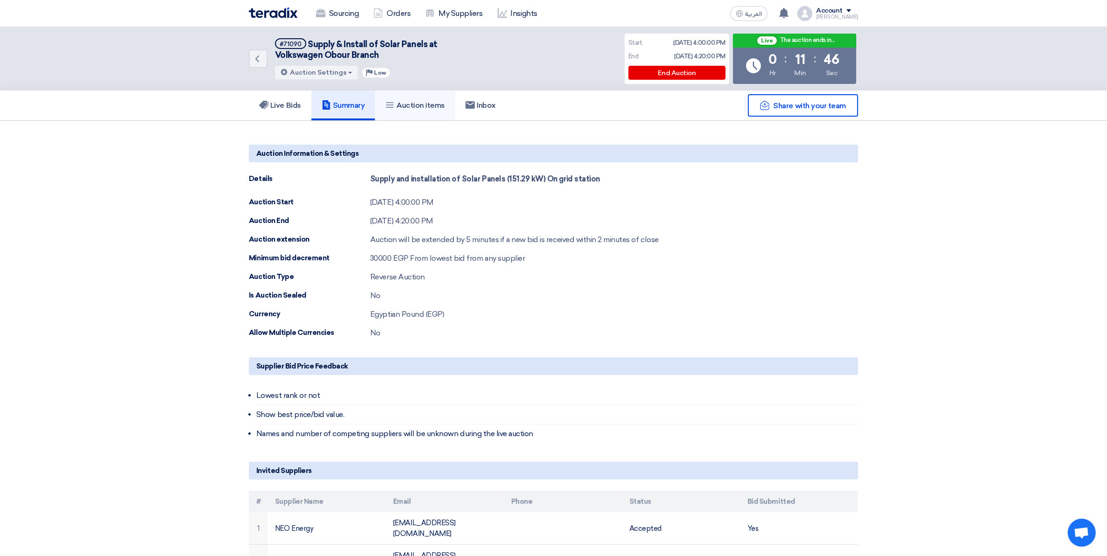
click at [422, 105] on h5 "Auction items" at bounding box center [415, 105] width 60 height 9
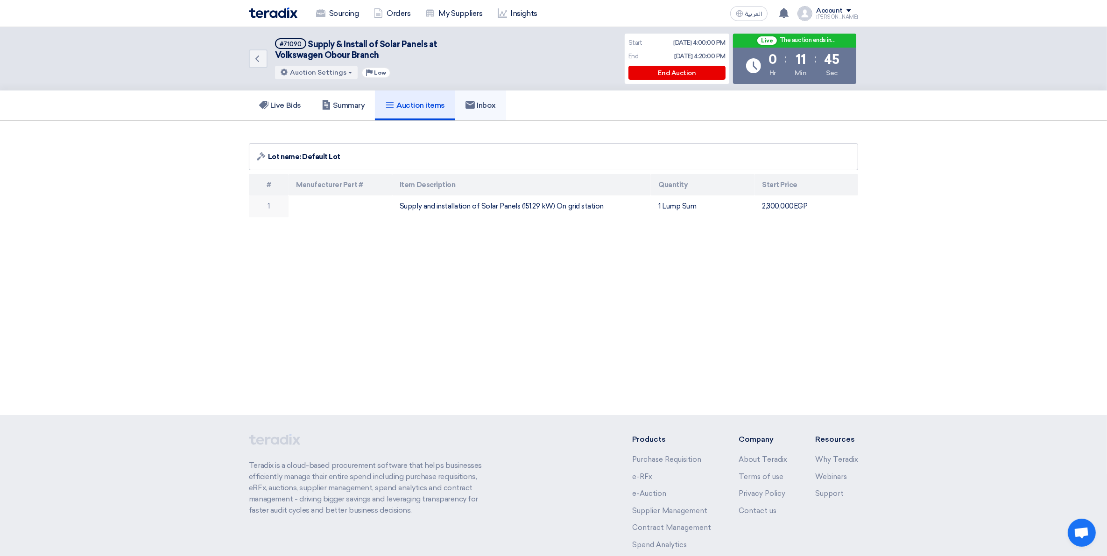
click at [496, 108] on h5 "Inbox" at bounding box center [480, 105] width 30 height 9
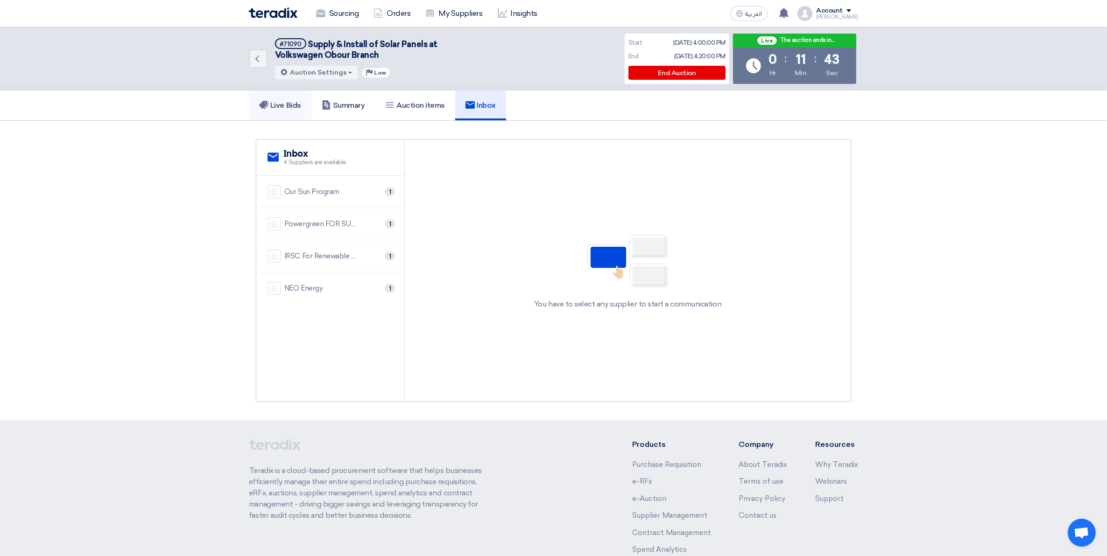
click at [275, 105] on h5 "Live Bids" at bounding box center [280, 105] width 42 height 9
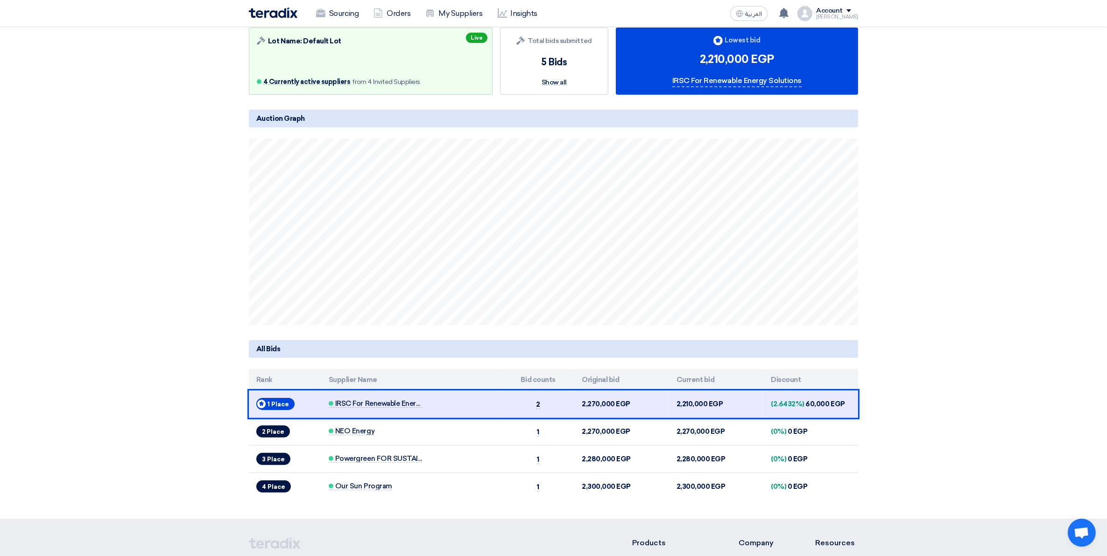
scroll to position [175, 0]
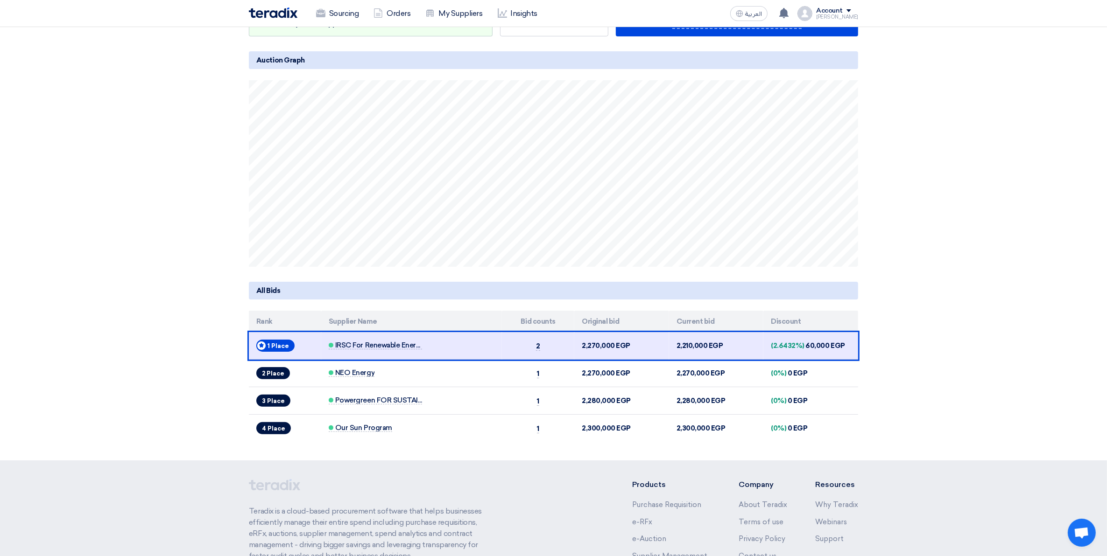
click at [733, 202] on section "Auction Lot Lot Name: Default Lot 4 Currently active suppliers from 4 Invited S…" at bounding box center [553, 203] width 1107 height 515
click at [733, 330] on section "Auction Lot Lot Name: Default Lot 4 Currently active suppliers from 4 Invited S…" at bounding box center [553, 203] width 1107 height 515
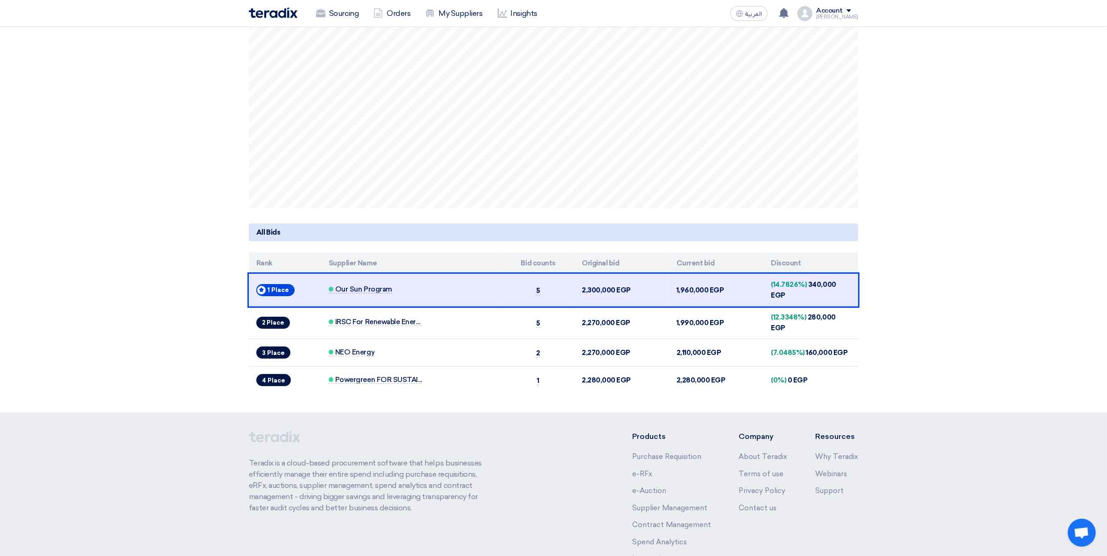
scroll to position [289, 0]
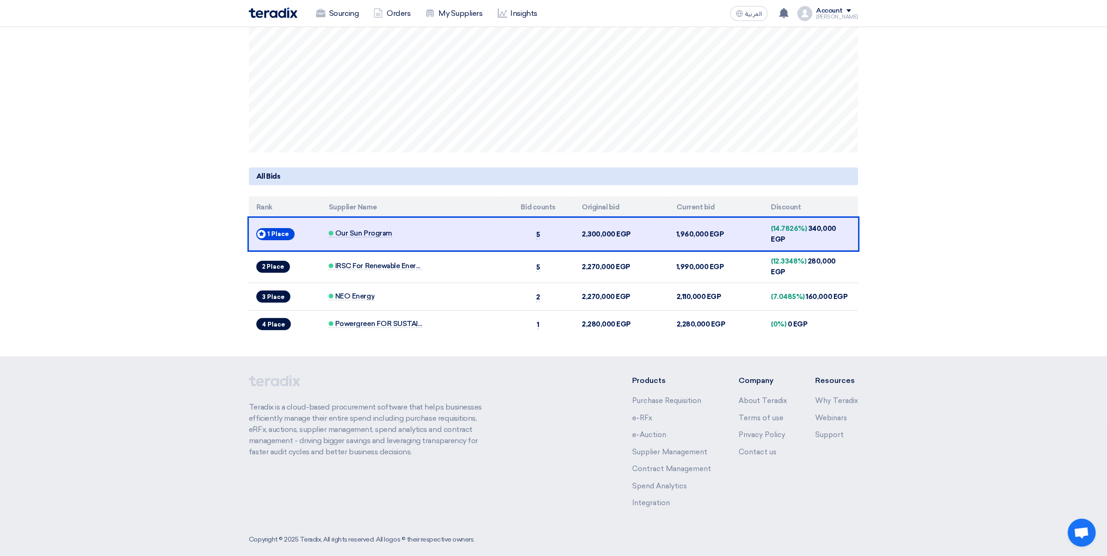
click at [733, 277] on section "Auction Lot Lot Name: Default Lot 4 Currently active suppliers from 4 Invited S…" at bounding box center [553, 95] width 1107 height 526
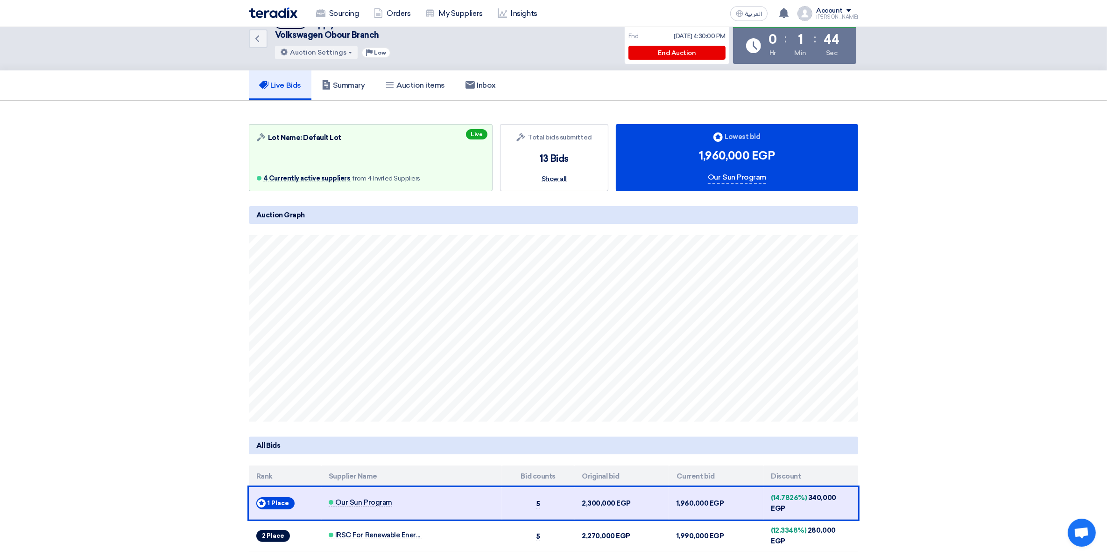
scroll to position [0, 0]
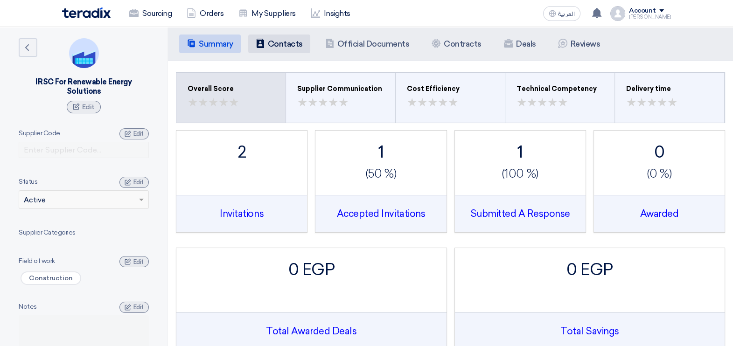
click at [280, 44] on h5 "Contacts" at bounding box center [285, 43] width 35 height 9
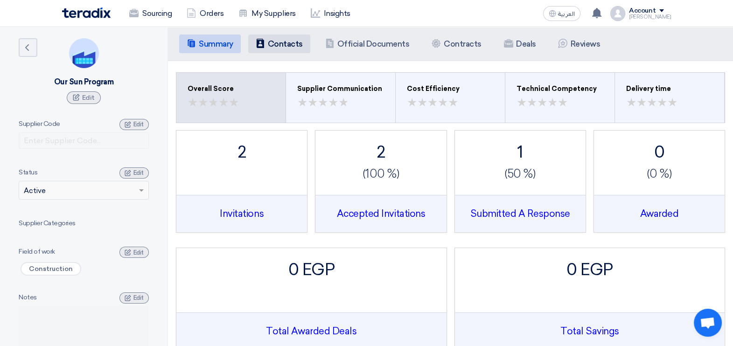
click at [279, 45] on h5 "Contacts" at bounding box center [285, 43] width 35 height 9
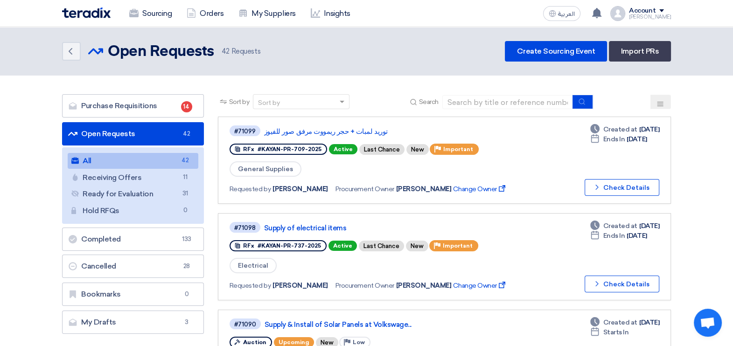
click at [664, 100] on icon at bounding box center [660, 103] width 7 height 7
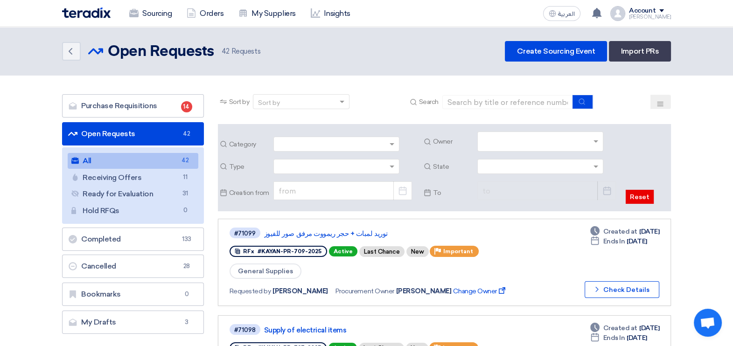
click at [565, 140] on input "text" at bounding box center [542, 142] width 118 height 15
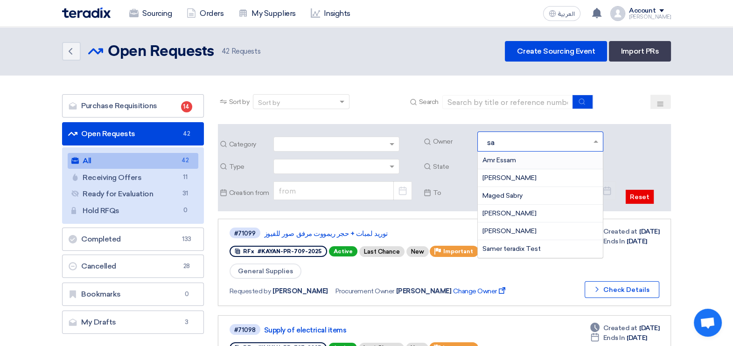
type input "sau"
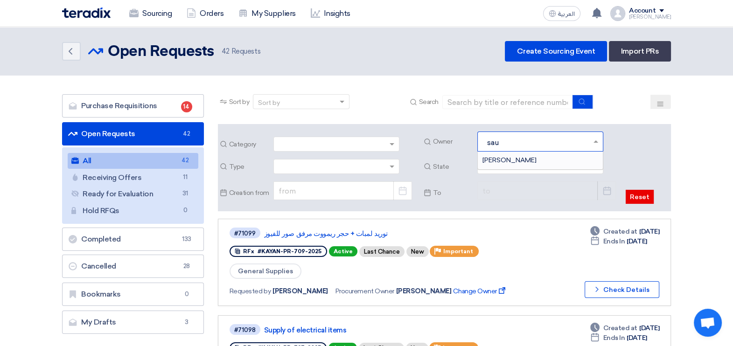
click at [547, 158] on div "Mohamed Saudi" at bounding box center [540, 160] width 125 height 17
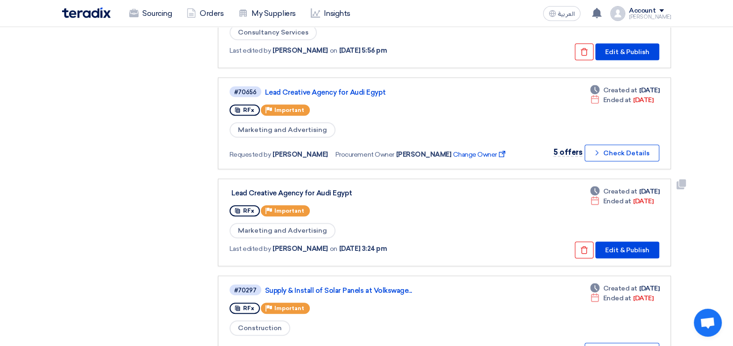
scroll to position [816, 0]
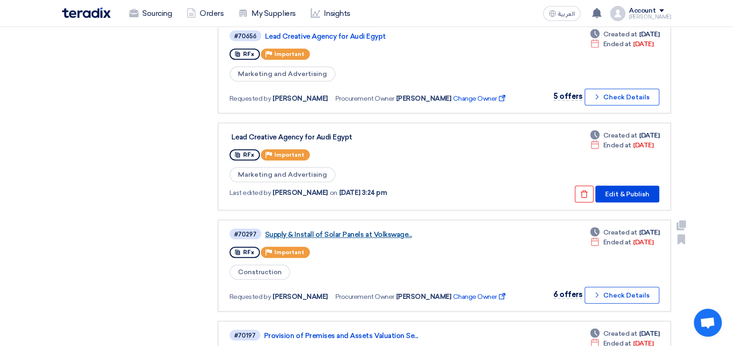
click at [346, 231] on link "Supply & Install of Solar Panels at Volkswage..." at bounding box center [381, 235] width 233 height 8
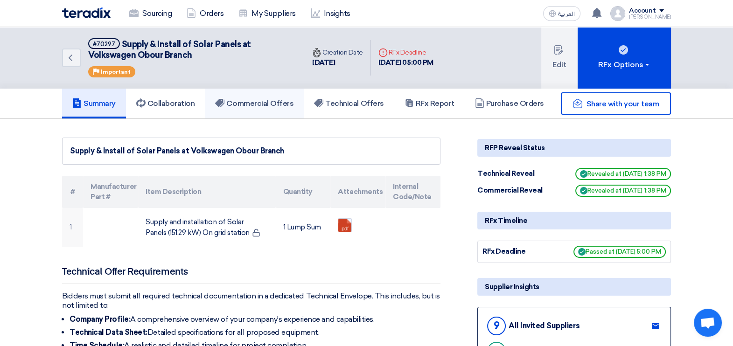
click at [274, 99] on h5 "Commercial Offers" at bounding box center [254, 103] width 78 height 9
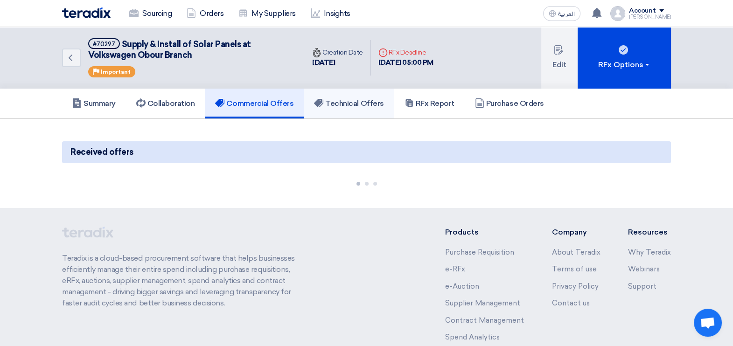
click at [364, 105] on h5 "Technical Offers" at bounding box center [349, 103] width 70 height 9
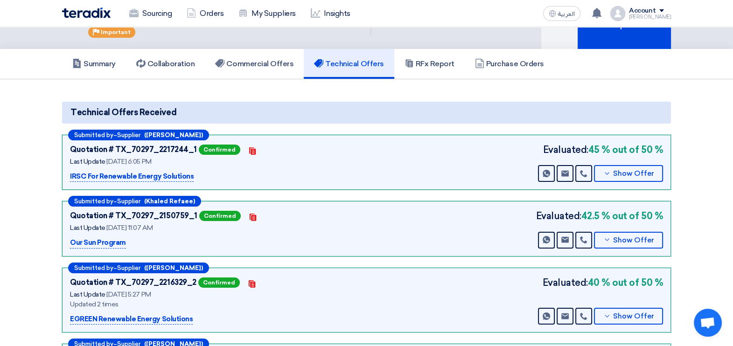
scroll to position [58, 0]
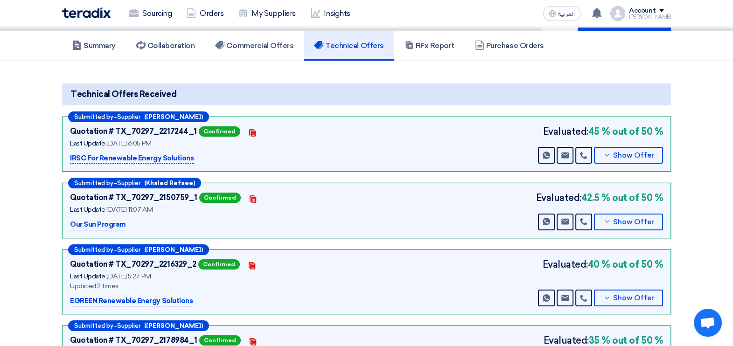
click at [101, 221] on p "Our Sun Program" at bounding box center [98, 224] width 56 height 11
click at [582, 220] on use at bounding box center [583, 221] width 7 height 7
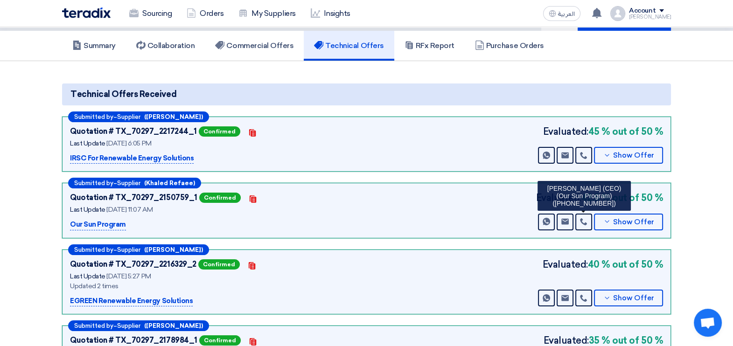
click at [721, 196] on section "Technical Offers Received Submitted by – Supplier (Emad George) Quotation # TX_…" at bounding box center [366, 304] width 733 height 486
click at [586, 219] on icon at bounding box center [583, 221] width 7 height 7
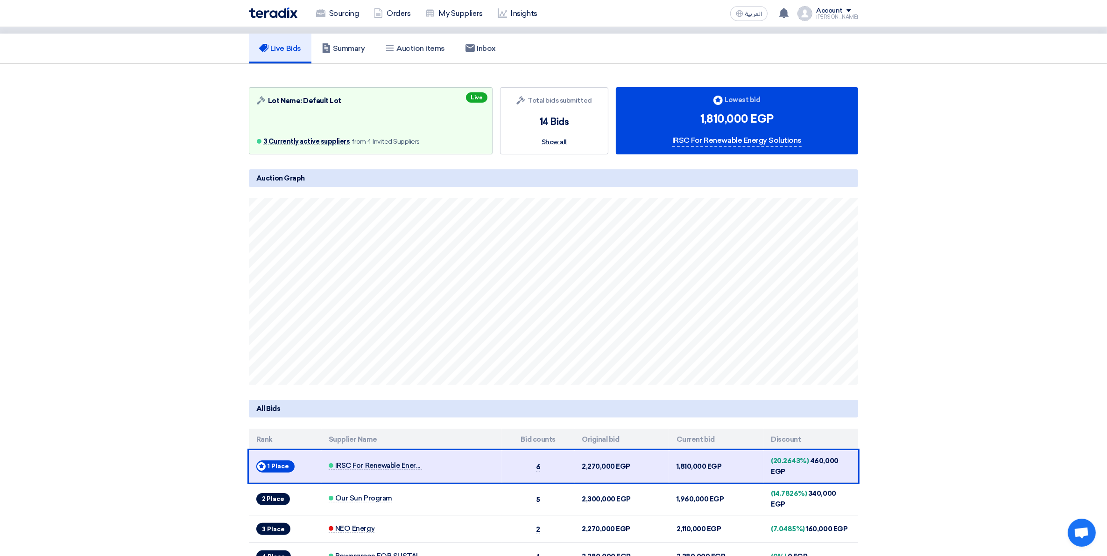
scroll to position [233, 0]
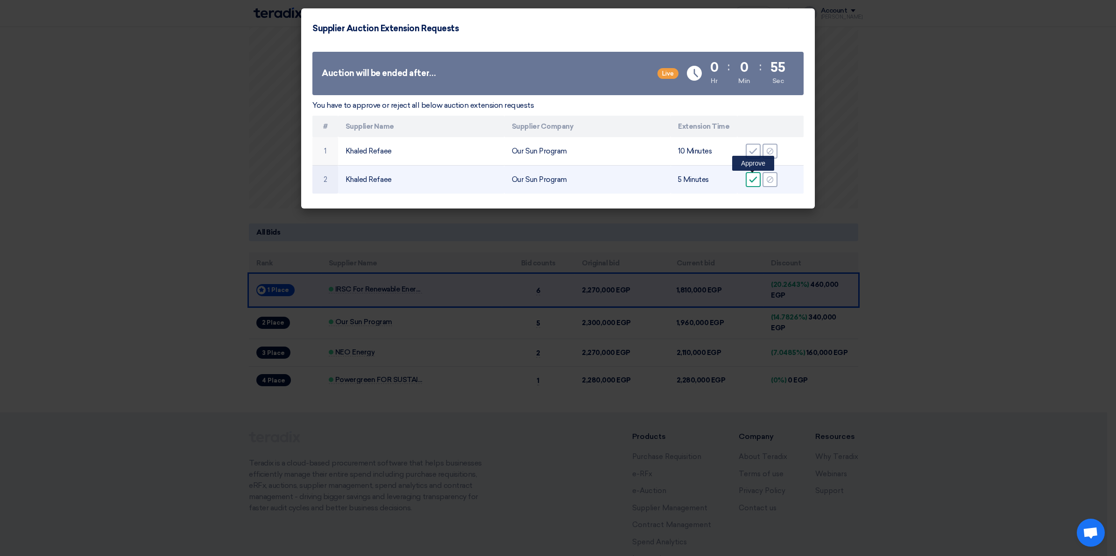
click at [747, 181] on div "Accept" at bounding box center [752, 179] width 15 height 15
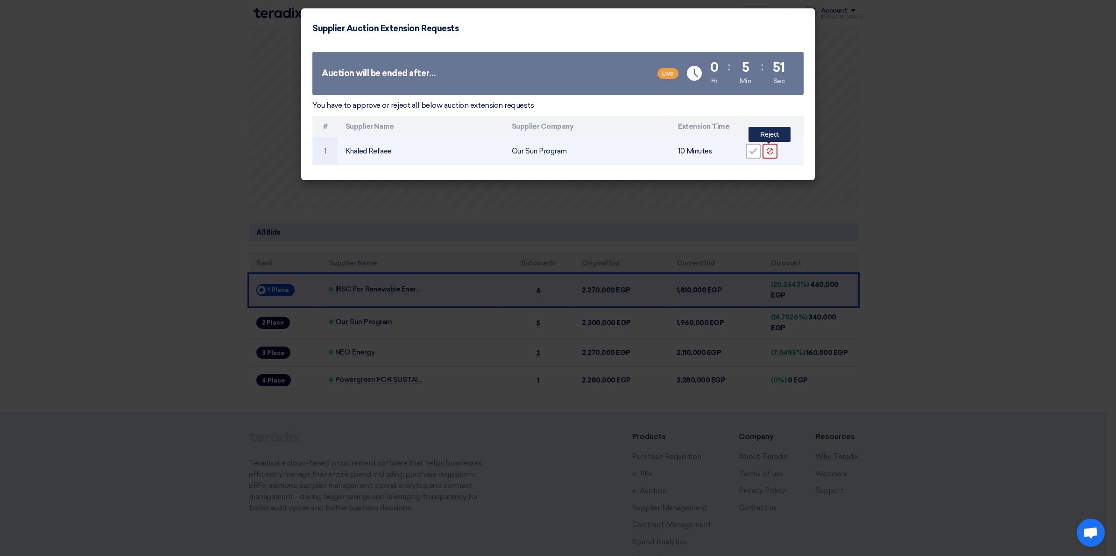
click at [772, 157] on div "Reject" at bounding box center [769, 151] width 15 height 15
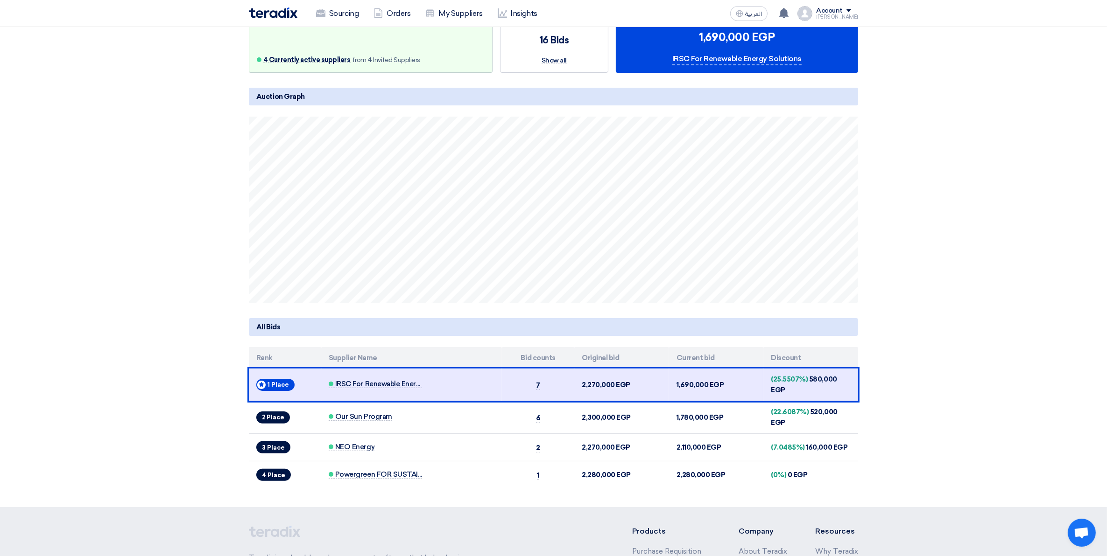
scroll to position [175, 0]
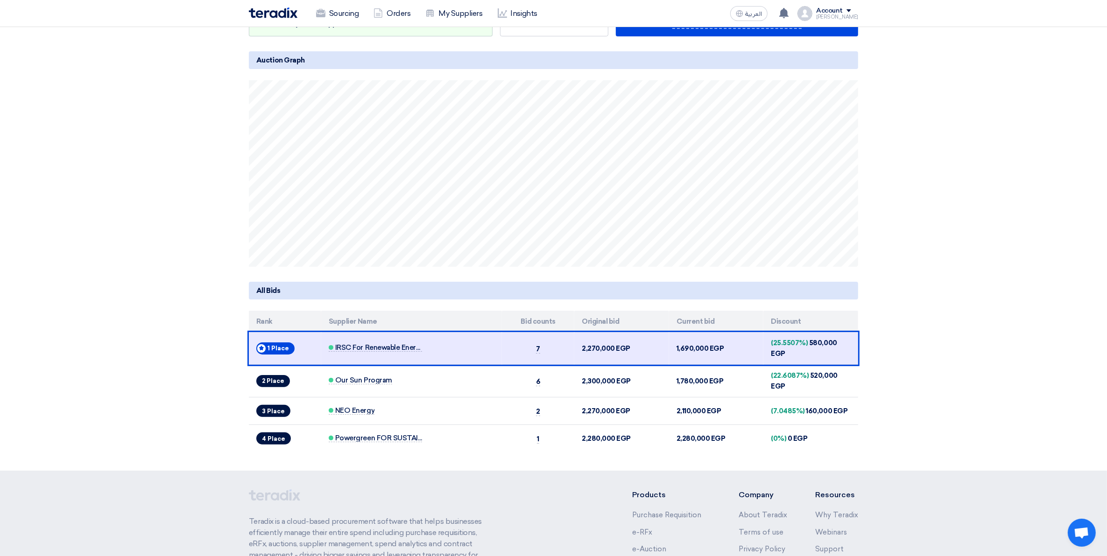
click at [936, 279] on section "Auction Lot Lot Name: Default Lot 4 Currently active suppliers from 4 Invited S…" at bounding box center [553, 209] width 1107 height 526
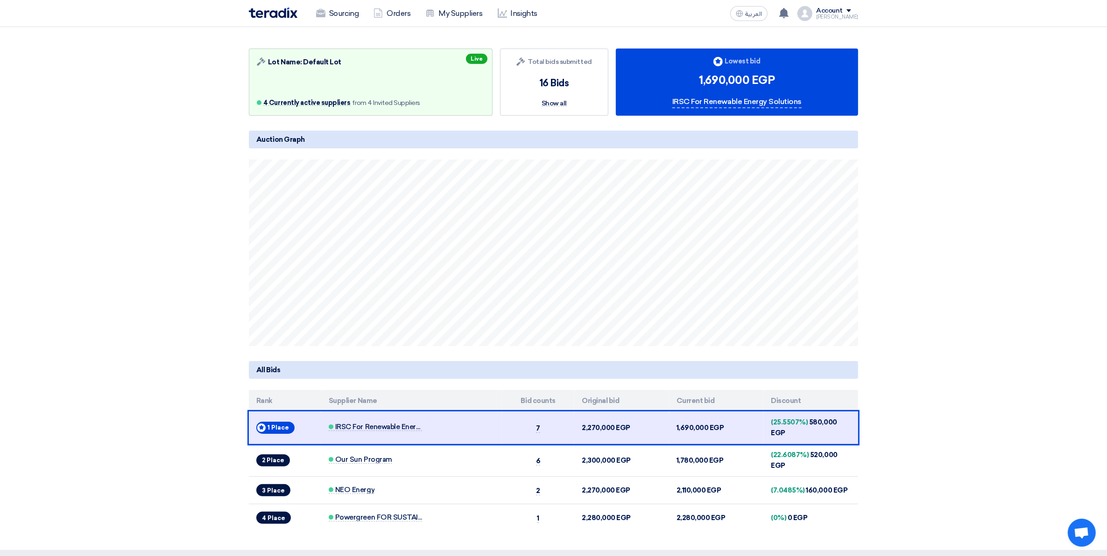
scroll to position [117, 0]
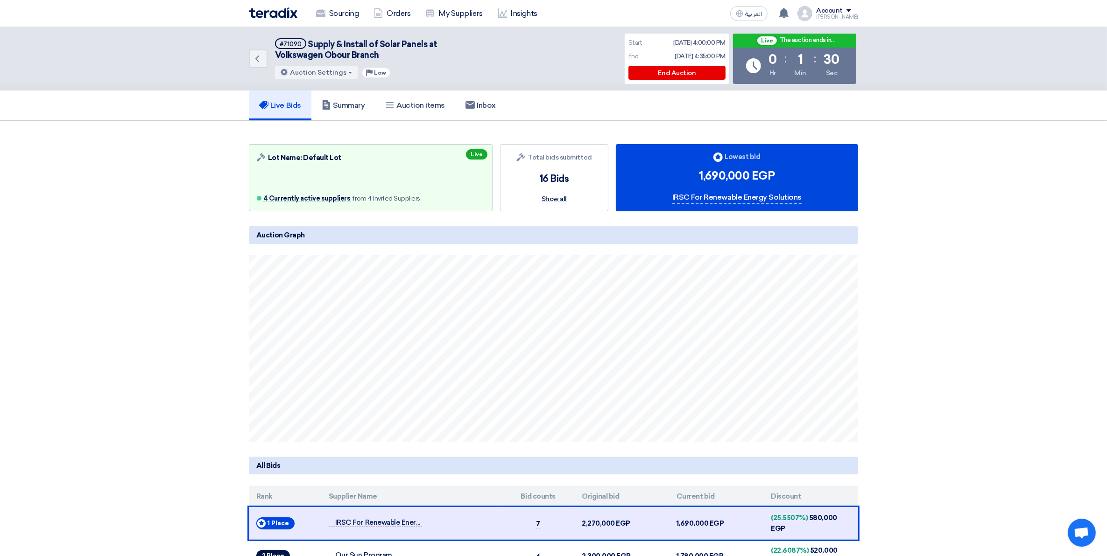
scroll to position [58, 0]
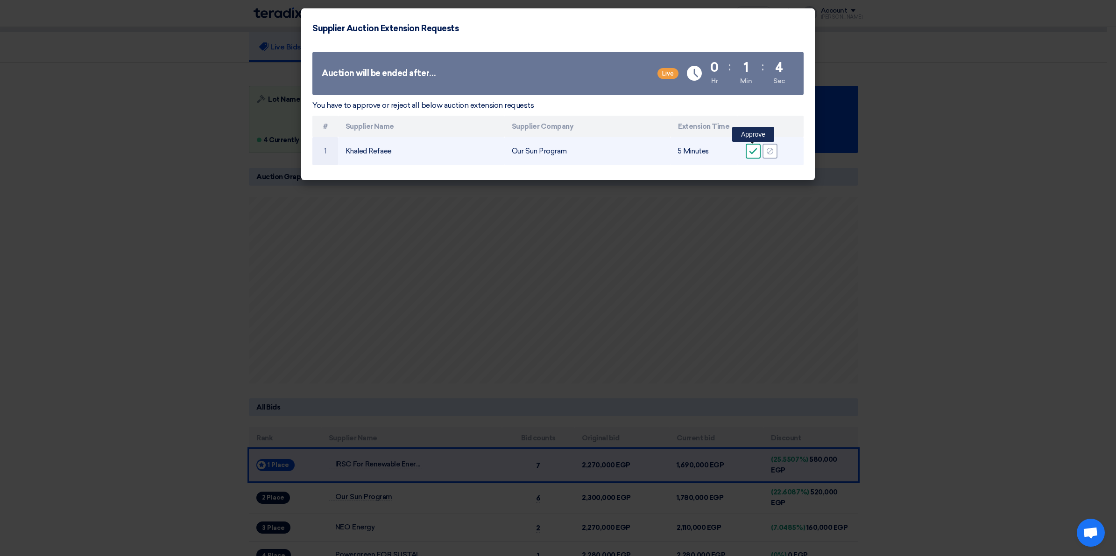
click at [751, 154] on icon "Accept" at bounding box center [753, 151] width 8 height 8
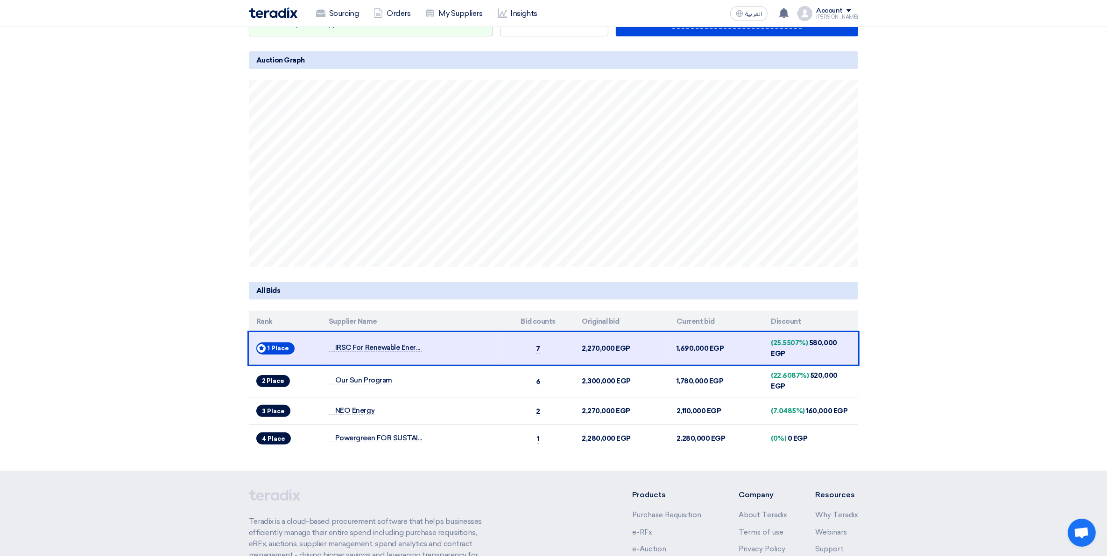
scroll to position [117, 0]
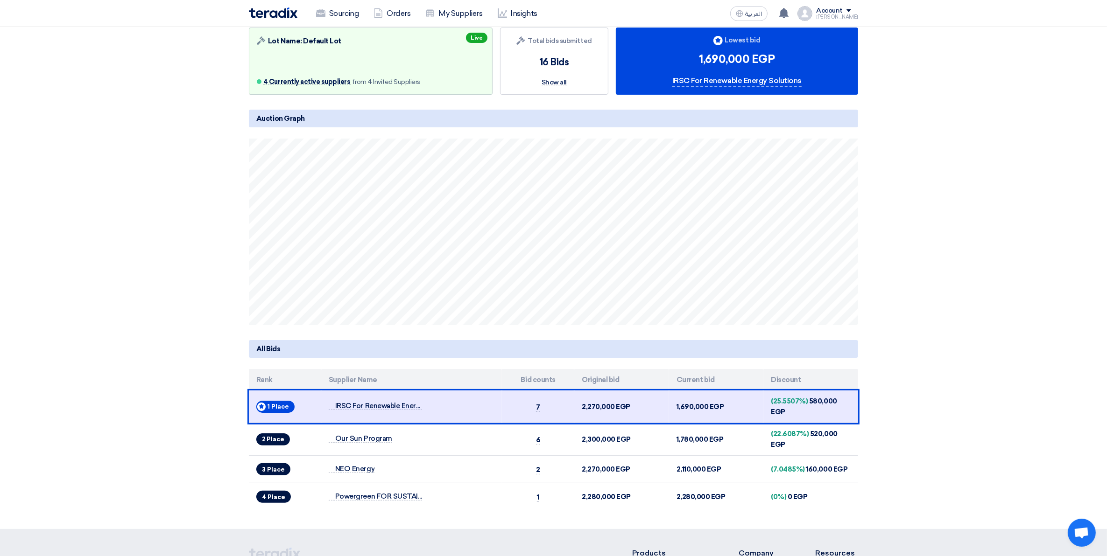
click at [969, 272] on section "Auction Lot Lot Name: Default Lot 4 Currently active suppliers from 4 Invited S…" at bounding box center [553, 267] width 1107 height 526
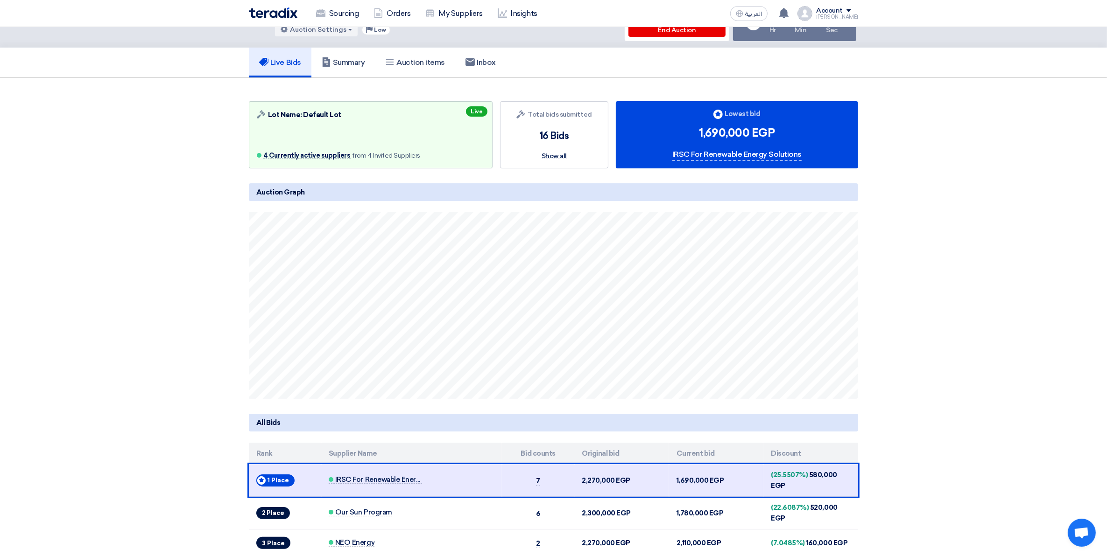
scroll to position [0, 0]
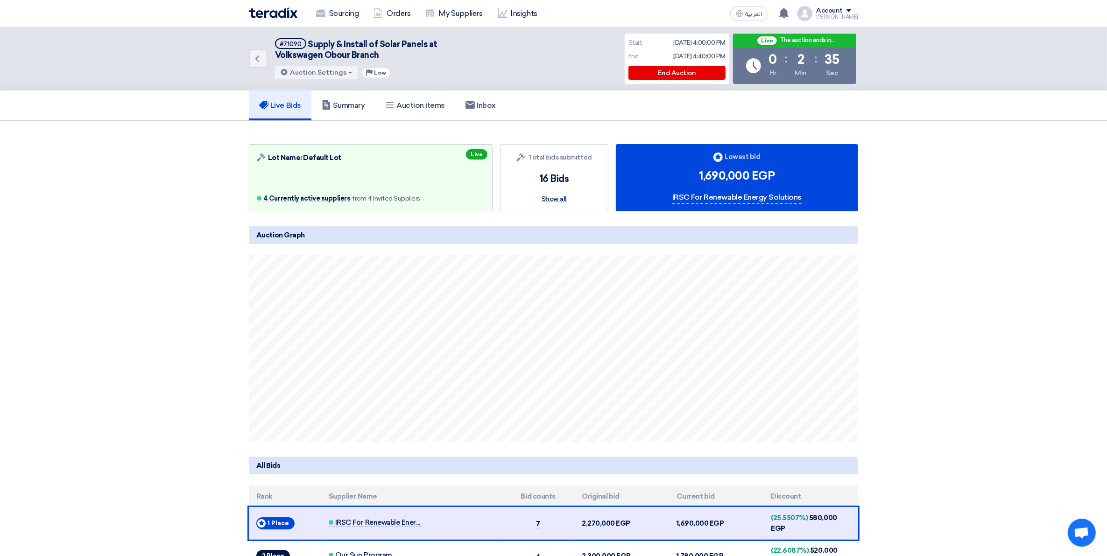
click at [549, 199] on span "Show all" at bounding box center [553, 200] width 25 height 6
click at [558, 197] on span "Show all" at bounding box center [553, 200] width 25 height 6
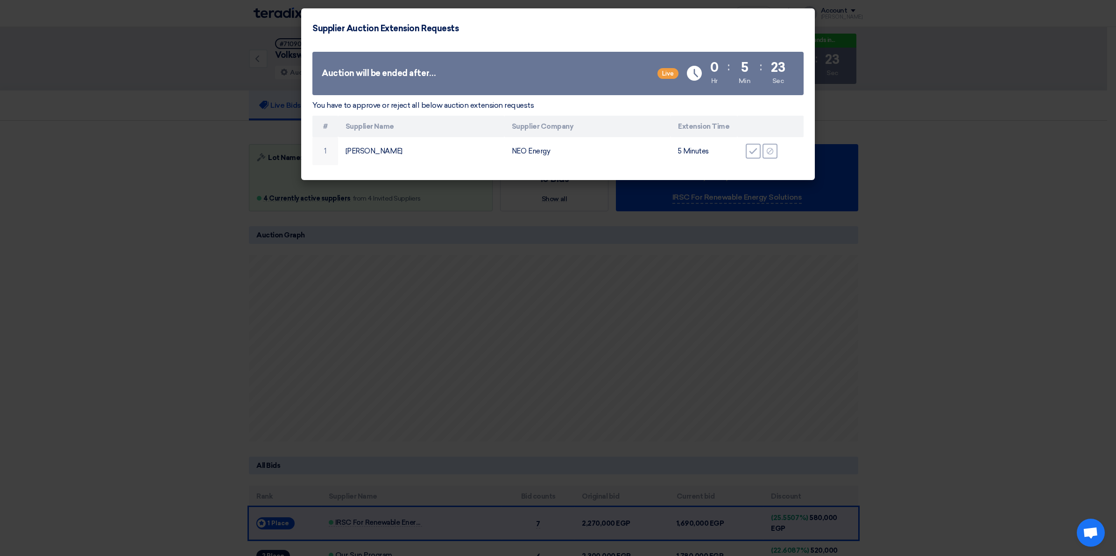
drag, startPoint x: 565, startPoint y: 18, endPoint x: 720, endPoint y: 243, distance: 272.9
click at [720, 243] on modal-container "Supplier Auction Extension Requests Auction will be ended after… Live Time Rema…" at bounding box center [558, 278] width 1116 height 556
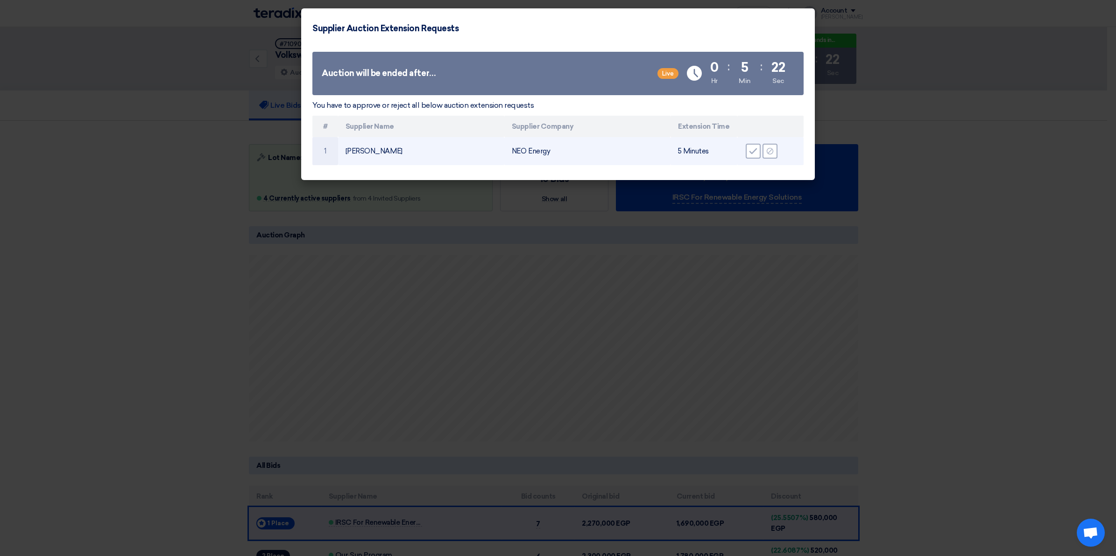
click at [612, 155] on td "NEO Energy" at bounding box center [587, 151] width 166 height 28
click at [771, 152] on icon "Reject" at bounding box center [769, 151] width 8 height 8
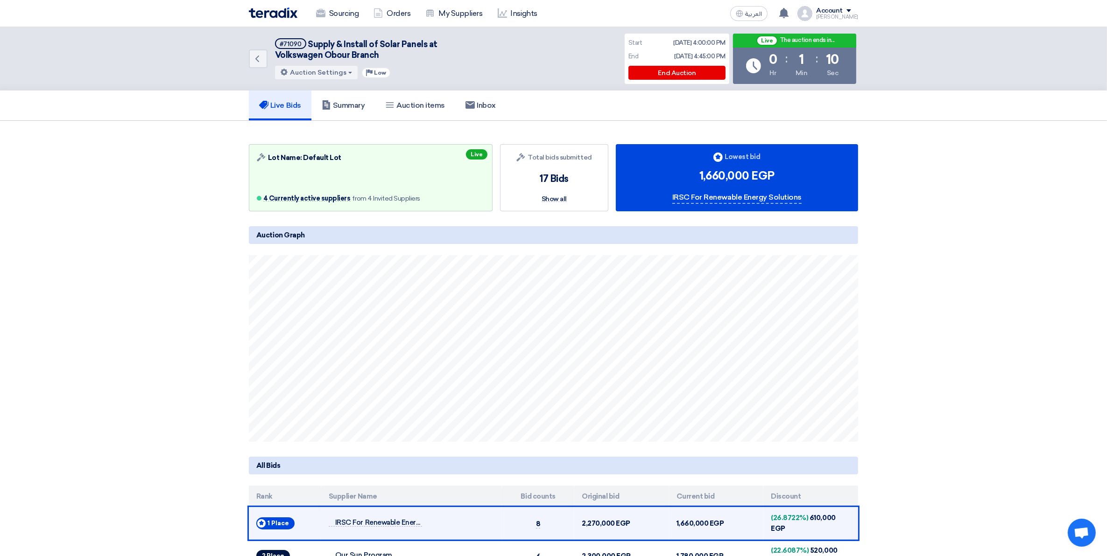
drag, startPoint x: 585, startPoint y: 519, endPoint x: 628, endPoint y: 512, distance: 43.4
click at [628, 512] on td "2,270,000 EGP" at bounding box center [621, 523] width 95 height 33
drag, startPoint x: 628, startPoint y: 512, endPoint x: 581, endPoint y: 518, distance: 47.0
click at [581, 518] on td "2,270,000 EGP" at bounding box center [621, 523] width 95 height 33
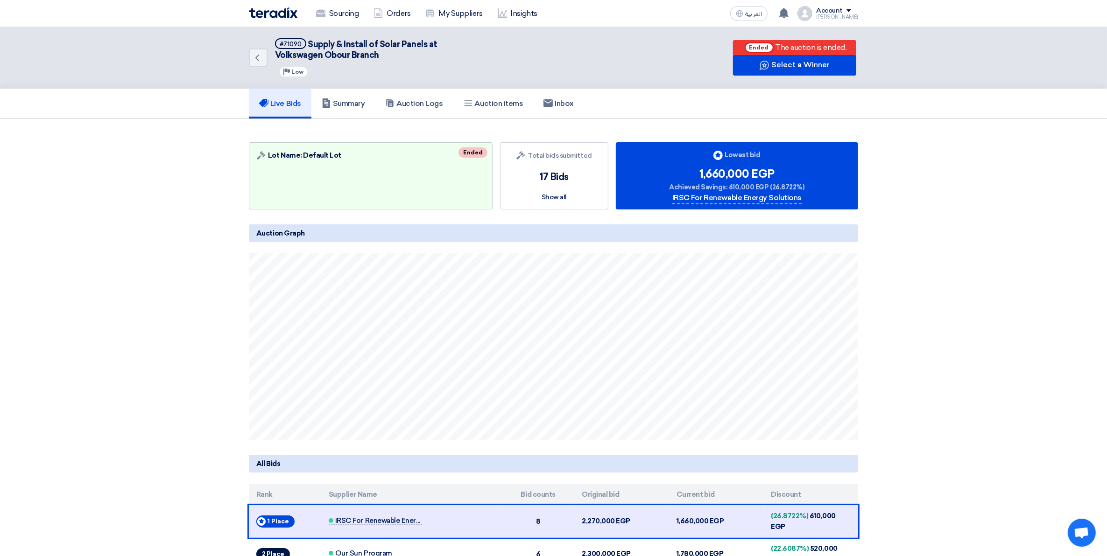
click at [956, 201] on section "Auction Lot Lot Name: Default Lot Ended Bids submitted Total bids submitted 17 …" at bounding box center [553, 382] width 1107 height 526
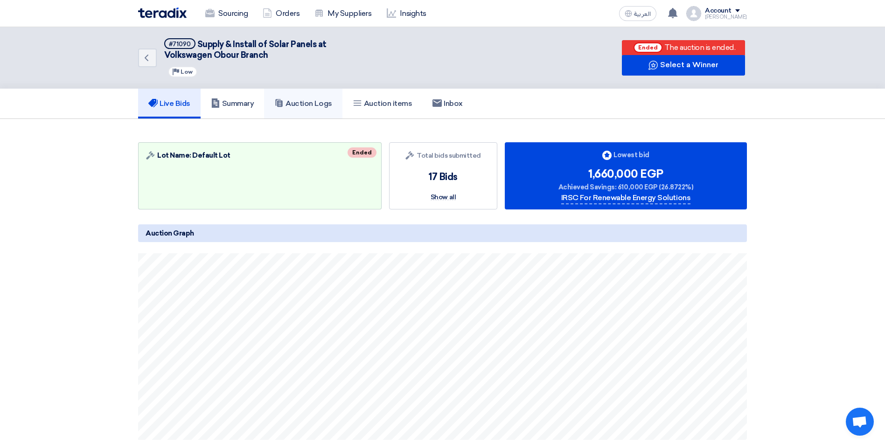
click at [298, 112] on link "Auction Logs" at bounding box center [303, 104] width 78 height 30
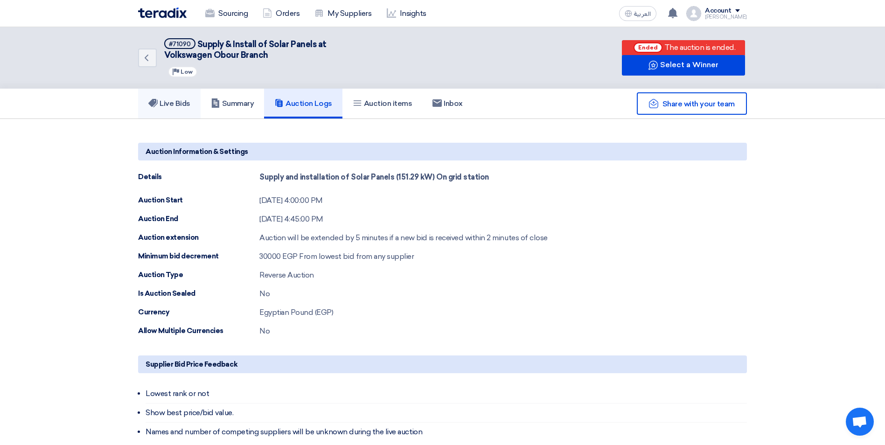
click at [166, 103] on h5 "Live Bids" at bounding box center [169, 103] width 42 height 9
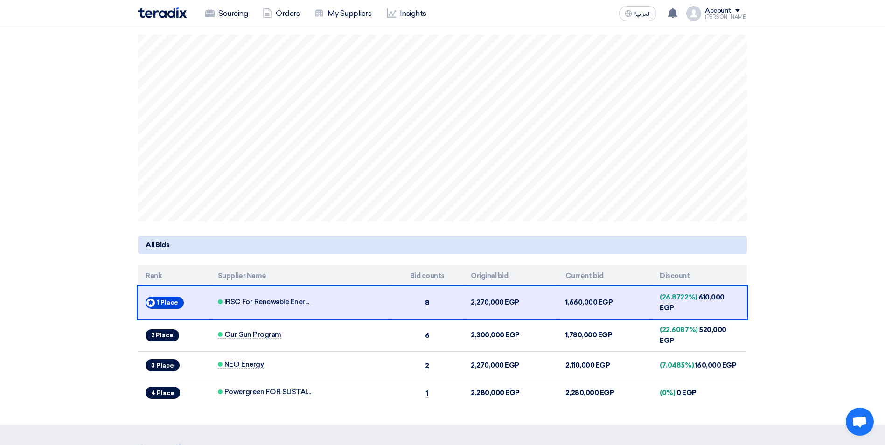
scroll to position [233, 0]
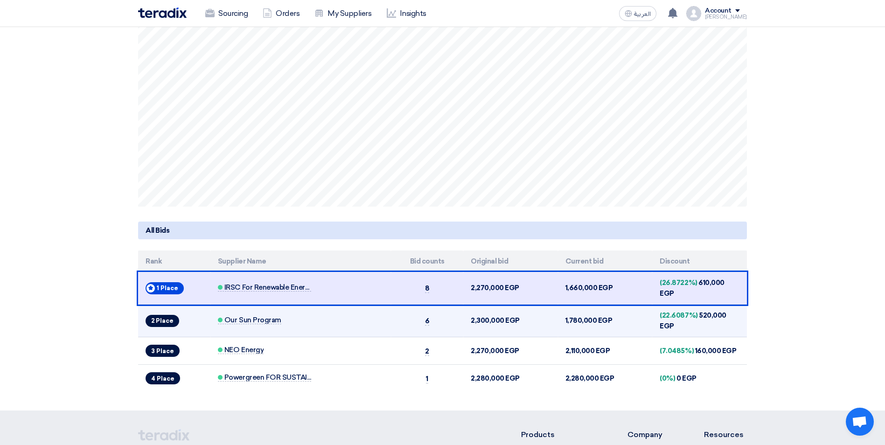
click at [311, 309] on td "Our Sun Program" at bounding box center [301, 321] width 181 height 33
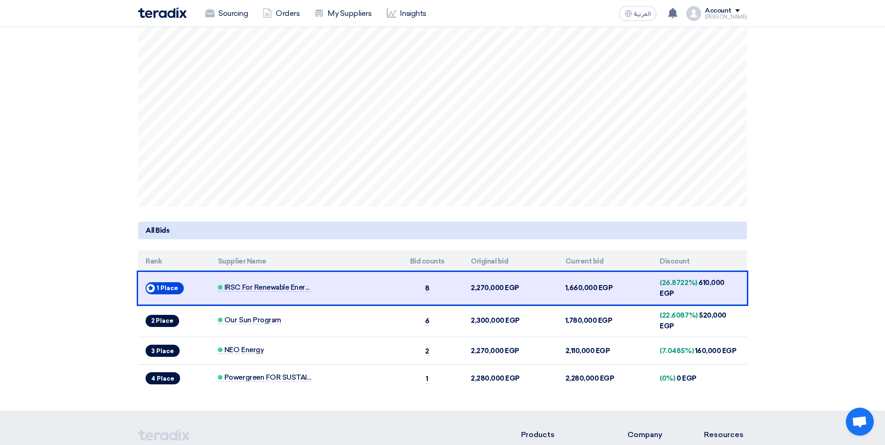
click at [804, 170] on section "Auction Lot Lot Name: Default Lot Ended Bids submitted Total bids submitted 17 …" at bounding box center [442, 149] width 885 height 526
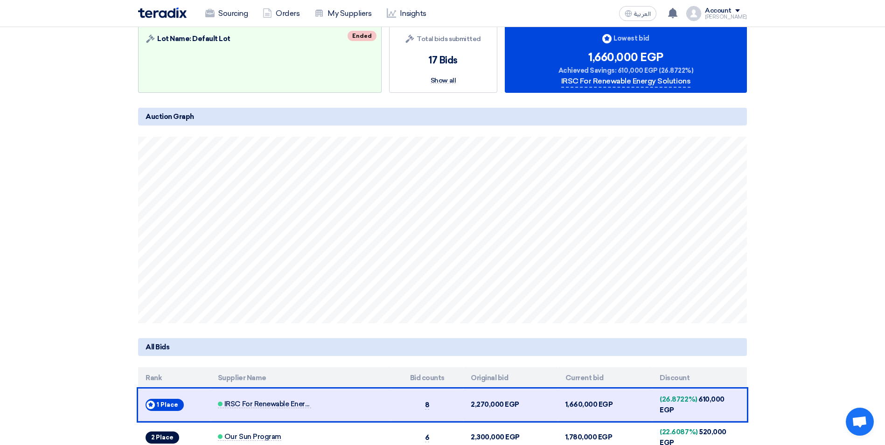
scroll to position [0, 0]
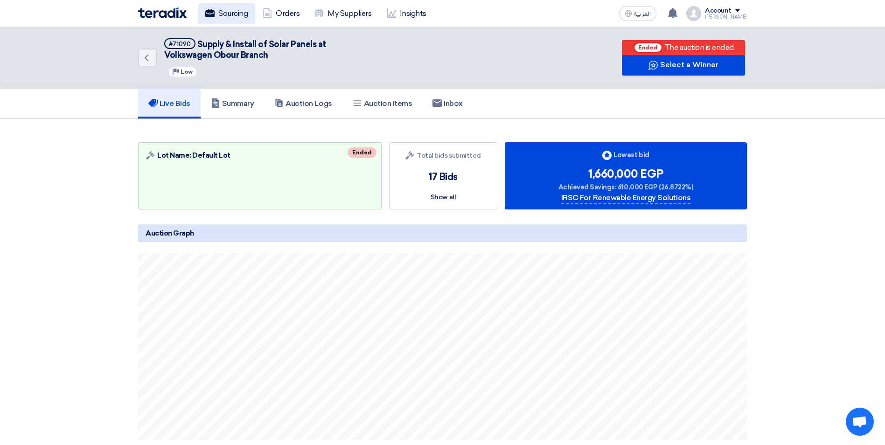
click at [233, 6] on link "Sourcing" at bounding box center [226, 13] width 57 height 21
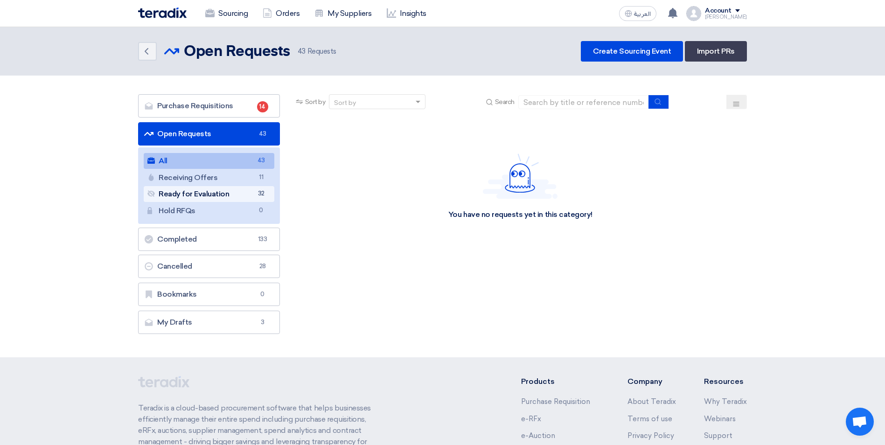
click at [253, 197] on link "Ready for Evaluation Ready for Evaluation 32" at bounding box center [209, 194] width 131 height 16
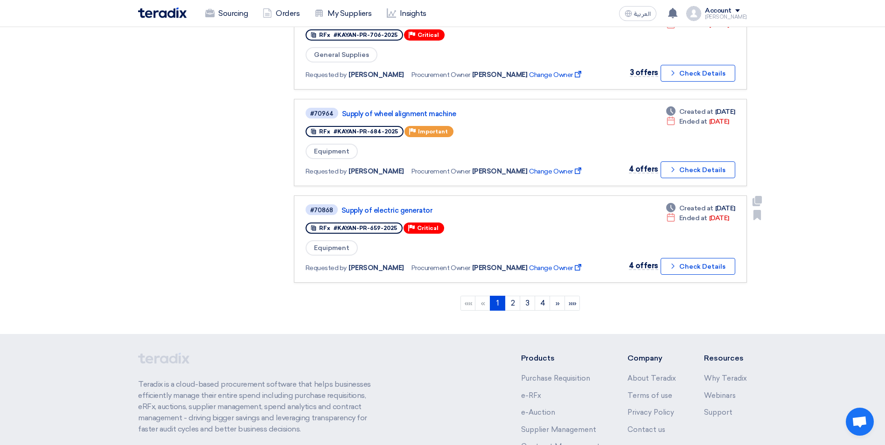
scroll to position [793, 0]
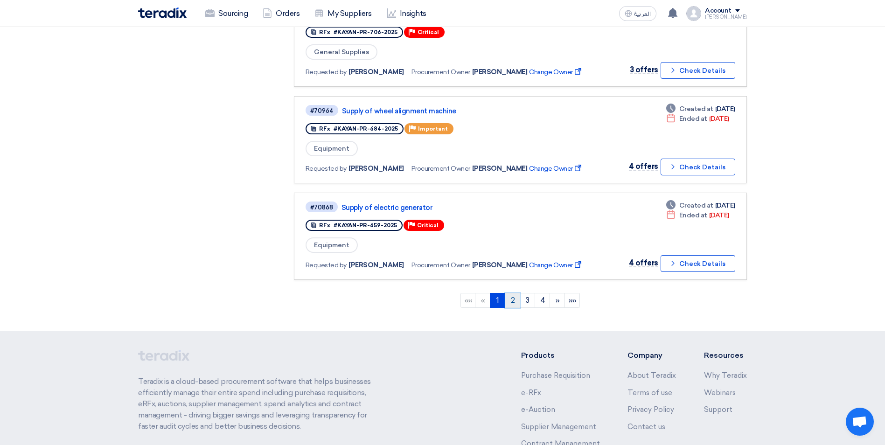
click at [512, 300] on link "2" at bounding box center [512, 300] width 15 height 15
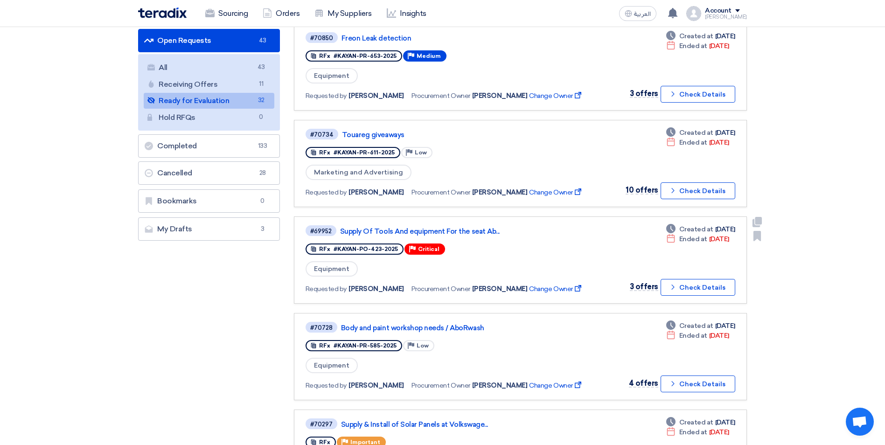
scroll to position [187, 0]
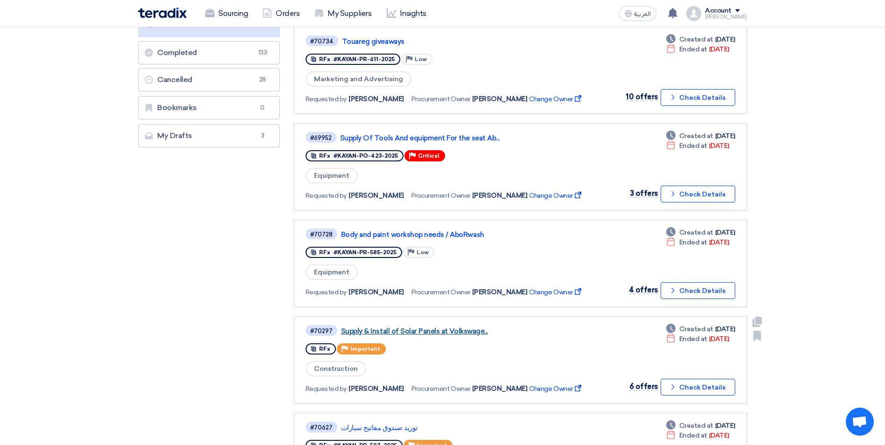
click at [429, 330] on link "Supply & Install of Solar Panels at Volkswage..." at bounding box center [457, 331] width 233 height 8
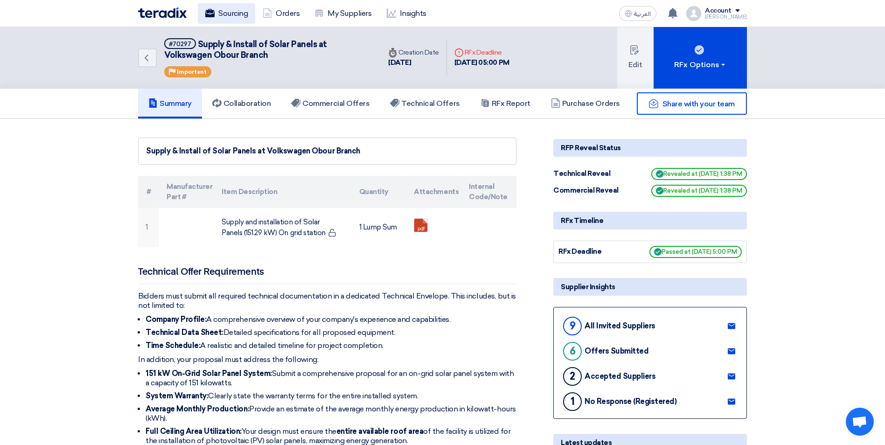
click at [237, 10] on link "Sourcing" at bounding box center [226, 13] width 57 height 21
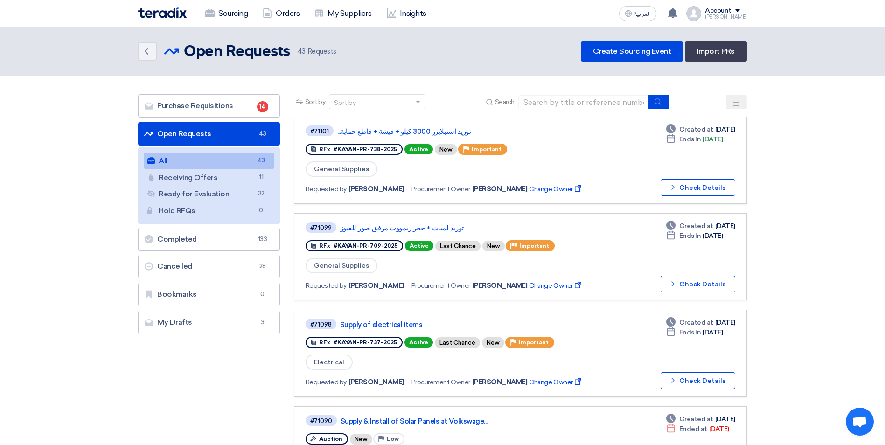
click at [736, 103] on icon at bounding box center [736, 103] width 7 height 7
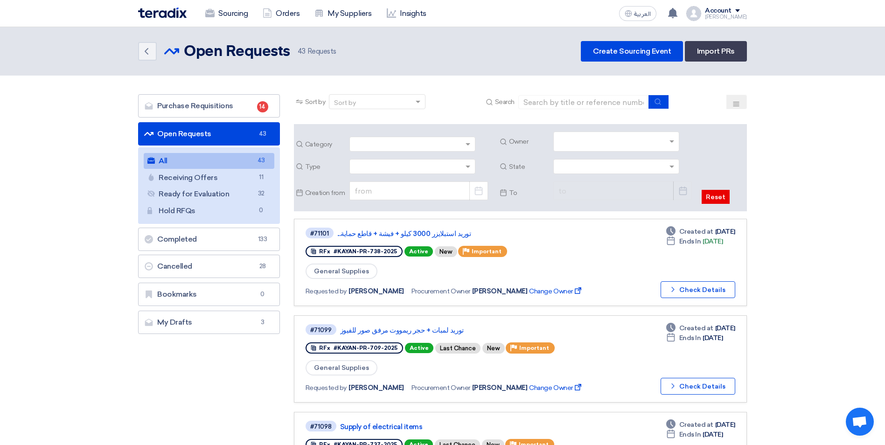
click at [639, 139] on input "text" at bounding box center [618, 142] width 118 height 15
type input "saudi"
click at [594, 156] on div "Mohamed Saudi" at bounding box center [616, 160] width 125 height 17
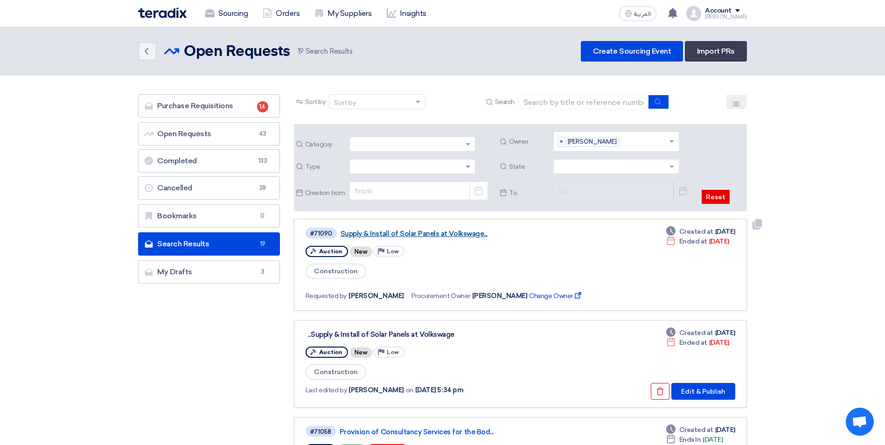
click at [434, 232] on link "Supply & Install of Solar Panels at Volkswage..." at bounding box center [457, 234] width 233 height 8
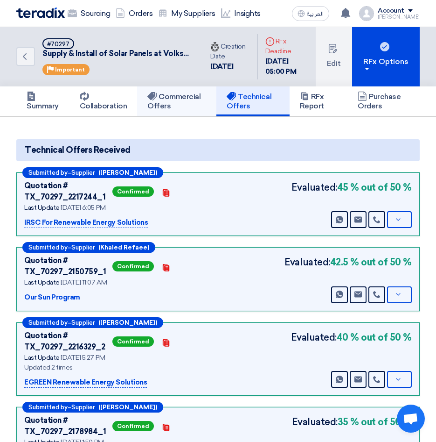
click at [180, 100] on h5 "Commercial Offers" at bounding box center [176, 101] width 59 height 19
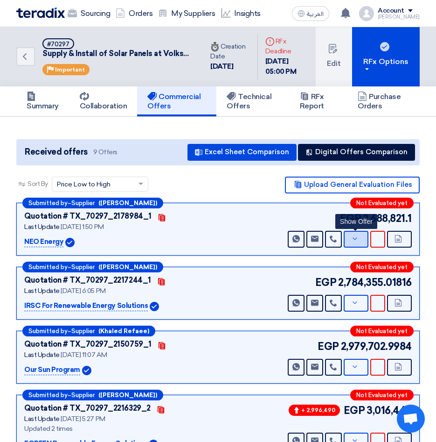
click at [361, 246] on button "Show Offer" at bounding box center [356, 239] width 25 height 17
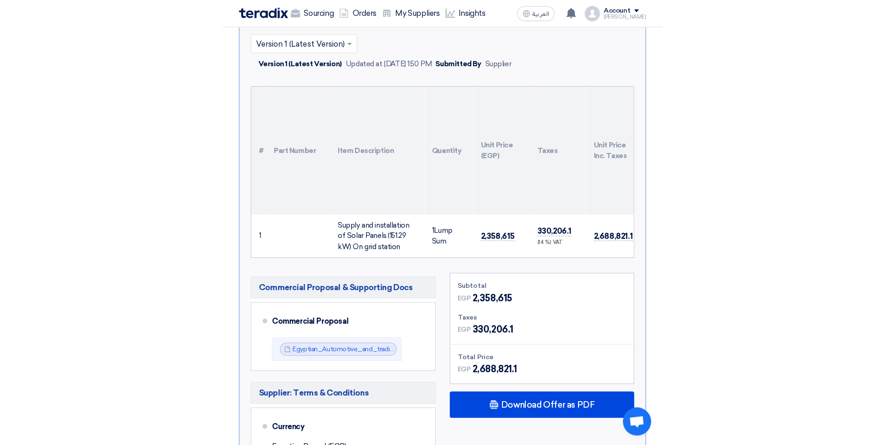
scroll to position [233, 0]
